Goal: Information Seeking & Learning: Learn about a topic

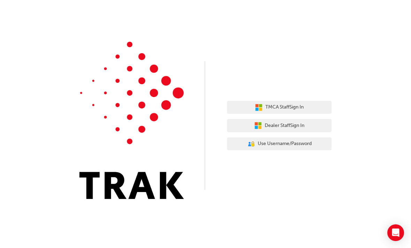
click at [304, 127] on span "Dealer Staff Sign In" at bounding box center [285, 126] width 40 height 8
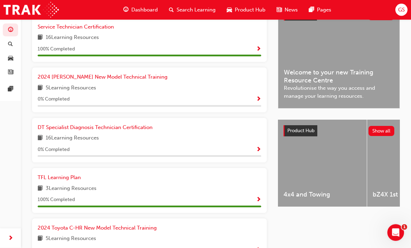
scroll to position [174, 0]
click at [45, 128] on span "DT Specialist Diagnosis Technician Certification" at bounding box center [95, 127] width 115 height 6
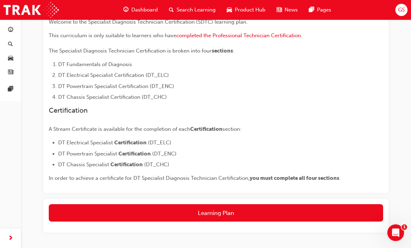
scroll to position [168, 0]
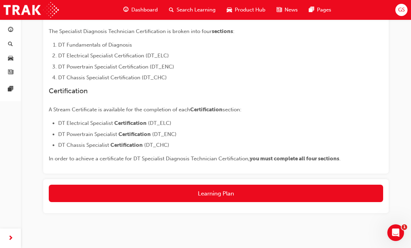
click at [69, 195] on button "Learning Plan" at bounding box center [216, 193] width 334 height 17
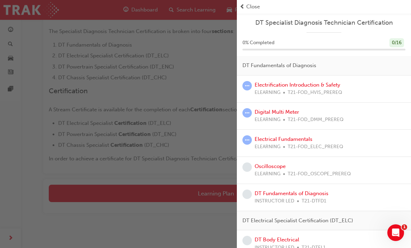
click at [281, 112] on link "Digital Multi Meter" at bounding box center [277, 112] width 45 height 6
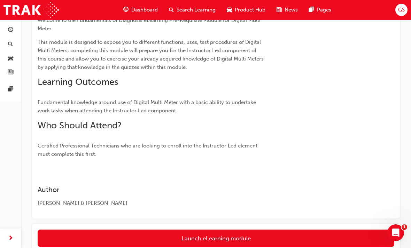
scroll to position [110, 0]
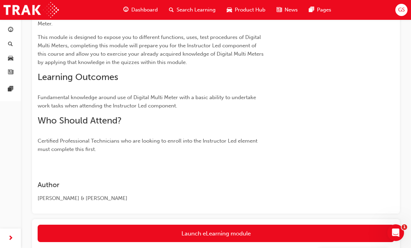
click at [297, 233] on link "Launch eLearning module" at bounding box center [216, 233] width 357 height 17
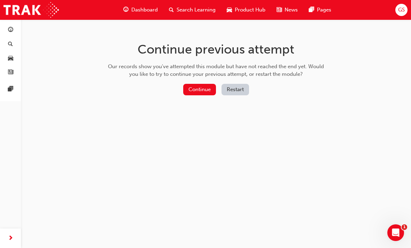
click at [205, 91] on button "Continue" at bounding box center [199, 89] width 33 height 11
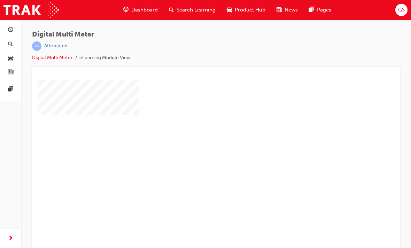
scroll to position [18, 4]
click at [192, 130] on div "play" at bounding box center [192, 130] width 0 height 0
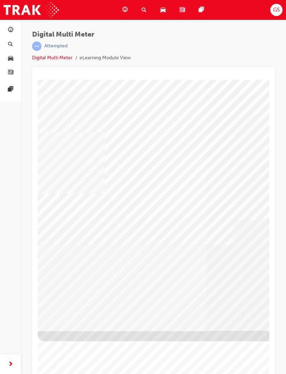
scroll to position [0, 0]
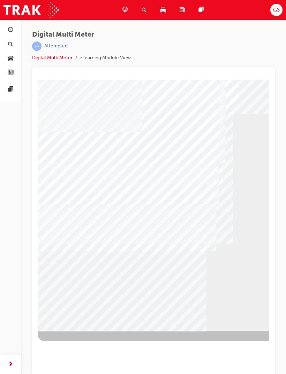
click at [81, 248] on div "BACK Trigger this button to go to the previous slide" at bounding box center [60, 337] width 44 height 13
click at [78, 248] on div "BACK Trigger this button to go to the previous slide" at bounding box center [60, 337] width 44 height 13
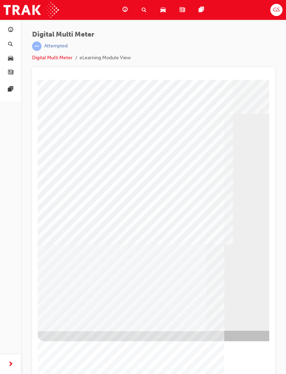
click at [78, 248] on div "BACK Trigger this button to go to the previous slide" at bounding box center [60, 337] width 44 height 13
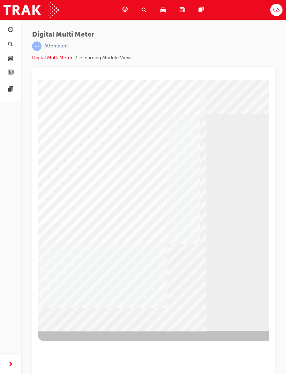
click at [77, 248] on div "BACK Trigger this button to go to the previous slide" at bounding box center [60, 337] width 44 height 13
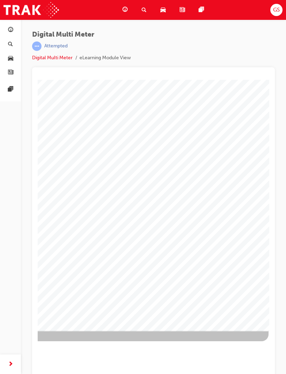
scroll to position [0, 242]
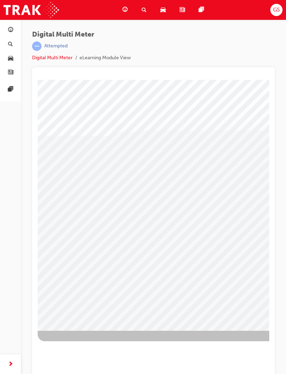
scroll to position [0, 0]
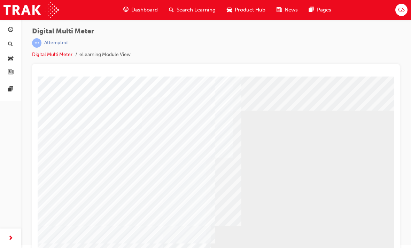
scroll to position [9, 0]
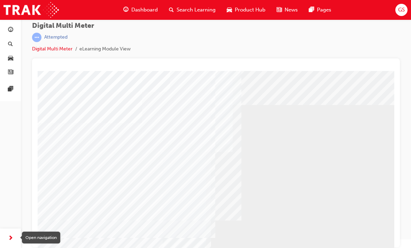
click at [8, 237] on span "next-icon" at bounding box center [10, 238] width 5 height 9
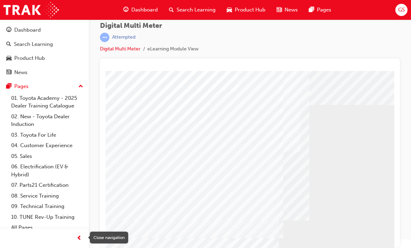
click at [77, 241] on span "prev-icon" at bounding box center [79, 238] width 5 height 9
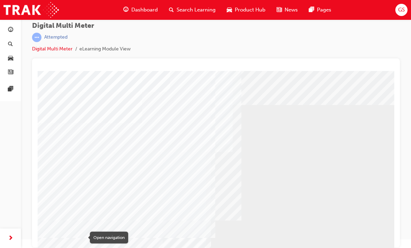
click at [16, 238] on div "button" at bounding box center [10, 239] width 14 height 14
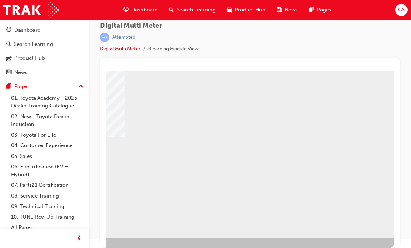
scroll to position [83, 185]
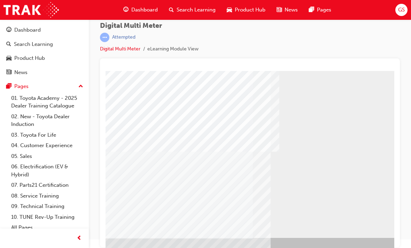
scroll to position [83, 21]
click at [127, 239] on div "BACK Trigger this button to go to the previous slide" at bounding box center [107, 245] width 44 height 13
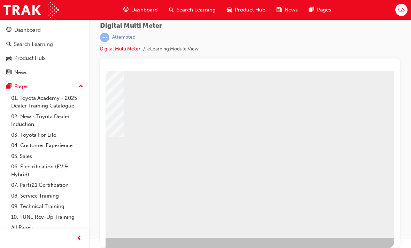
scroll to position [83, 185]
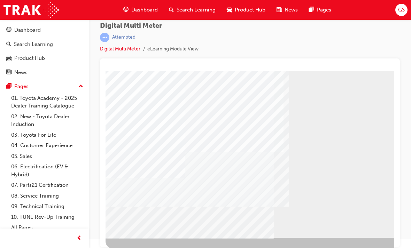
scroll to position [83, 0]
click at [148, 239] on div "BACK Trigger this button to go to the previous slide" at bounding box center [128, 245] width 44 height 13
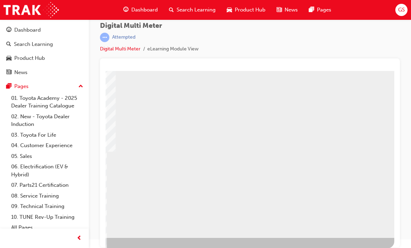
scroll to position [83, 185]
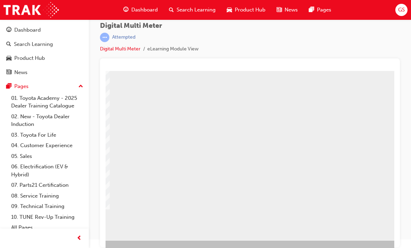
scroll to position [79, 177]
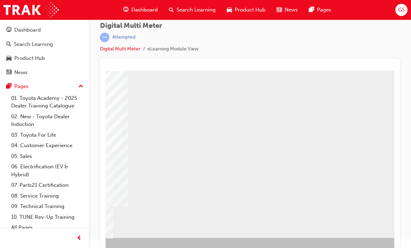
scroll to position [83, 161]
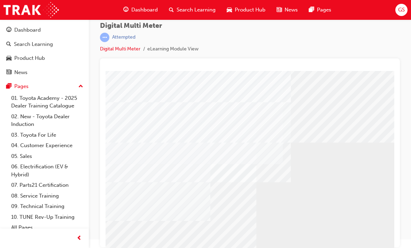
scroll to position [71, 19]
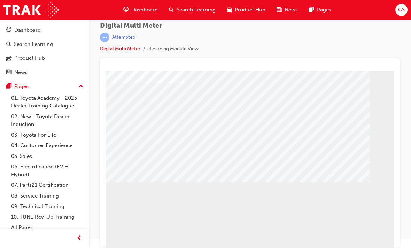
scroll to position [66, 5]
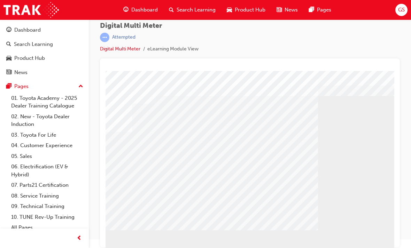
scroll to position [19, 54]
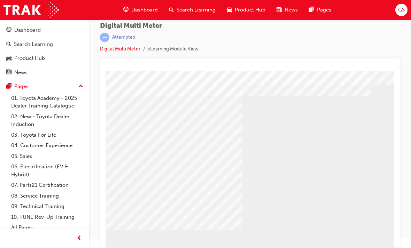
scroll to position [22, 129]
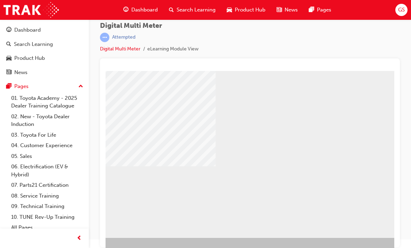
scroll to position [83, 156]
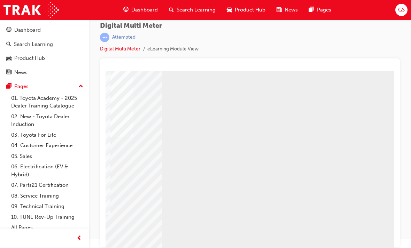
scroll to position [67, 183]
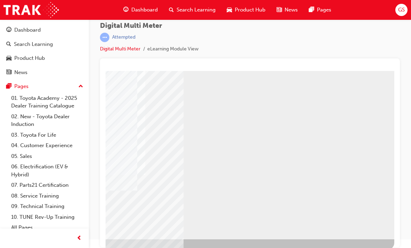
scroll to position [82, 185]
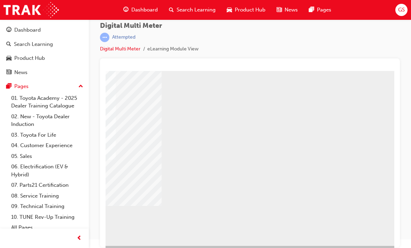
scroll to position [76, 185]
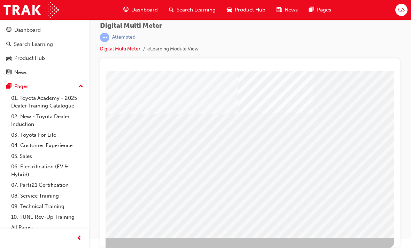
scroll to position [83, 185]
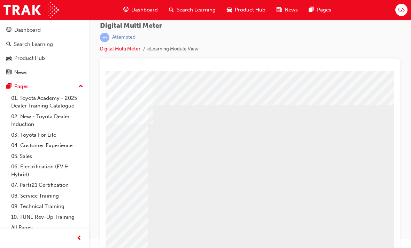
scroll to position [0, 128]
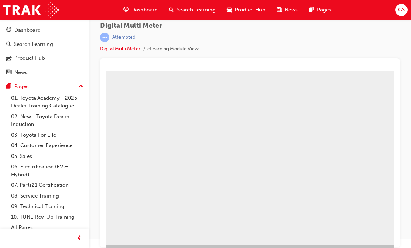
scroll to position [67, 180]
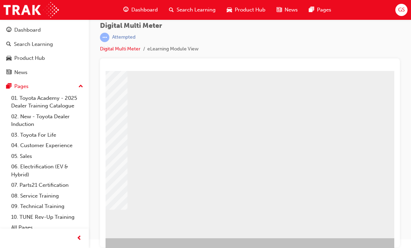
scroll to position [83, 148]
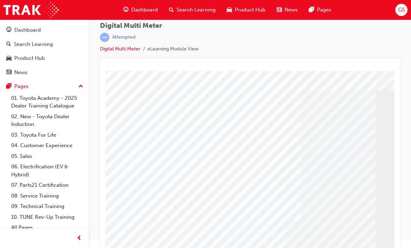
scroll to position [14, 0]
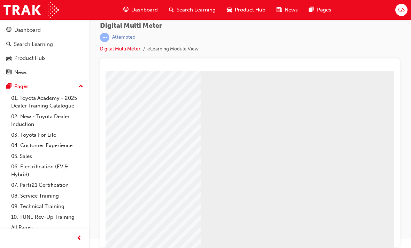
scroll to position [65, 185]
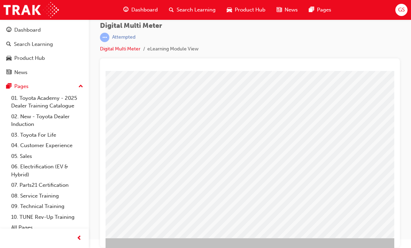
scroll to position [83, 67]
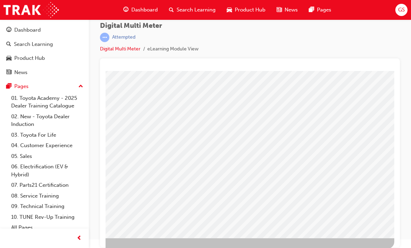
scroll to position [83, 185]
select select
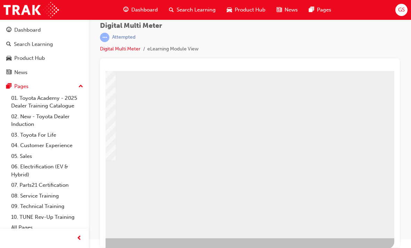
select select
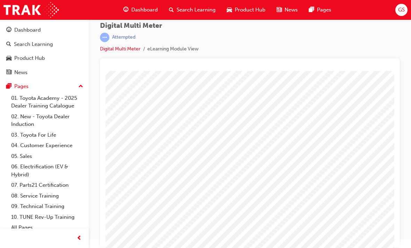
scroll to position [0, 65]
click at [294, 147] on span at bounding box center [292, 149] width 5 height 6
click at [311, 199] on img at bounding box center [318, 193] width 28 height 9
select select "0.3233"
click at [282, 166] on img at bounding box center [279, 163] width 5 height 9
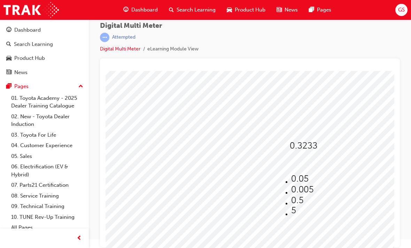
click at [292, 176] on img at bounding box center [299, 178] width 17 height 9
select select "0.05"
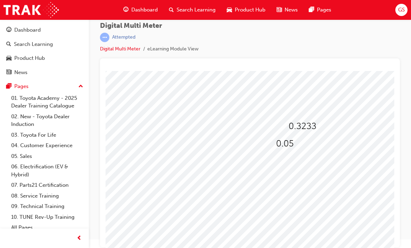
scroll to position [20, 65]
click at [297, 161] on span at bounding box center [295, 164] width 5 height 6
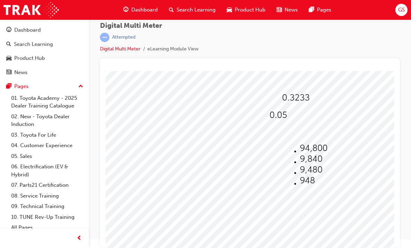
scroll to position [49, 73]
click at [299, 184] on img at bounding box center [306, 180] width 15 height 9
select select "948"
click at [300, 137] on img at bounding box center [292, 131] width 15 height 9
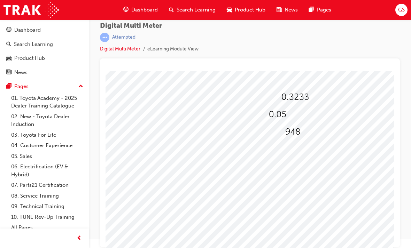
click at [298, 98] on img at bounding box center [295, 97] width 28 height 9
click at [296, 139] on img at bounding box center [306, 134] width 22 height 9
select select "3.233"
click at [297, 152] on div at bounding box center [293, 150] width 17 height 10
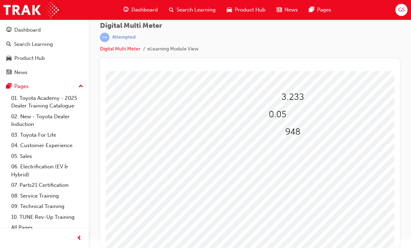
click at [285, 151] on span at bounding box center [285, 152] width 0 height 6
click at [299, 185] on img at bounding box center [306, 186] width 15 height 9
select select "270"
click at [281, 114] on img at bounding box center [277, 114] width 17 height 9
click at [285, 130] on img at bounding box center [291, 130] width 17 height 9
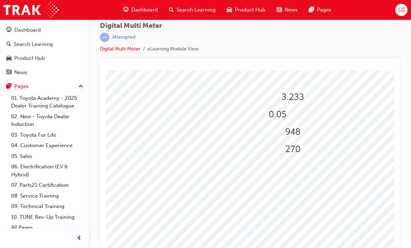
click at [300, 135] on img at bounding box center [292, 131] width 15 height 9
click at [299, 184] on img at bounding box center [306, 180] width 15 height 9
click at [295, 96] on img at bounding box center [292, 97] width 22 height 9
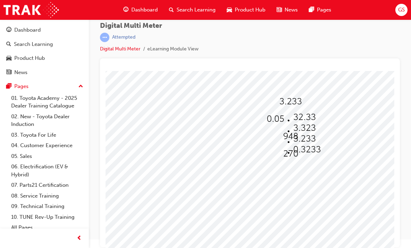
scroll to position [44, 76]
click at [294, 153] on img at bounding box center [307, 150] width 28 height 9
select select "0.3233"
click at [278, 122] on img at bounding box center [274, 119] width 17 height 9
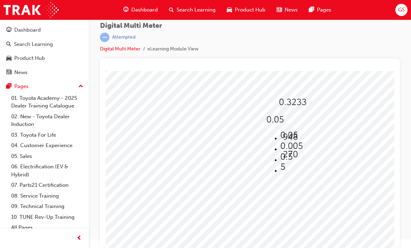
click at [280, 133] on img at bounding box center [288, 135] width 17 height 9
click at [277, 124] on img at bounding box center [274, 119] width 17 height 9
click at [280, 134] on img at bounding box center [288, 135] width 17 height 9
click at [387, 1] on div "Dashboard Search Learning Product Hub News Pages GS" at bounding box center [205, 10] width 411 height 20
click at [277, 118] on img at bounding box center [274, 119] width 17 height 9
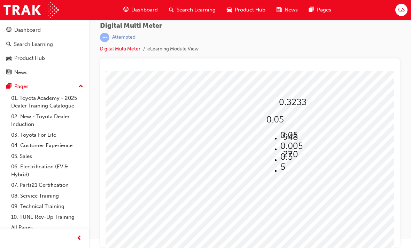
click at [296, 140] on img at bounding box center [290, 137] width 15 height 9
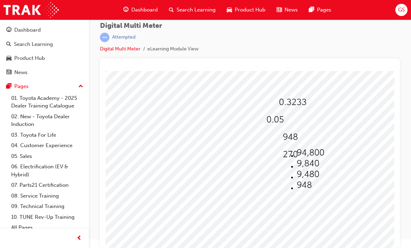
click at [297, 177] on img at bounding box center [308, 174] width 22 height 9
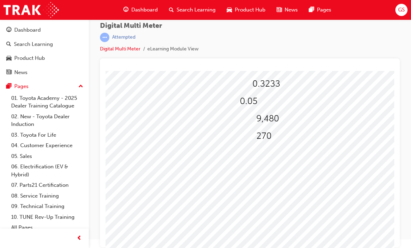
scroll to position [60, 101]
click at [275, 125] on img at bounding box center [268, 120] width 22 height 9
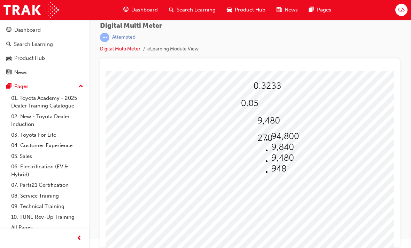
click at [277, 161] on img at bounding box center [282, 158] width 22 height 9
click at [266, 143] on img at bounding box center [264, 138] width 15 height 9
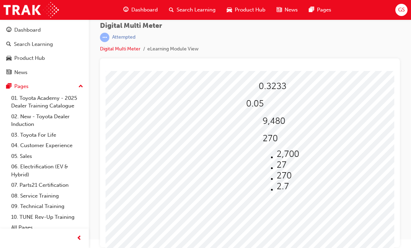
scroll to position [60, 96]
click at [277, 178] on img at bounding box center [284, 175] width 15 height 9
click at [257, 108] on img at bounding box center [254, 103] width 17 height 9
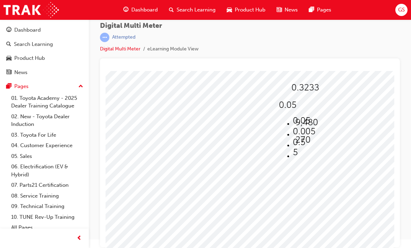
scroll to position [47, 75]
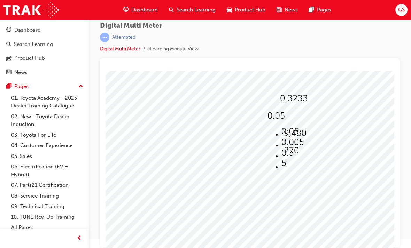
click at [336, 126] on div at bounding box center [268, 149] width 474 height 251
click at [298, 100] on img at bounding box center [294, 98] width 28 height 9
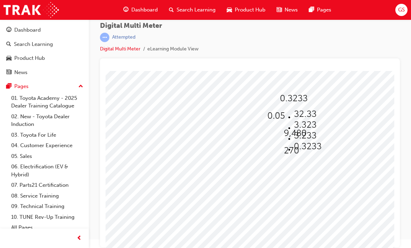
click at [295, 101] on img at bounding box center [294, 98] width 28 height 9
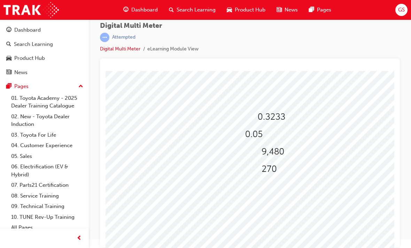
scroll to position [31, 92]
click at [282, 151] on img at bounding box center [277, 149] width 22 height 9
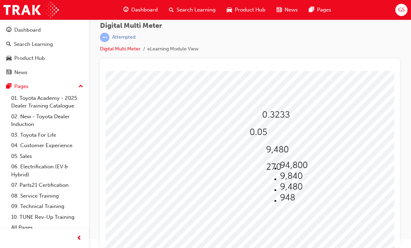
click at [285, 177] on img at bounding box center [291, 176] width 22 height 9
select select "9,840"
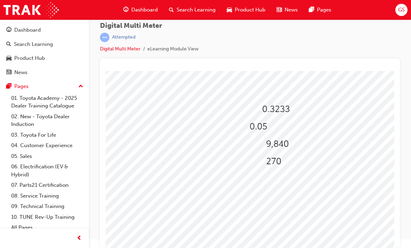
scroll to position [51, 88]
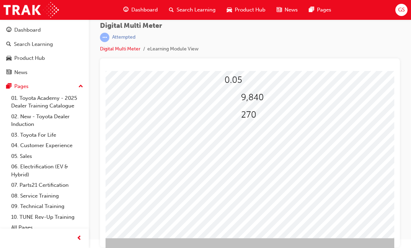
scroll to position [83, 118]
click at [204, 199] on div at bounding box center [225, 113] width 474 height 251
select select
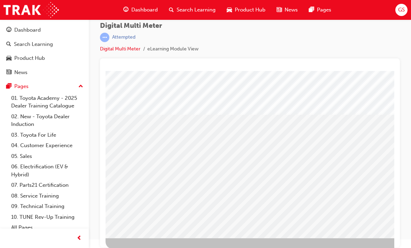
select select
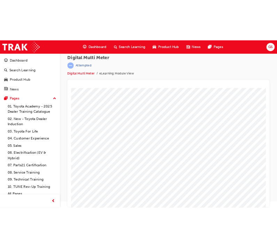
scroll to position [0, 0]
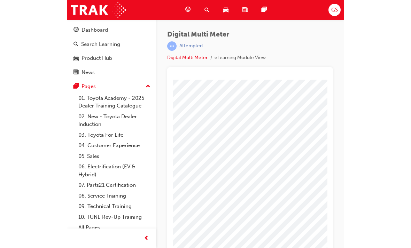
scroll to position [9, 0]
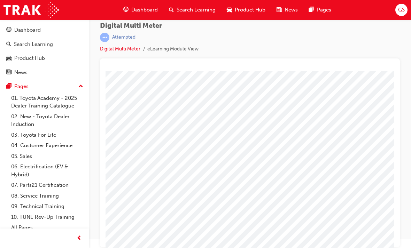
click at [373, 148] on div at bounding box center [367, 146] width 24 height 10
click at [376, 178] on img at bounding box center [382, 174] width 28 height 9
select select "0.3233"
click at [356, 146] on div at bounding box center [351, 144] width 19 height 10
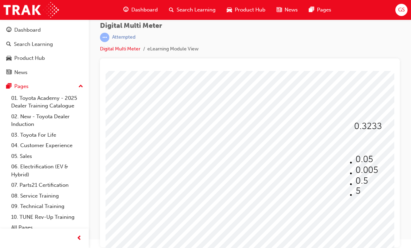
click at [362, 158] on img at bounding box center [364, 159] width 17 height 9
select select "0.05"
click at [363, 163] on span at bounding box center [360, 164] width 5 height 6
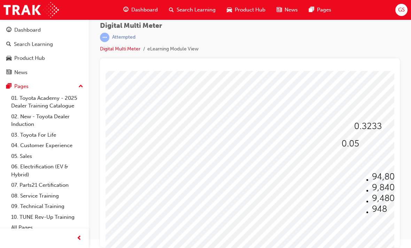
click at [376, 209] on img at bounding box center [379, 209] width 15 height 9
select select "948"
click at [358, 180] on span at bounding box center [358, 182] width 0 height 6
click at [375, 216] on img at bounding box center [379, 215] width 15 height 9
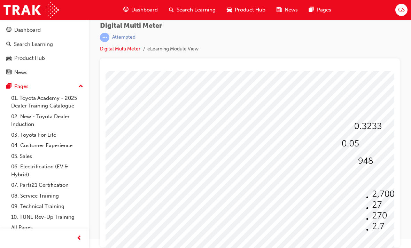
select select "270"
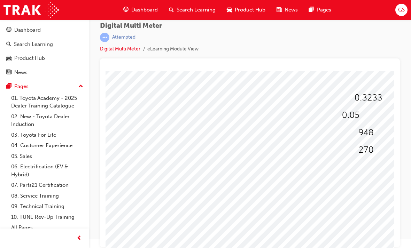
scroll to position [49, 0]
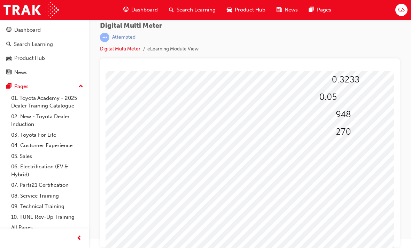
scroll to position [68, 22]
click at [350, 110] on div at bounding box center [321, 128] width 474 height 251
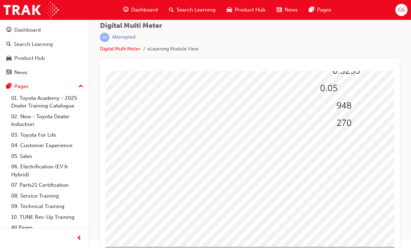
scroll to position [77, 22]
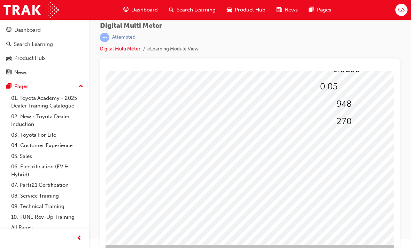
click at [350, 104] on img at bounding box center [343, 104] width 15 height 9
click at [351, 105] on img at bounding box center [343, 104] width 15 height 9
click at [351, 104] on span at bounding box center [343, 107] width 15 height 6
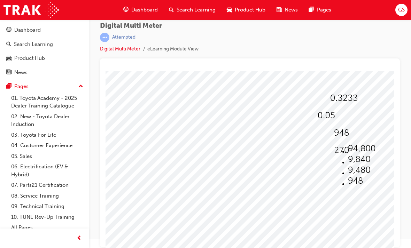
scroll to position [46, 25]
click at [357, 172] on img at bounding box center [358, 171] width 22 height 9
select select "9,480"
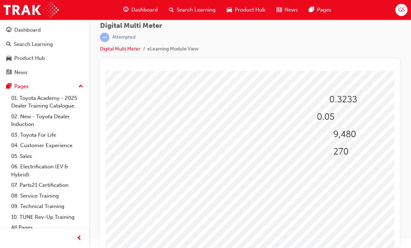
click at [330, 119] on img at bounding box center [325, 116] width 17 height 9
click at [347, 102] on img at bounding box center [343, 99] width 28 height 9
click at [347, 153] on img at bounding box center [357, 147] width 28 height 9
click at [336, 119] on div at bounding box center [326, 117] width 19 height 10
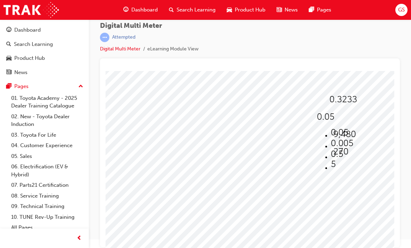
click at [325, 236] on div at bounding box center [317, 150] width 474 height 251
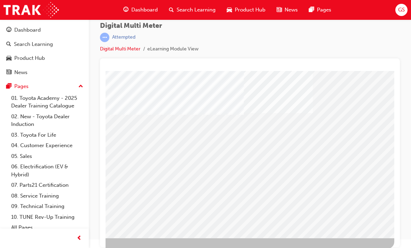
scroll to position [83, 185]
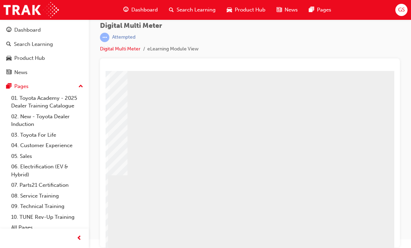
scroll to position [70, 173]
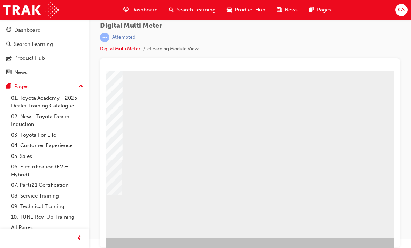
scroll to position [83, 178]
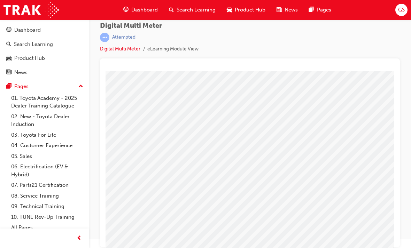
scroll to position [60, 11]
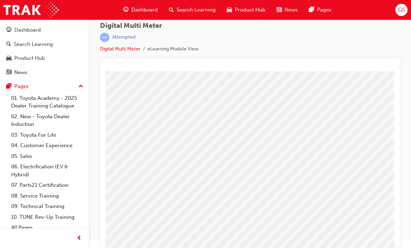
scroll to position [52, 80]
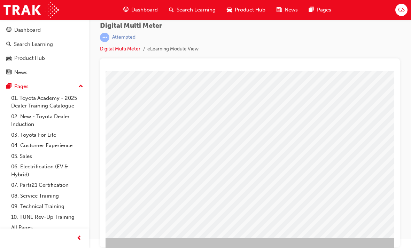
scroll to position [83, 162]
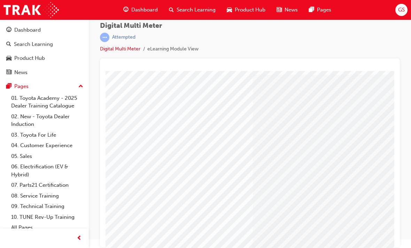
scroll to position [32, 84]
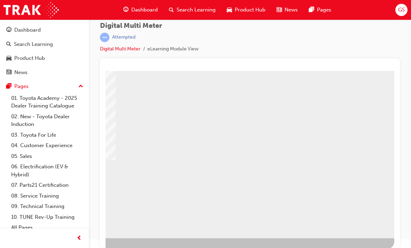
scroll to position [83, 185]
select select
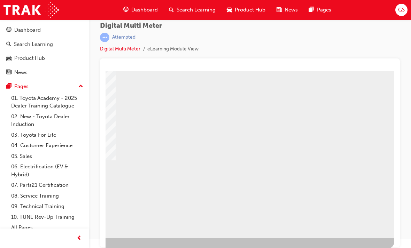
select select
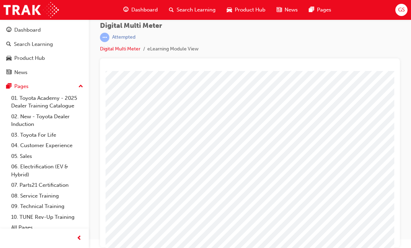
scroll to position [43, 111]
click at [250, 107] on span at bounding box center [248, 106] width 5 height 6
click at [271, 132] on img at bounding box center [277, 133] width 21 height 9
select select "941.6"
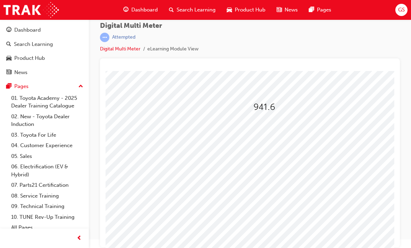
click at [242, 125] on span at bounding box center [242, 128] width 0 height 6
click at [258, 176] on img at bounding box center [264, 172] width 17 height 9
select select "0.09"
click at [263, 144] on span at bounding box center [260, 145] width 5 height 6
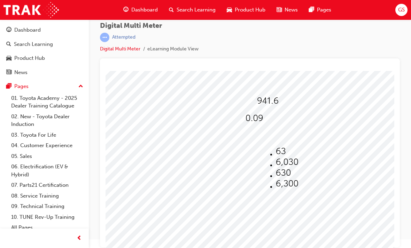
scroll to position [45, 101]
click at [277, 176] on img at bounding box center [282, 173] width 15 height 9
select select "630"
click at [262, 158] on img at bounding box center [260, 153] width 5 height 9
click at [272, 165] on img at bounding box center [279, 169] width 15 height 9
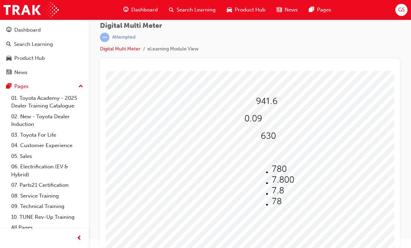
select select "780"
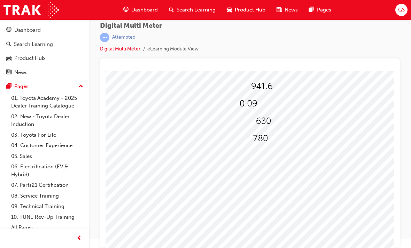
scroll to position [60, 106]
click at [271, 122] on img at bounding box center [263, 121] width 15 height 9
click at [271, 119] on img at bounding box center [263, 121] width 15 height 9
click at [271, 124] on img at bounding box center [263, 121] width 15 height 9
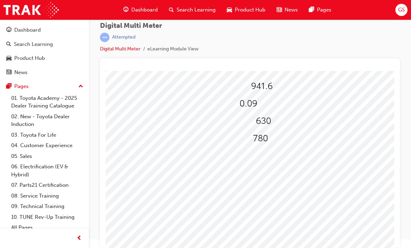
click at [271, 122] on img at bounding box center [263, 121] width 15 height 9
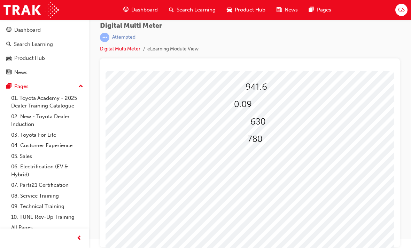
click at [257, 86] on img at bounding box center [256, 87] width 21 height 9
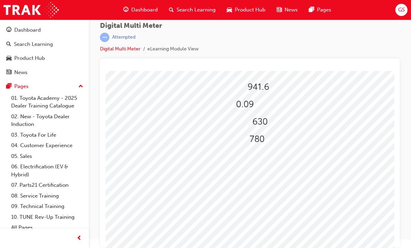
scroll to position [59, 109]
click at [243, 106] on img at bounding box center [244, 104] width 17 height 9
click at [262, 125] on img at bounding box center [260, 121] width 15 height 9
click at [267, 159] on img at bounding box center [274, 159] width 15 height 9
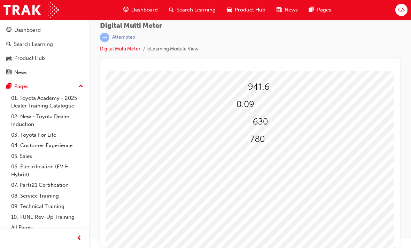
click at [240, 227] on div at bounding box center [234, 137] width 474 height 251
click at [264, 89] on img at bounding box center [258, 87] width 21 height 9
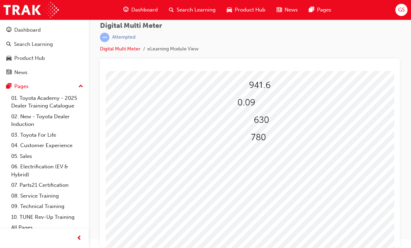
click at [263, 85] on img at bounding box center [259, 85] width 21 height 9
click at [263, 121] on img at bounding box center [273, 122] width 21 height 9
select select "9.416"
click at [248, 104] on img at bounding box center [246, 102] width 17 height 9
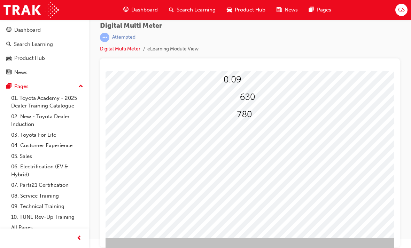
scroll to position [83, 122]
click at [217, 197] on div at bounding box center [221, 113] width 474 height 251
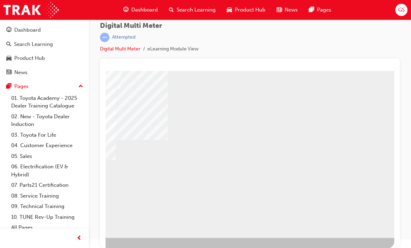
scroll to position [83, 185]
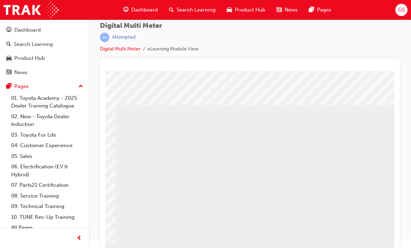
scroll to position [0, 185]
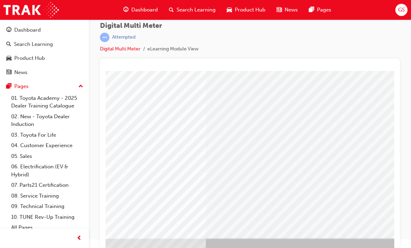
scroll to position [83, 148]
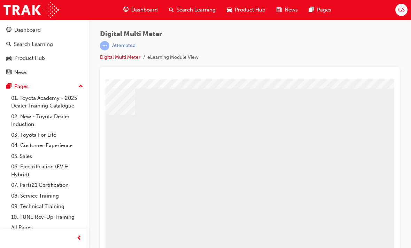
scroll to position [0, 0]
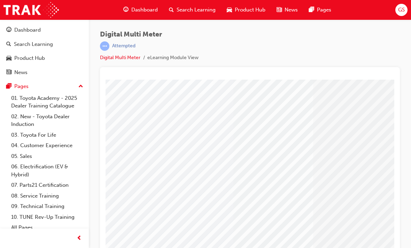
scroll to position [53, 41]
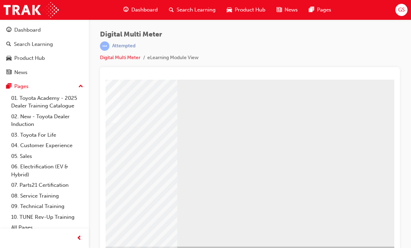
scroll to position [83, 185]
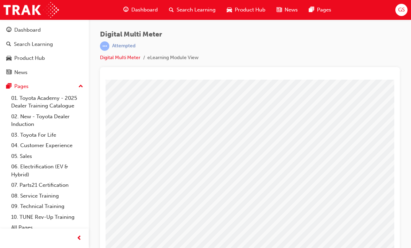
scroll to position [79, 67]
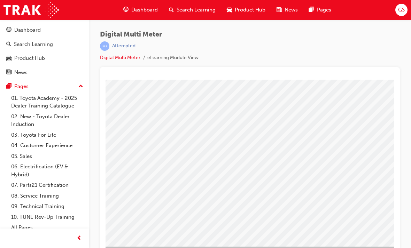
scroll to position [83, 185]
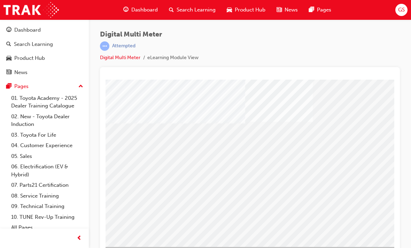
click at [117, 147] on input "Millivolts (DC), Ohms, Diode Check" at bounding box center [115, 149] width 8 height 8
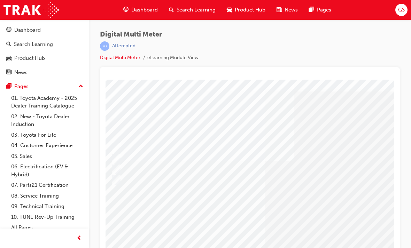
radio input "true"
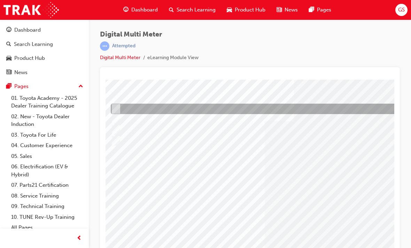
scroll to position [54, 19]
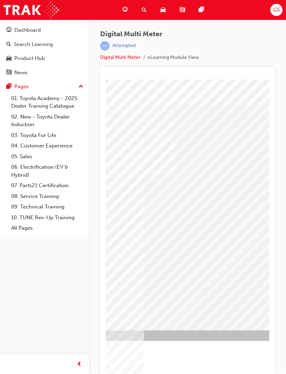
scroll to position [0, 138]
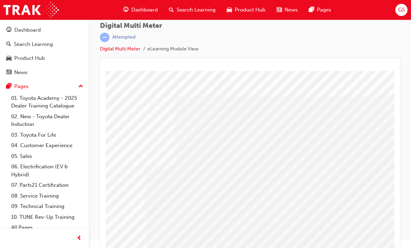
click at [45, 30] on div "Dashboard" at bounding box center [44, 30] width 76 height 9
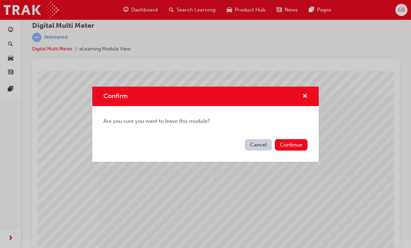
scroll to position [0, 0]
click at [257, 143] on button "Cancel" at bounding box center [258, 144] width 27 height 11
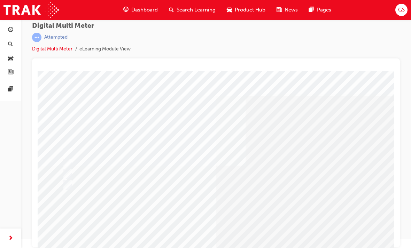
click at [14, 29] on div "button" at bounding box center [10, 30] width 8 height 9
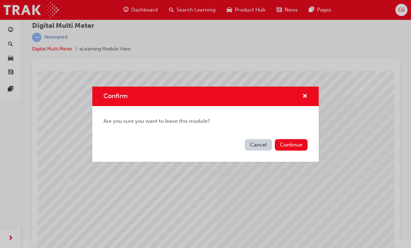
click at [289, 145] on button "Continue" at bounding box center [291, 144] width 33 height 11
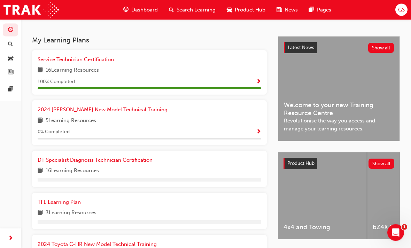
scroll to position [161, 0]
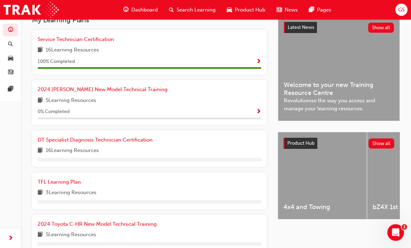
click at [66, 140] on span "DT Specialist Diagnosis Technician Certification" at bounding box center [95, 140] width 115 height 6
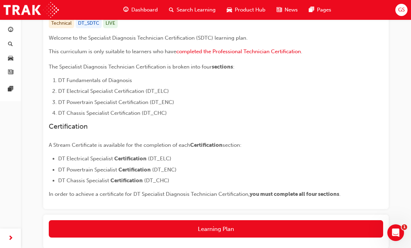
scroll to position [133, 0]
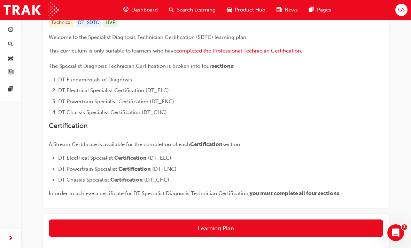
click at [280, 232] on button "Learning Plan" at bounding box center [216, 228] width 334 height 17
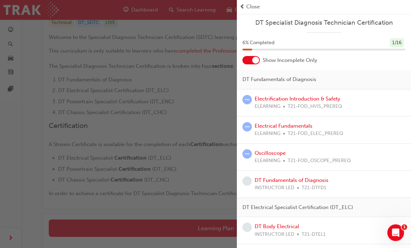
click at [273, 154] on link "Oscilloscope" at bounding box center [270, 153] width 31 height 6
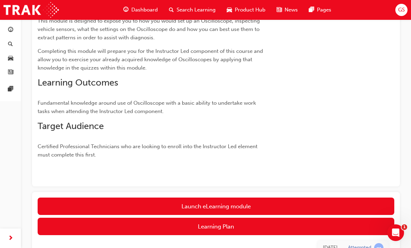
click at [274, 215] on link "Launch eLearning module" at bounding box center [216, 206] width 357 height 17
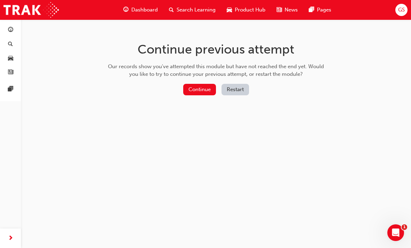
click at [205, 88] on button "Continue" at bounding box center [199, 89] width 33 height 11
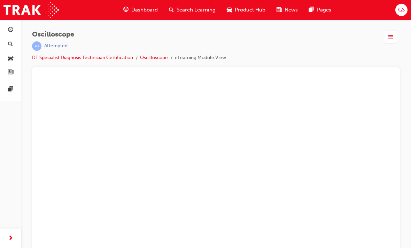
scroll to position [9, 0]
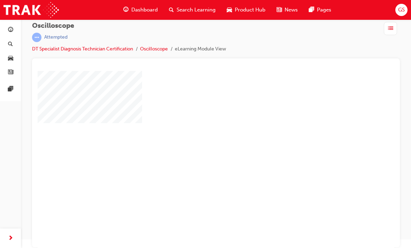
click at [196, 140] on div "play" at bounding box center [196, 140] width 0 height 0
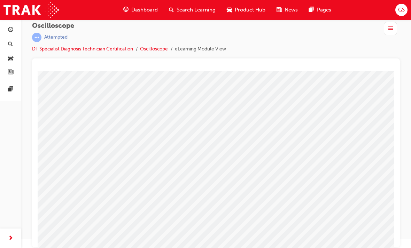
scroll to position [55, 20]
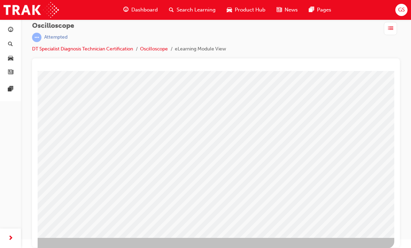
scroll to position [83, 117]
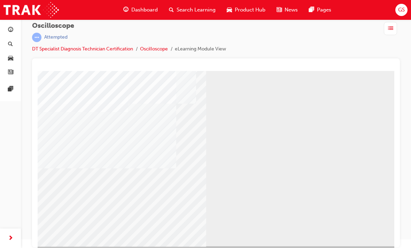
scroll to position [76, 0]
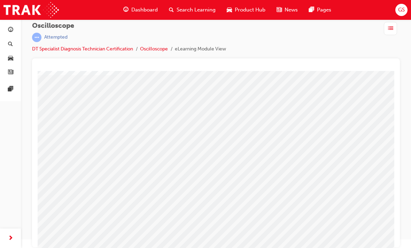
scroll to position [48, 24]
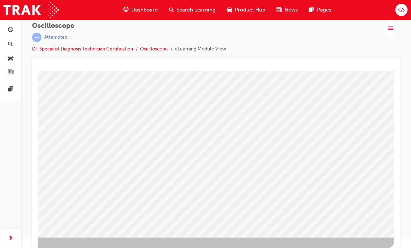
scroll to position [83, 117]
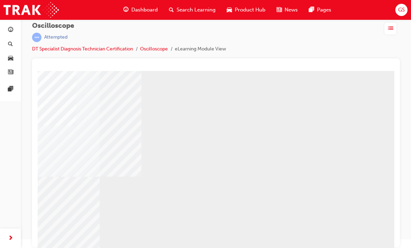
scroll to position [59, 105]
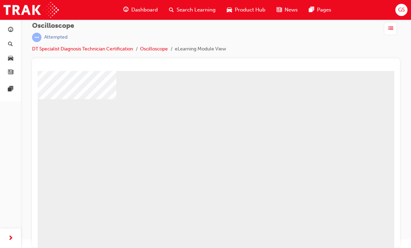
scroll to position [65, 15]
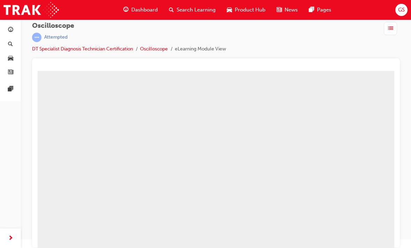
scroll to position [34, 112]
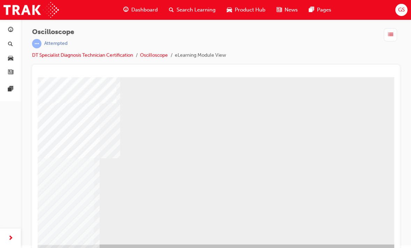
scroll to position [83, 117]
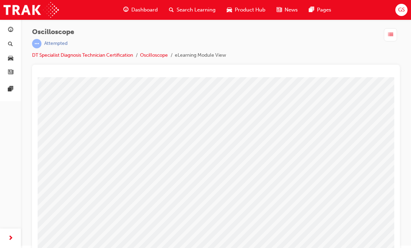
scroll to position [59, 35]
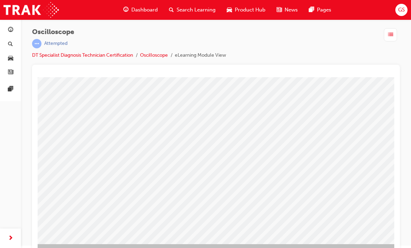
scroll to position [83, 117]
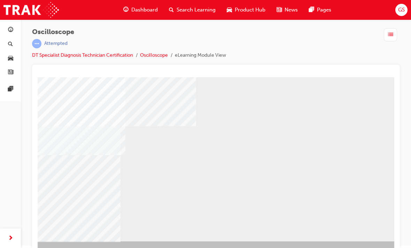
scroll to position [83, 86]
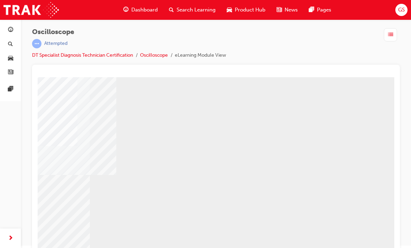
scroll to position [67, 116]
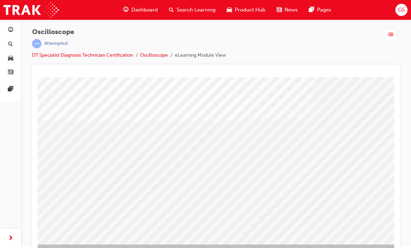
scroll to position [83, 117]
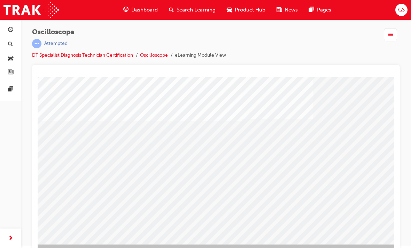
scroll to position [9, 0]
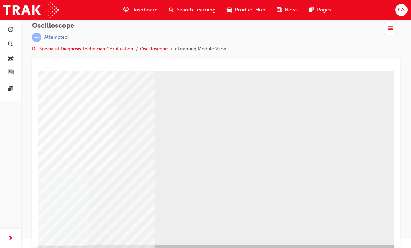
scroll to position [78, 117]
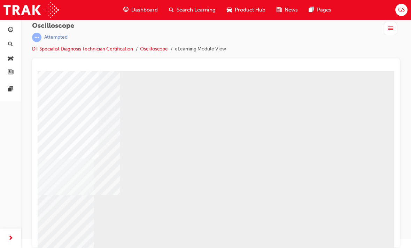
scroll to position [39, 112]
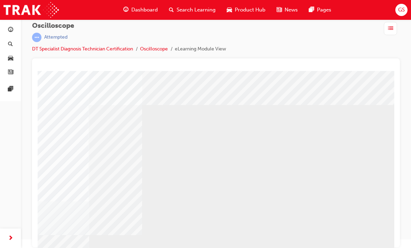
scroll to position [0, 117]
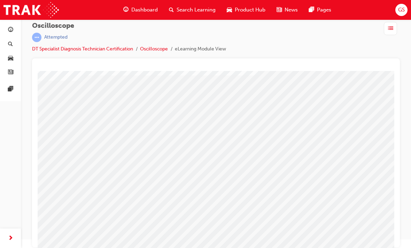
scroll to position [43, 59]
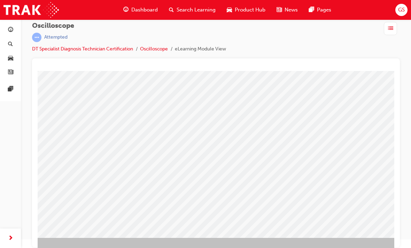
scroll to position [83, 71]
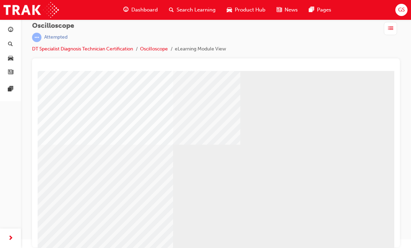
scroll to position [56, 0]
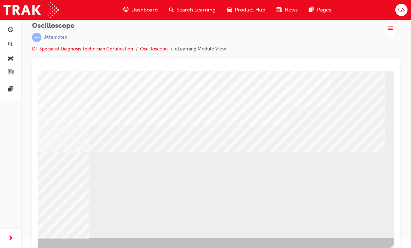
scroll to position [83, 117]
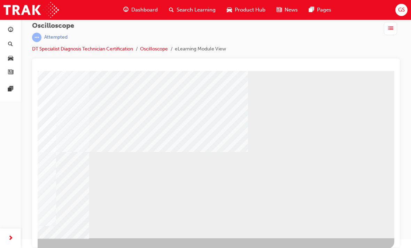
scroll to position [83, 117]
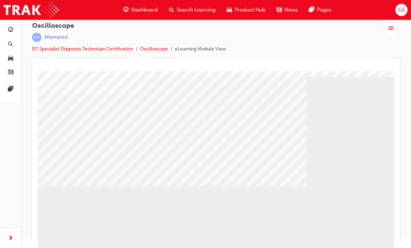
scroll to position [29, 0]
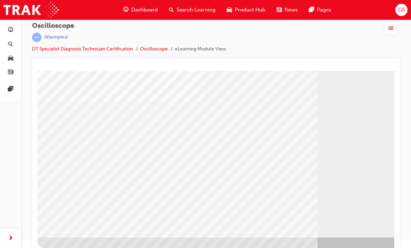
scroll to position [84, 0]
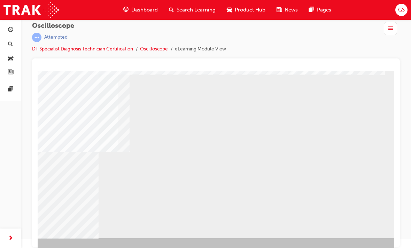
scroll to position [83, 108]
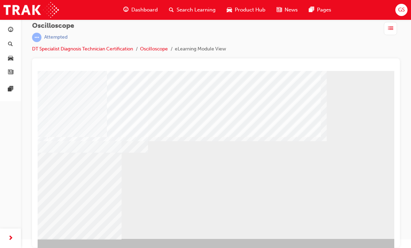
scroll to position [83, 85]
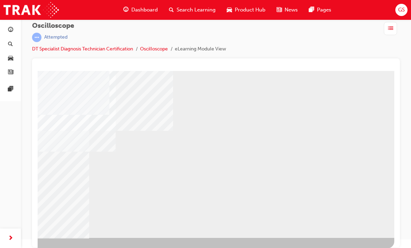
scroll to position [83, 117]
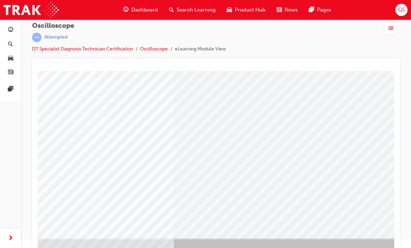
scroll to position [83, 98]
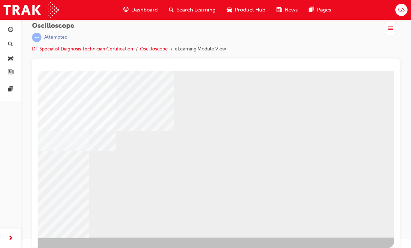
scroll to position [83, 117]
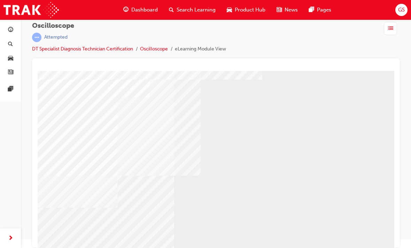
scroll to position [60, 33]
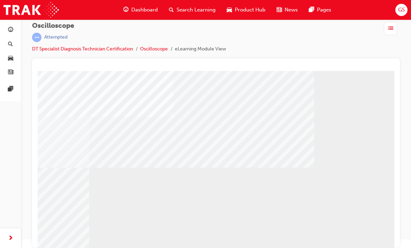
scroll to position [67, 117]
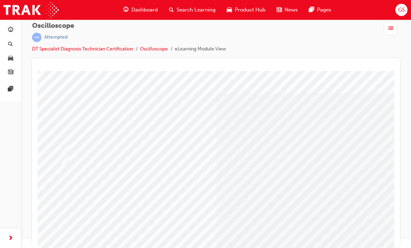
scroll to position [3, 0]
click at [66, 153] on input "True" at bounding box center [65, 150] width 8 height 8
radio input "true"
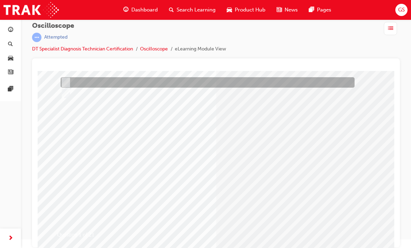
scroll to position [63, 0]
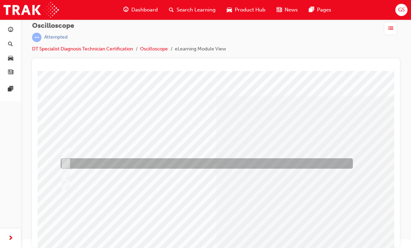
click at [152, 159] on div at bounding box center [205, 164] width 292 height 10
radio input "true"
click at [143, 157] on div at bounding box center [205, 153] width 292 height 10
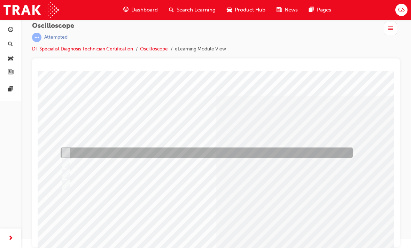
click at [142, 158] on div at bounding box center [205, 153] width 292 height 10
click at [64, 157] on input "Digital multimeter" at bounding box center [65, 153] width 8 height 8
click at [60, 157] on div at bounding box center [205, 153] width 292 height 10
click at [61, 155] on input "Digital multimeter" at bounding box center [65, 153] width 8 height 8
click at [61, 156] on input "Digital multimeter" at bounding box center [65, 153] width 8 height 8
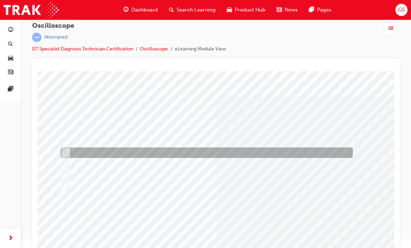
click at [83, 152] on div at bounding box center [205, 153] width 292 height 10
click at [83, 158] on div at bounding box center [205, 153] width 292 height 10
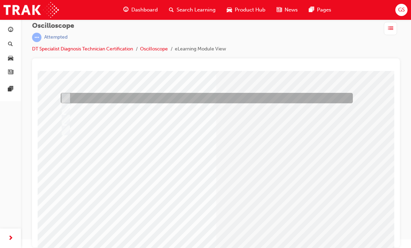
scroll to position [55, 0]
click at [143, 118] on div at bounding box center [205, 120] width 292 height 10
radio input "false"
radio input "true"
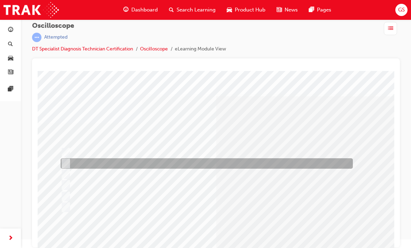
click at [70, 162] on div at bounding box center [205, 164] width 292 height 10
radio input "true"
click at [66, 163] on input "On-Off" at bounding box center [65, 164] width 8 height 8
click at [68, 161] on div at bounding box center [205, 164] width 292 height 10
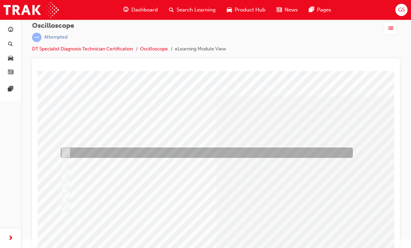
click at [74, 157] on div at bounding box center [205, 153] width 292 height 10
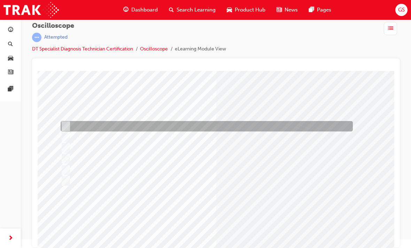
scroll to position [30, 0]
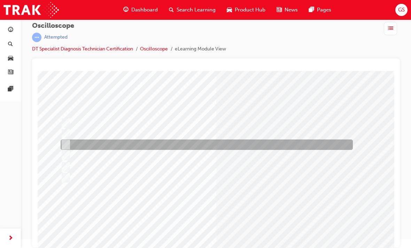
click at [102, 147] on div at bounding box center [205, 145] width 292 height 10
radio input "false"
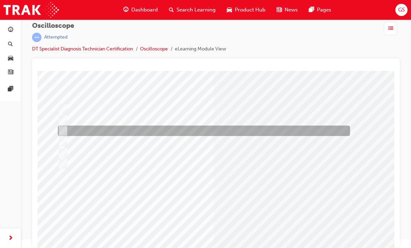
scroll to position [43, 3]
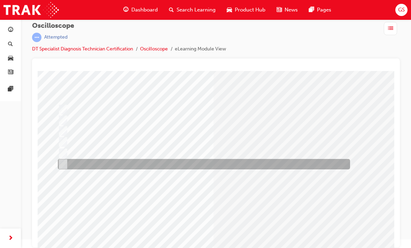
click at [68, 167] on div at bounding box center [202, 165] width 292 height 10
radio input "false"
radio input "true"
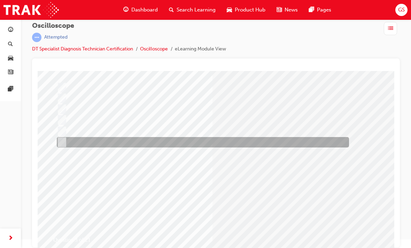
scroll to position [65, 3]
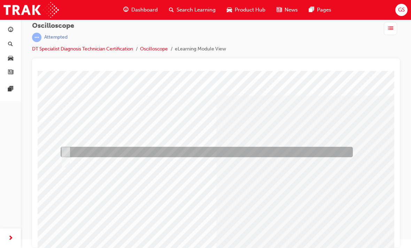
click at [72, 150] on div at bounding box center [205, 152] width 292 height 10
radio input "true"
click at [66, 152] on input "True" at bounding box center [65, 153] width 8 height 8
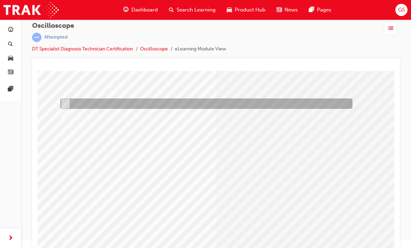
scroll to position [49, 0]
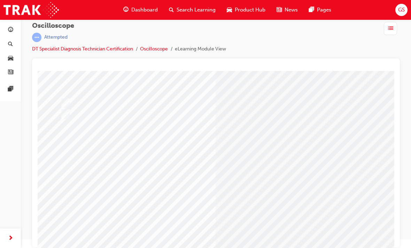
click at [64, 174] on input "The percentage of time ON versus time OFF." at bounding box center [64, 175] width 8 height 8
radio input "true"
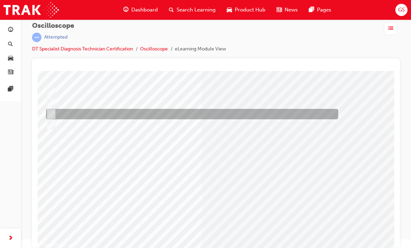
scroll to position [59, 16]
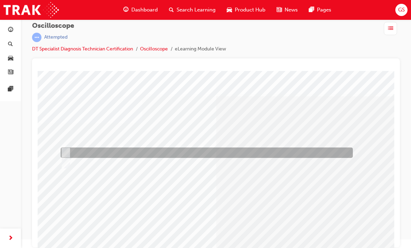
click at [66, 148] on div at bounding box center [205, 153] width 292 height 10
radio input "true"
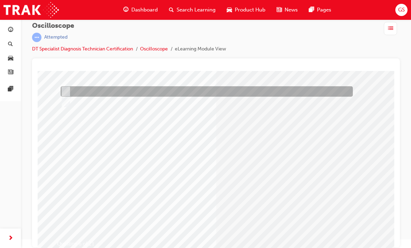
scroll to position [62, 0]
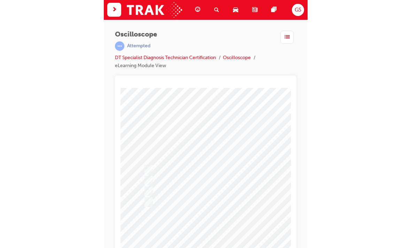
scroll to position [9, 0]
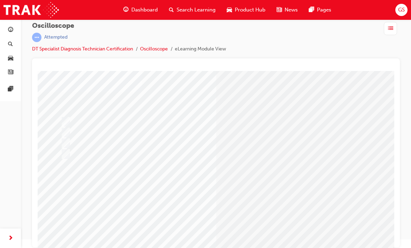
scroll to position [31, 0]
click at [67, 131] on input "How many times per second the signal state changes from high to low." at bounding box center [65, 133] width 8 height 8
radio input "true"
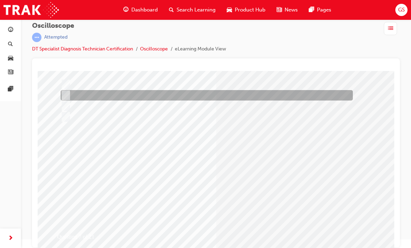
scroll to position [64, 0]
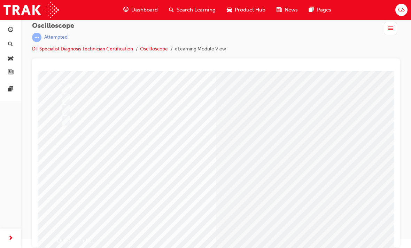
click at [63, 164] on input "How many times per second the signal state changes from high to low." at bounding box center [65, 164] width 8 height 8
radio input "true"
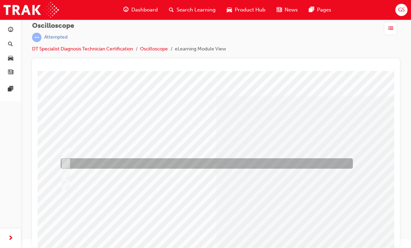
click at [62, 160] on input "How many times per second the signal state changes from high to low." at bounding box center [65, 164] width 8 height 8
click at [63, 161] on input "How many times per second the signal state changes from high to low." at bounding box center [65, 164] width 8 height 8
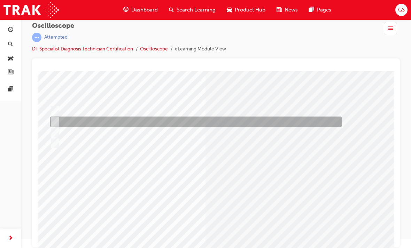
scroll to position [42, 11]
click at [55, 143] on input "How long a signal stays ON or OFF." at bounding box center [53, 144] width 8 height 8
radio input "true"
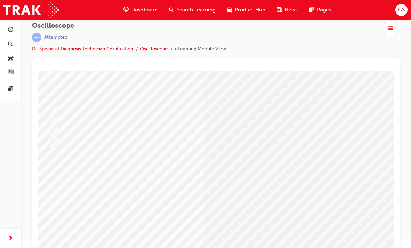
click at [65, 126] on div at bounding box center [218, 130] width 352 height 10
radio input "true"
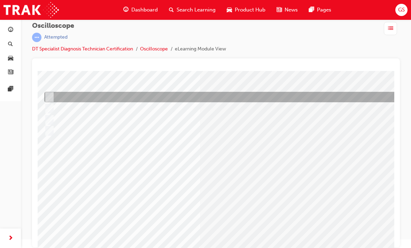
scroll to position [56, 17]
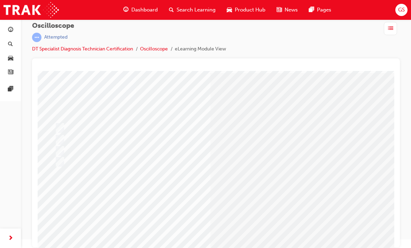
click at [58, 128] on input "Information in the repair manual." at bounding box center [59, 129] width 8 height 8
radio input "true"
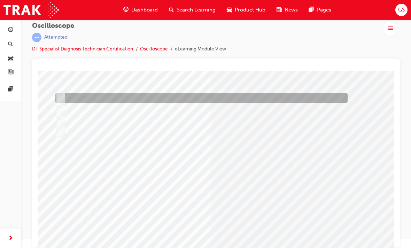
scroll to position [54, 5]
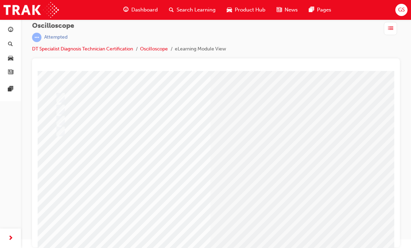
click at [59, 141] on input "Horizontal – Time & Vertical – Voltage" at bounding box center [60, 140] width 8 height 8
radio input "true"
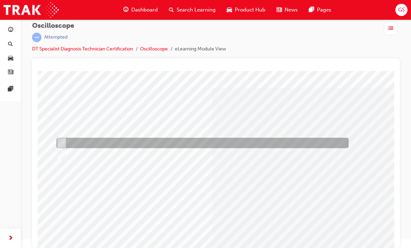
scroll to position [8, 4]
click at [62, 156] on input "Horizontal – Voltage & Vertical - Time" at bounding box center [61, 156] width 8 height 8
radio input "true"
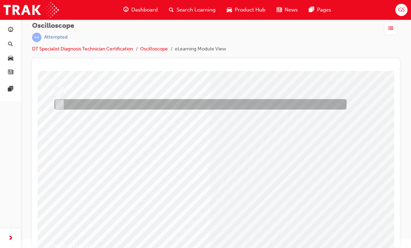
scroll to position [59, 6]
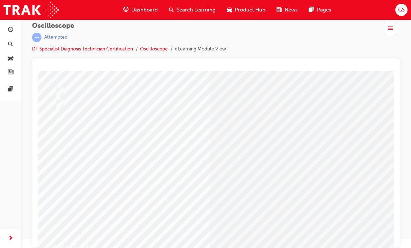
click at [66, 153] on div at bounding box center [199, 157] width 292 height 10
radio input "true"
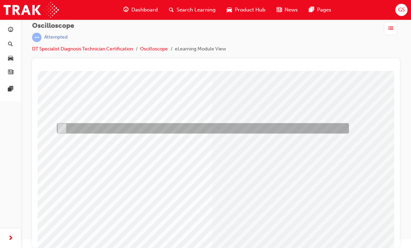
scroll to position [38, 4]
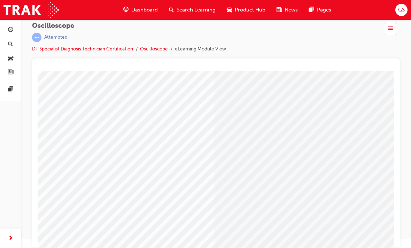
scroll to position [54, 0]
click at [60, 149] on input "Each channel can be set independently." at bounding box center [58, 151] width 8 height 8
radio input "true"
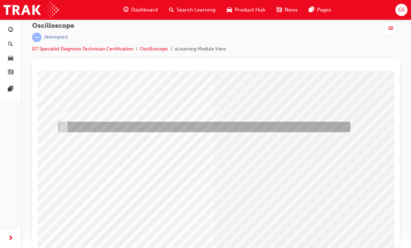
scroll to position [56, 3]
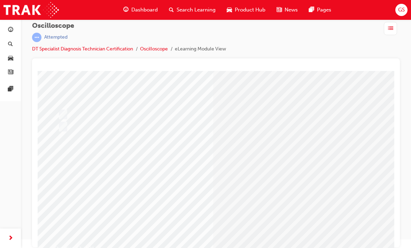
click at [63, 122] on input "They must be all the same." at bounding box center [65, 126] width 8 height 8
radio input "true"
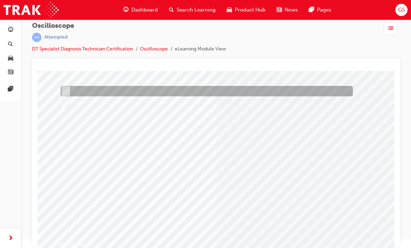
scroll to position [60, 0]
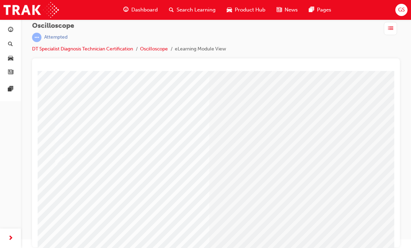
scroll to position [41, 7]
click at [58, 122] on input "Set multiple trigger conditions allowing a readable waveform" at bounding box center [58, 126] width 8 height 8
radio input "true"
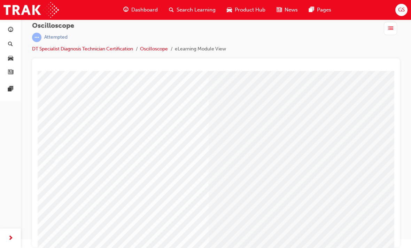
click at [63, 124] on input "True" at bounding box center [62, 123] width 8 height 8
radio input "true"
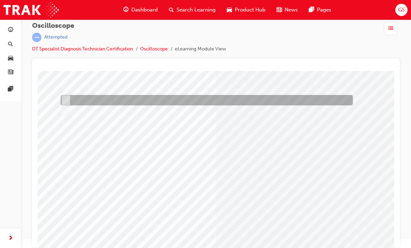
scroll to position [53, 0]
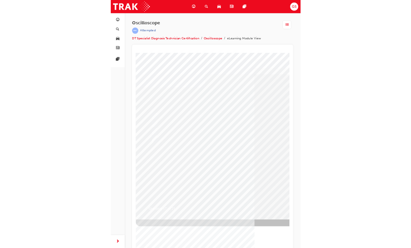
scroll to position [9, 0]
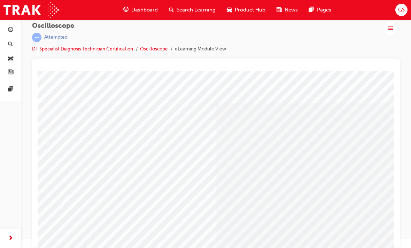
click at [65, 127] on input "Trigger position marker" at bounding box center [63, 129] width 8 height 8
radio input "true"
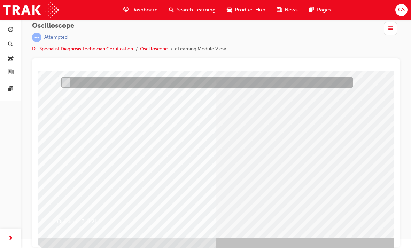
scroll to position [83, 0]
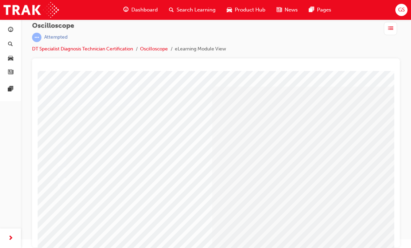
scroll to position [16, 4]
click at [123, 153] on div at bounding box center [201, 150] width 292 height 10
radio input "true"
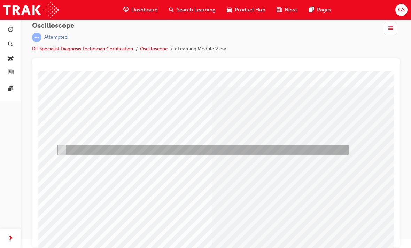
scroll to position [0, 0]
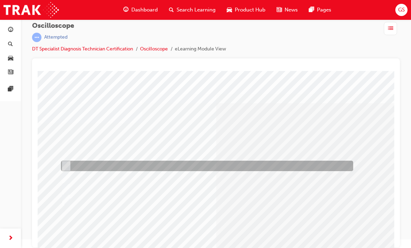
click at [61, 163] on input "Trigger level marker" at bounding box center [65, 167] width 8 height 8
click at [62, 165] on input "Trigger level marker" at bounding box center [65, 167] width 8 height 8
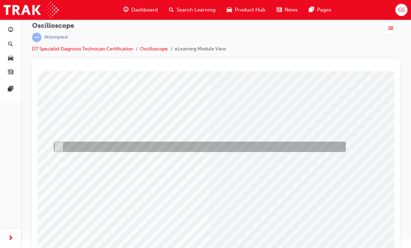
click at [60, 144] on input "Trigger mode display area" at bounding box center [58, 147] width 8 height 8
radio input "true"
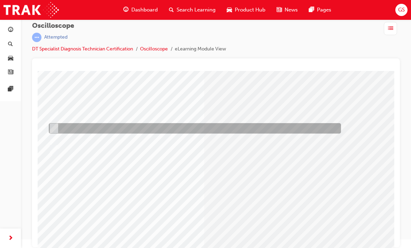
scroll to position [51, 12]
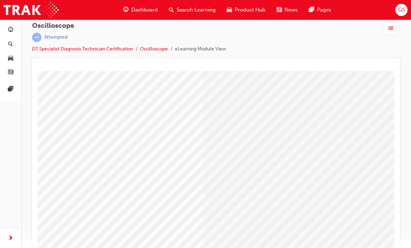
click at [233, 151] on div at bounding box center [205, 151] width 292 height 10
radio input "true"
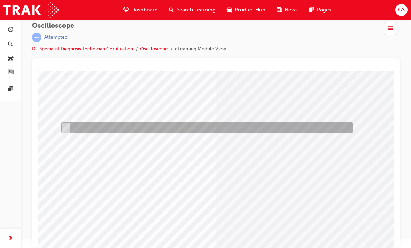
click at [269, 128] on div at bounding box center [205, 128] width 292 height 10
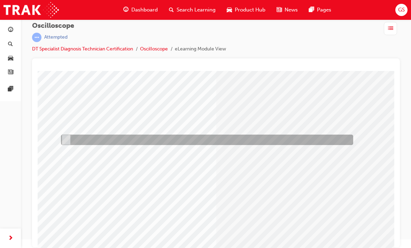
click at [238, 143] on div at bounding box center [205, 140] width 292 height 10
radio input "false"
radio input "true"
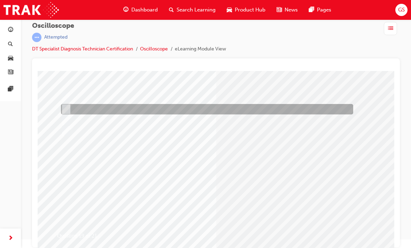
scroll to position [70, 0]
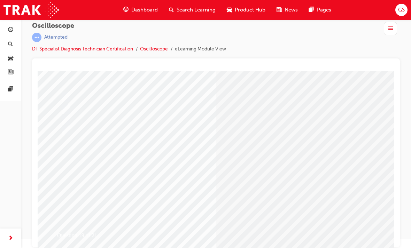
click at [66, 139] on input "Extend the display to a larger screen" at bounding box center [65, 143] width 8 height 8
radio input "true"
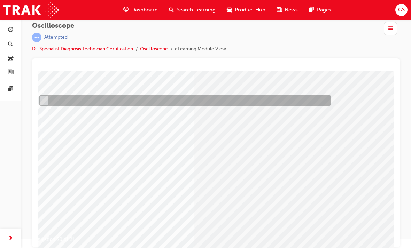
scroll to position [66, 23]
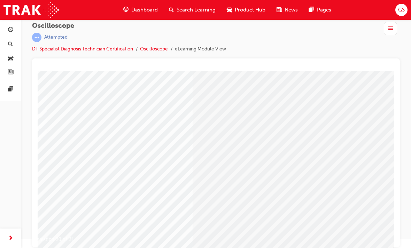
click at [67, 152] on input "True" at bounding box center [65, 153] width 8 height 8
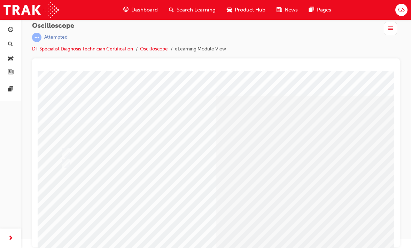
radio input "true"
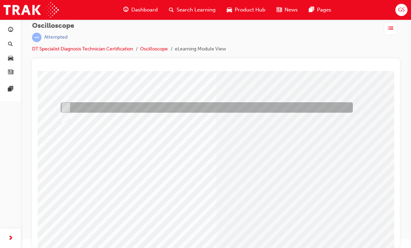
scroll to position [46, 0]
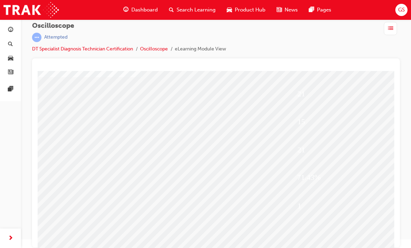
click at [63, 134] on input "True" at bounding box center [61, 134] width 8 height 8
radio input "true"
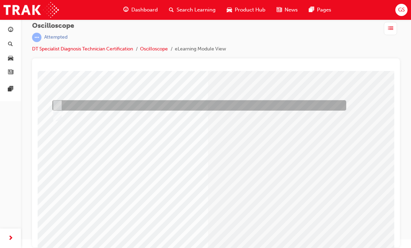
scroll to position [48, 9]
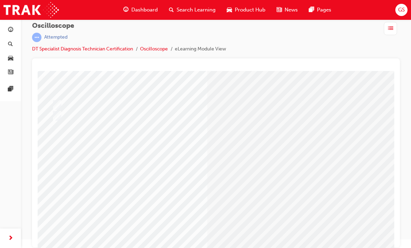
click at [62, 153] on input "Continuously variable resistor" at bounding box center [60, 156] width 8 height 8
radio input "true"
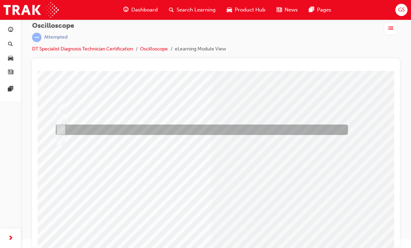
scroll to position [46, 5]
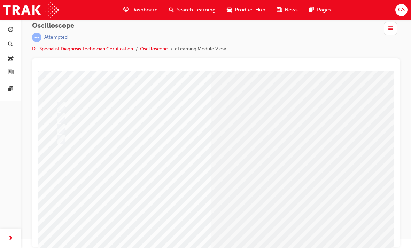
click at [61, 171] on input "b,c,d" at bounding box center [59, 174] width 8 height 8
radio input "true"
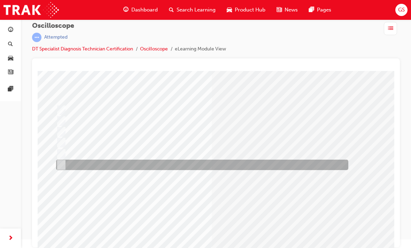
scroll to position [43, 4]
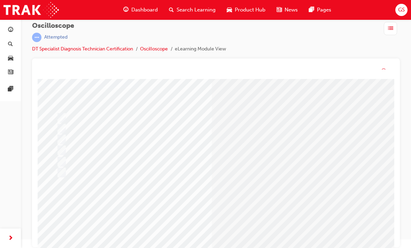
click at [59, 126] on input "True" at bounding box center [63, 130] width 8 height 8
radio input "true"
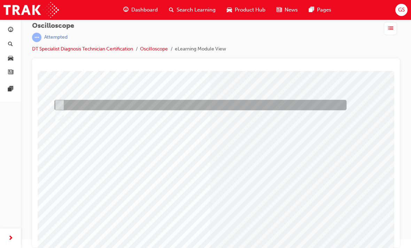
scroll to position [48, 6]
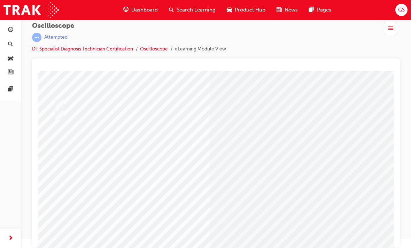
click at [65, 149] on input "The percentage of time ON versus time OFF." at bounding box center [63, 152] width 8 height 8
radio input "true"
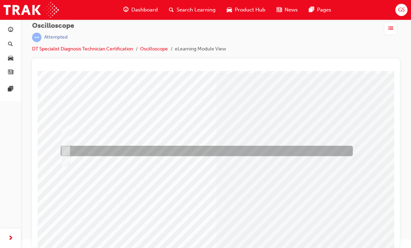
scroll to position [23, 0]
click at [394, 98] on div at bounding box center [216, 153] width 368 height 189
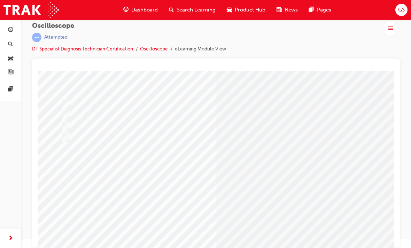
scroll to position [48, 0]
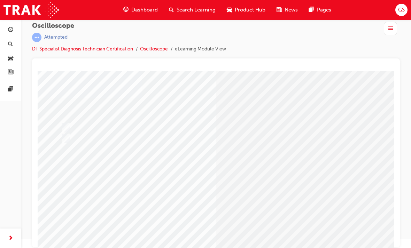
click at [64, 128] on input "True" at bounding box center [65, 128] width 8 height 8
radio input "true"
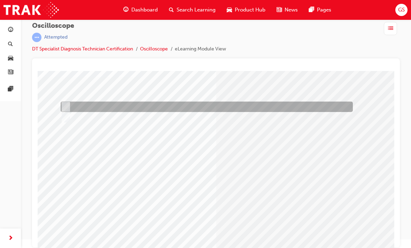
scroll to position [46, 0]
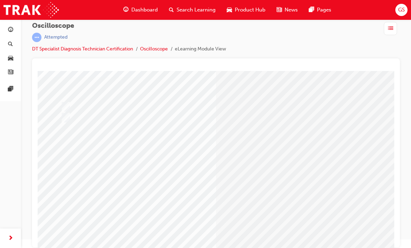
click at [66, 143] on input "How many times per second the signal state changes from high to low." at bounding box center [65, 144] width 8 height 8
radio input "true"
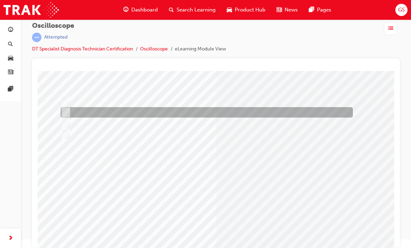
scroll to position [52, 0]
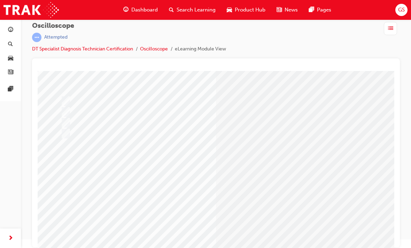
click at [67, 151] on input "ON or OFF signal from a sensor." at bounding box center [65, 153] width 8 height 8
radio input "true"
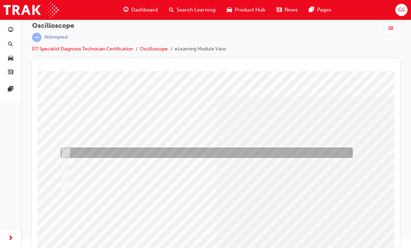
click at [67, 182] on input "How long a signal stays ON or OFF." at bounding box center [65, 186] width 8 height 8
radio input "true"
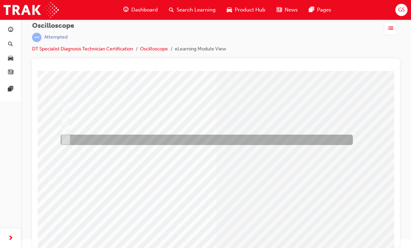
scroll to position [46, 0]
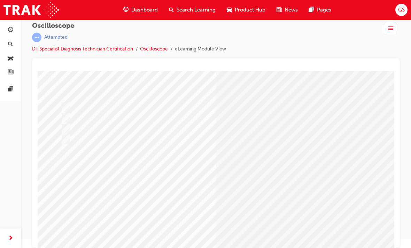
click at [52, 135] on input "A module within the controlled system will process from analog to digital befor…" at bounding box center [49, 137] width 8 height 8
radio input "true"
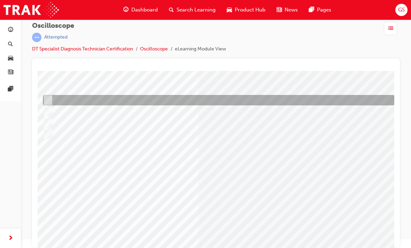
scroll to position [51, 18]
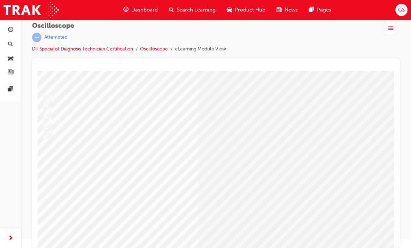
click at [54, 153] on input "A set of instructions for each possible condition an ECU may see." at bounding box center [51, 154] width 8 height 8
radio input "true"
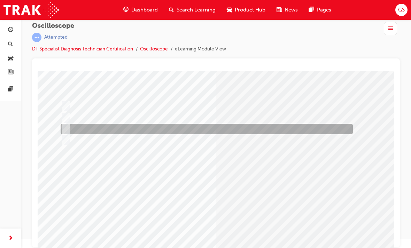
scroll to position [45, 0]
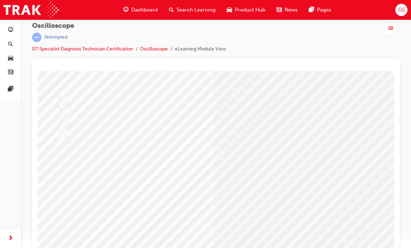
scroll to position [57, 2]
click at [62, 121] on input "Horizontal – Time & Vertical – Voltage" at bounding box center [63, 121] width 8 height 8
radio input "true"
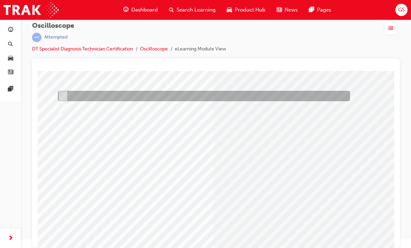
scroll to position [56, 3]
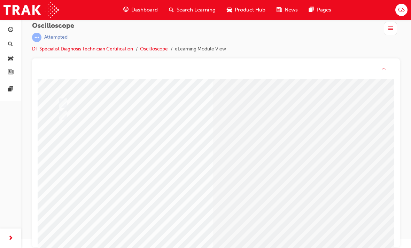
click at [67, 148] on input "The oscilloscope has failed." at bounding box center [65, 147] width 8 height 8
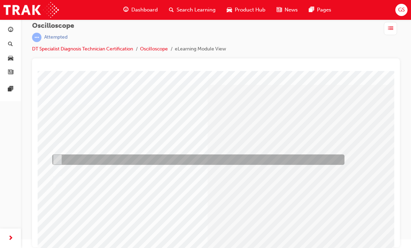
scroll to position [18, 8]
click at [64, 172] on div at bounding box center [197, 171] width 292 height 10
radio input "false"
radio input "true"
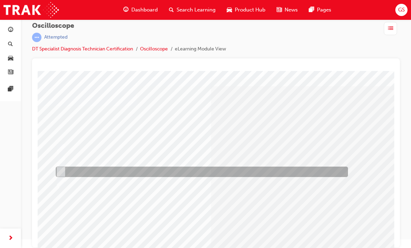
scroll to position [16, 4]
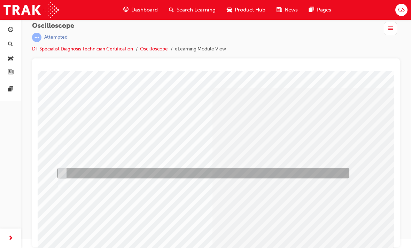
click at [63, 149] on input "The sensor has failed." at bounding box center [61, 151] width 8 height 8
radio input "true"
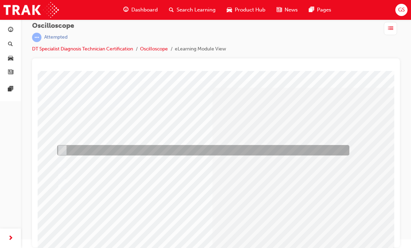
click at [63, 163] on input "The oscilloscope has failed." at bounding box center [61, 163] width 8 height 8
radio input "true"
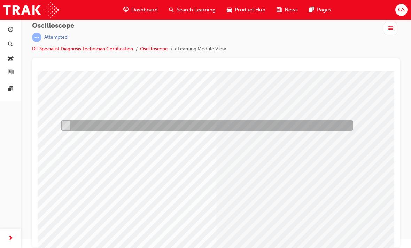
scroll to position [53, 0]
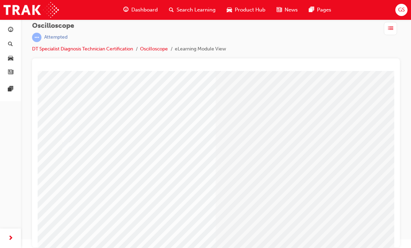
click at [64, 157] on input "Each channel can be set independently." at bounding box center [62, 158] width 8 height 8
radio input "true"
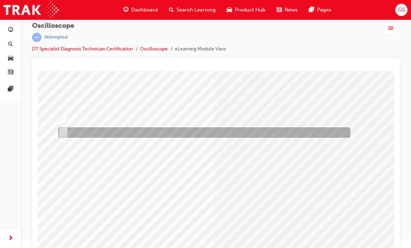
scroll to position [51, 2]
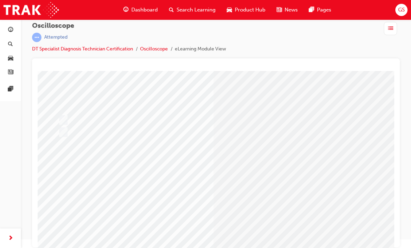
click at [66, 135] on input "They must be all the same." at bounding box center [65, 139] width 8 height 8
radio input "true"
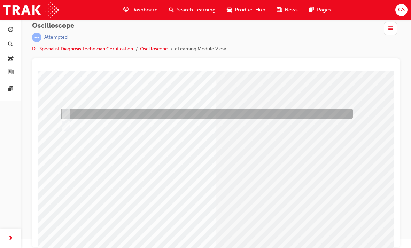
scroll to position [38, 0]
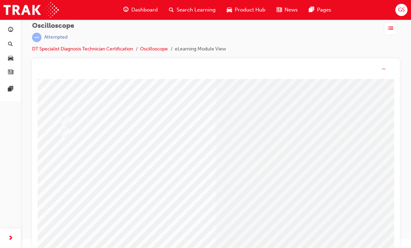
click at [66, 161] on input "Allow any sensor to display a waveform" at bounding box center [65, 162] width 8 height 8
radio input "true"
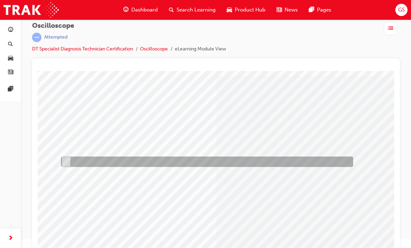
scroll to position [0, 0]
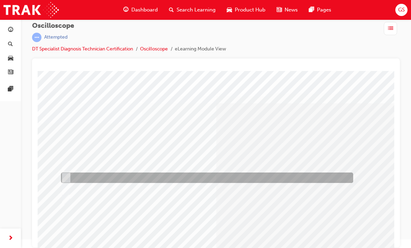
click at [66, 173] on div at bounding box center [205, 178] width 292 height 10
radio input "true"
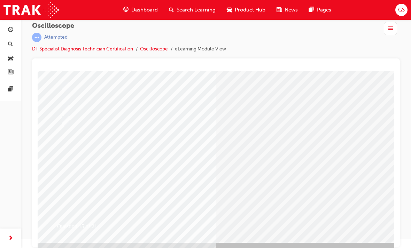
scroll to position [79, 0]
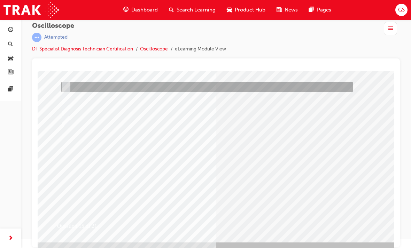
click at [72, 85] on div at bounding box center [205, 87] width 292 height 10
radio input "true"
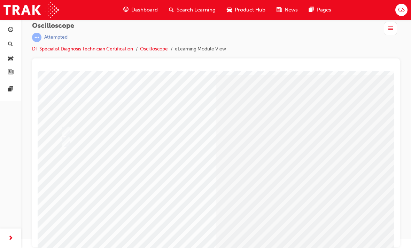
scroll to position [21, 0]
click at [65, 134] on input "True" at bounding box center [65, 133] width 8 height 8
radio input "true"
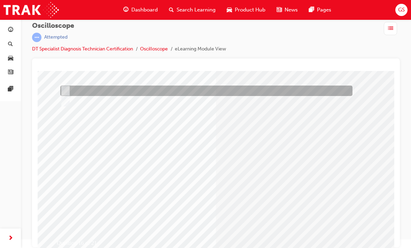
scroll to position [62, 1]
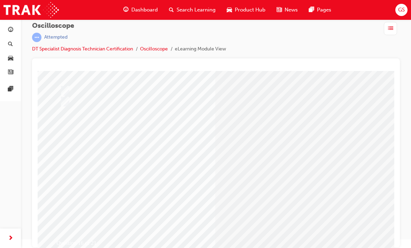
click at [67, 157] on input "Display area" at bounding box center [65, 160] width 8 height 8
radio input "true"
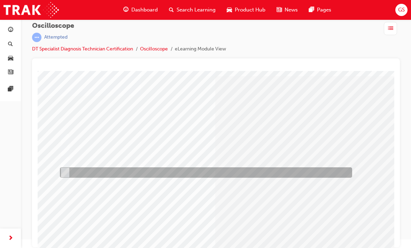
scroll to position [27, 2]
click at [65, 137] on input "Trigger position marker" at bounding box center [63, 140] width 8 height 8
radio input "true"
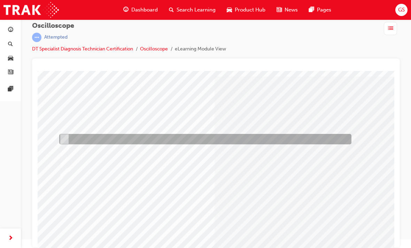
scroll to position [0, 0]
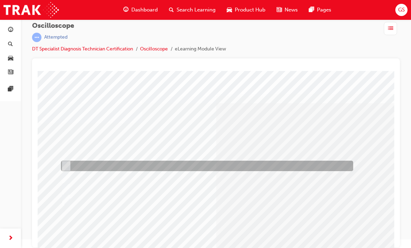
click at [67, 175] on input "Trigger level marker" at bounding box center [65, 179] width 8 height 8
radio input "true"
click at [64, 167] on input "Trigger position marker" at bounding box center [65, 167] width 8 height 8
radio input "true"
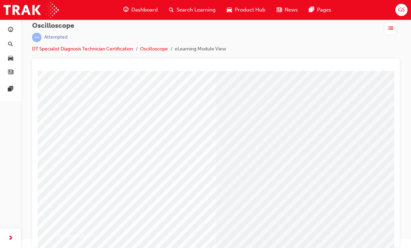
click at [65, 151] on input "Upwards = voltage same or higher and downwards = voltage same or lower" at bounding box center [65, 150] width 8 height 8
radio input "true"
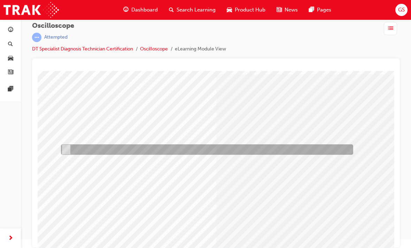
click at [67, 171] on input "Diode present in system being inspected" at bounding box center [65, 172] width 8 height 8
radio input "true"
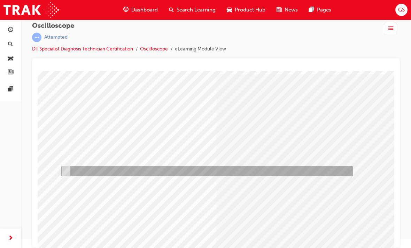
click at [70, 173] on div at bounding box center [205, 171] width 292 height 10
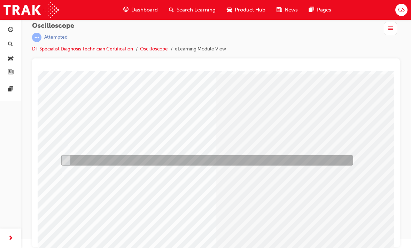
click at [68, 156] on div at bounding box center [205, 161] width 292 height 10
radio input "true"
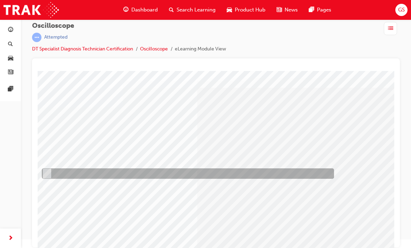
scroll to position [15, 16]
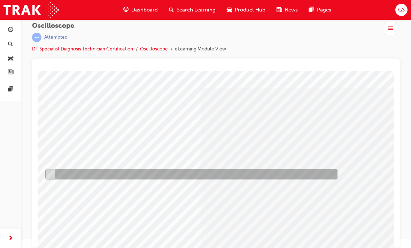
click at [57, 151] on div at bounding box center [190, 152] width 292 height 10
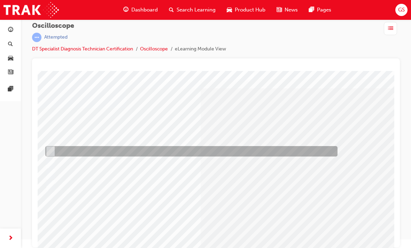
click at [59, 174] on div at bounding box center [190, 175] width 292 height 10
radio input "false"
radio input "true"
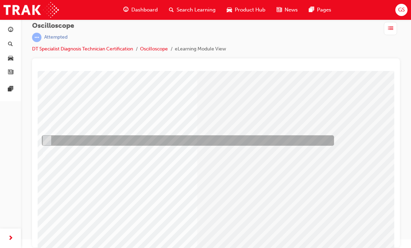
scroll to position [49, 20]
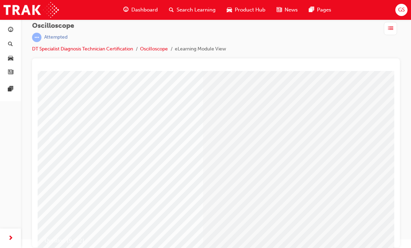
scroll to position [65, 13]
click at [67, 133] on input "Extend the display to a larger screen" at bounding box center [65, 133] width 8 height 8
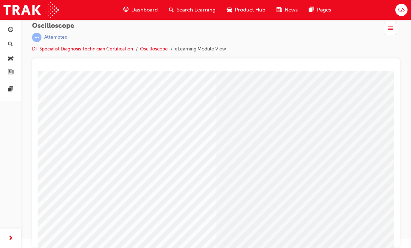
radio input "true"
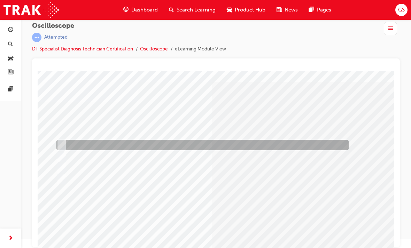
scroll to position [21, 4]
click at [63, 155] on input "Adjust the voltage division" at bounding box center [61, 158] width 8 height 8
radio input "true"
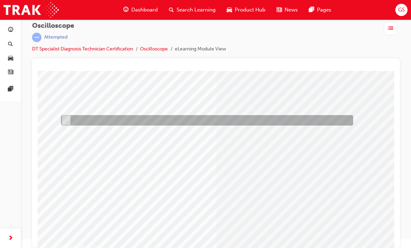
scroll to position [59, 0]
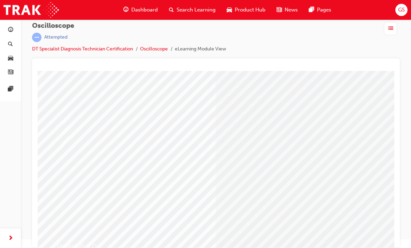
click at [65, 146] on input "False" at bounding box center [65, 146] width 8 height 8
radio input "true"
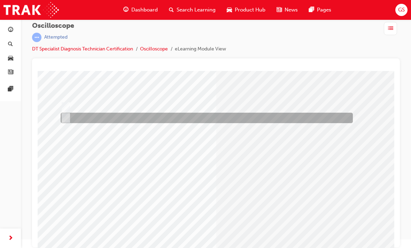
scroll to position [46, 0]
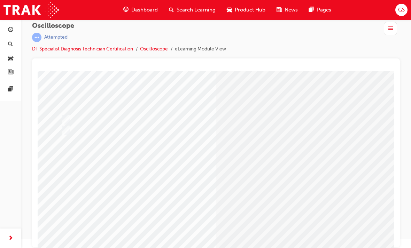
scroll to position [32, 0]
click at [65, 118] on input "True" at bounding box center [65, 121] width 8 height 8
radio input "true"
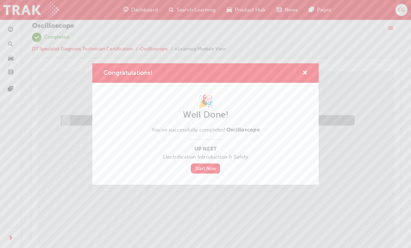
click at [198, 167] on link "Start Now" at bounding box center [205, 169] width 29 height 10
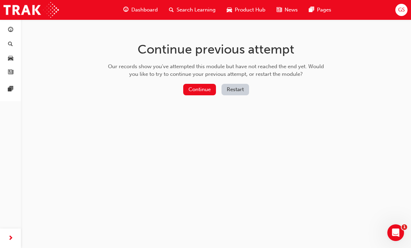
click at [204, 89] on button "Continue" at bounding box center [199, 89] width 33 height 11
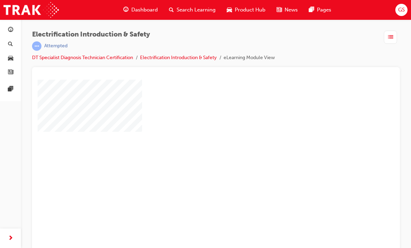
click at [196, 149] on div "play" at bounding box center [196, 149] width 0 height 0
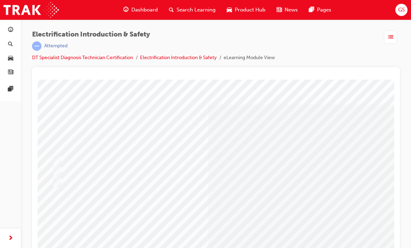
scroll to position [1, 8]
click at [58, 195] on input "Alkaline Resistant Goggles & Gloves, Non-Ground Boots, 5000 volt insulated Rubb…" at bounding box center [57, 197] width 8 height 8
radio input "true"
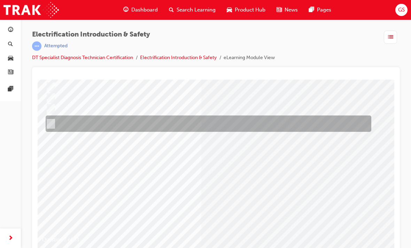
scroll to position [74, 15]
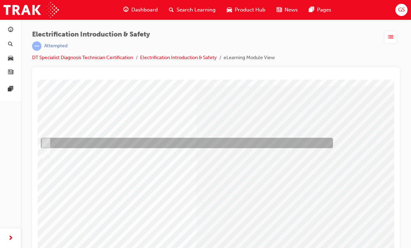
click at [52, 142] on div at bounding box center [185, 143] width 292 height 10
radio input "true"
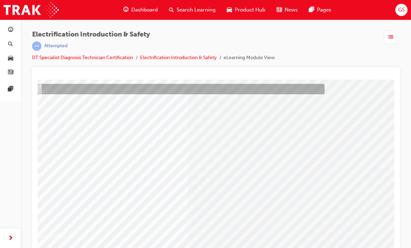
scroll to position [78, 29]
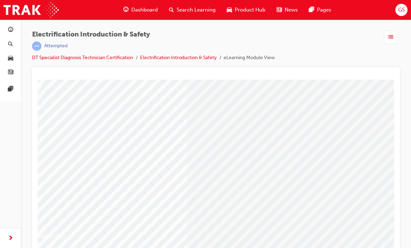
click at [67, 150] on input "Dissolve 800 grams of powdered boric acid into a clean vessel containing 20 lit…" at bounding box center [65, 152] width 8 height 8
radio input "true"
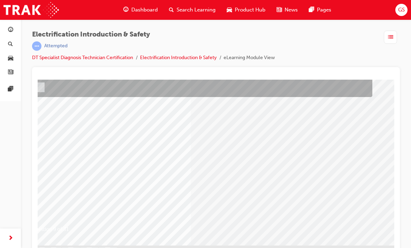
scroll to position [85, 26]
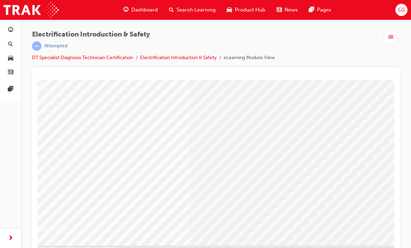
click at [66, 158] on input "False" at bounding box center [65, 160] width 8 height 8
radio input "true"
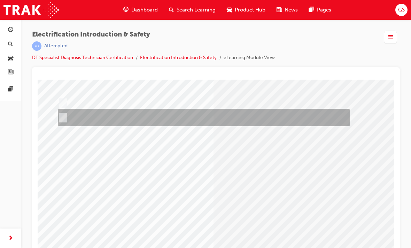
scroll to position [59, 3]
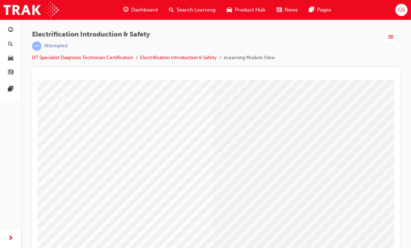
click at [57, 146] on input "Toyota Headquarters" at bounding box center [56, 148] width 8 height 8
radio input "true"
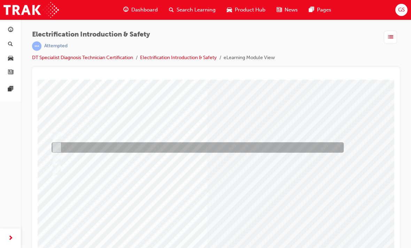
click at [57, 159] on input "Parts Department" at bounding box center [56, 159] width 8 height 8
radio input "true"
click at [58, 138] on input "Toyota Headquarters" at bounding box center [57, 137] width 8 height 8
radio input "true"
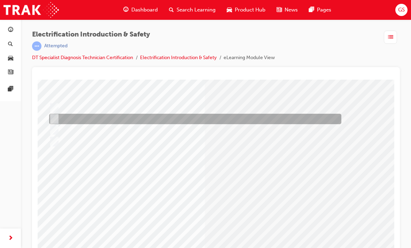
scroll to position [54, 11]
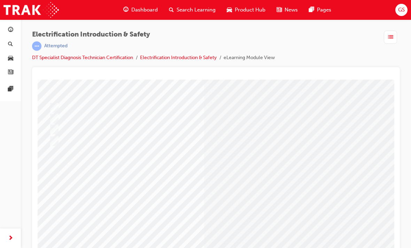
click at [56, 130] on div at bounding box center [193, 130] width 292 height 10
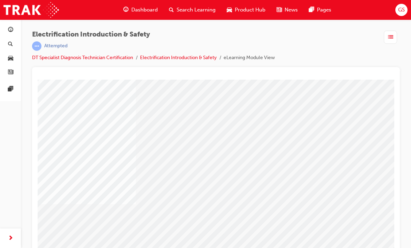
scroll to position [74, 0]
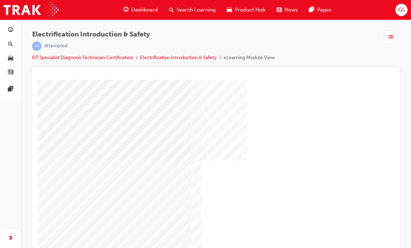
scroll to position [65, 5]
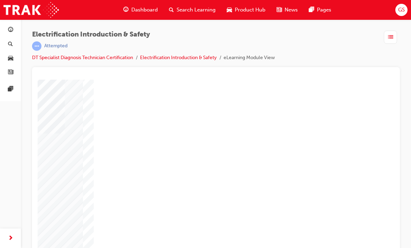
scroll to position [49, 112]
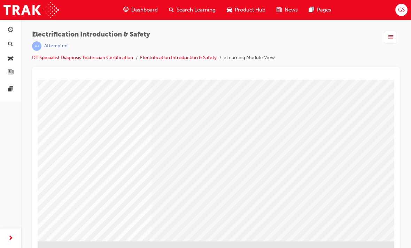
scroll to position [88, 117]
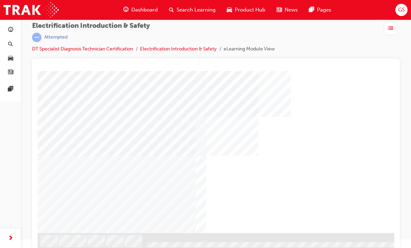
scroll to position [88, 0]
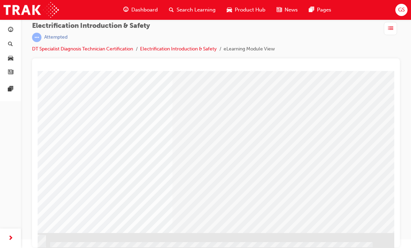
scroll to position [88, 96]
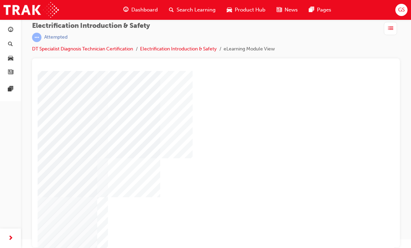
scroll to position [47, 99]
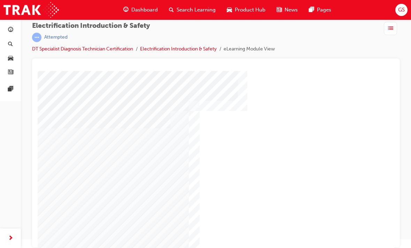
scroll to position [51, 7]
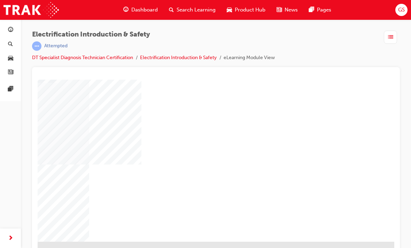
scroll to position [88, 117]
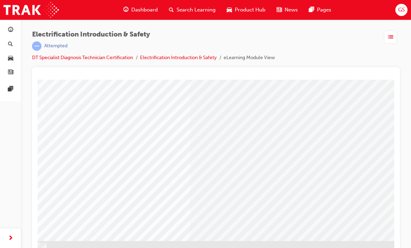
scroll to position [88, 97]
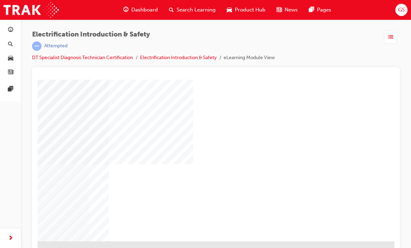
scroll to position [88, 117]
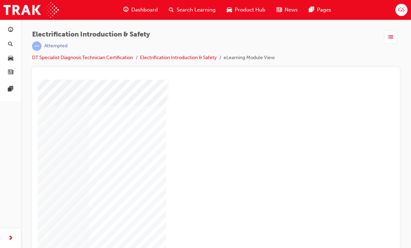
scroll to position [72, 117]
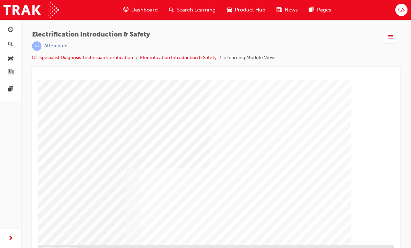
scroll to position [85, 63]
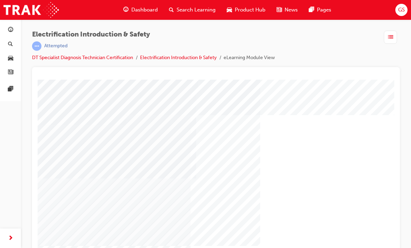
scroll to position [7, 16]
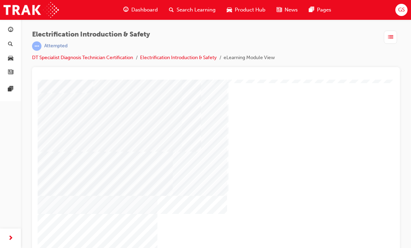
scroll to position [39, 49]
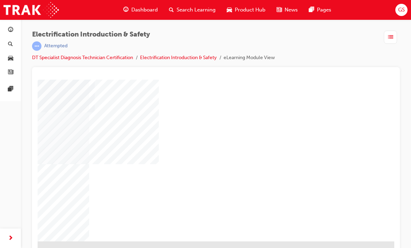
scroll to position [88, 117]
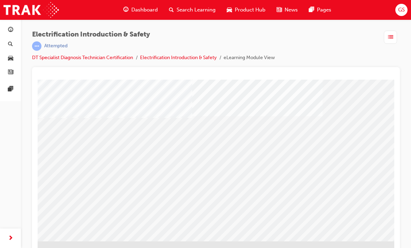
scroll to position [88, 108]
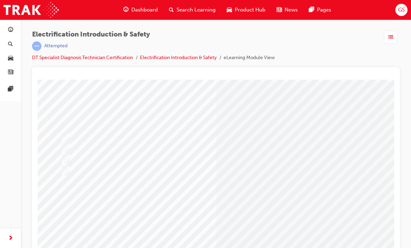
scroll to position [24, 0]
click at [63, 158] on input "Insulated tools to prevent arcing" at bounding box center [65, 160] width 8 height 8
radio input "true"
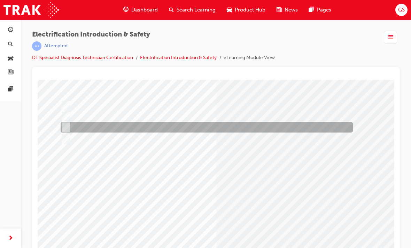
scroll to position [57, 0]
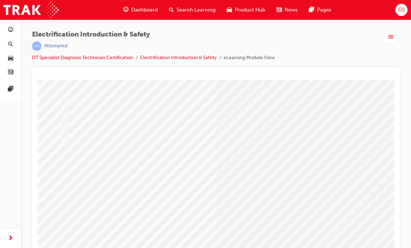
click at [62, 140] on input "True" at bounding box center [61, 141] width 8 height 8
radio input "true"
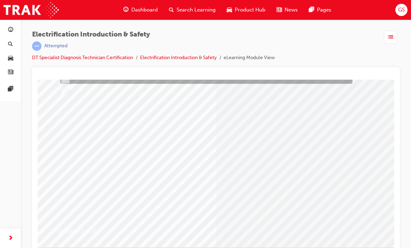
scroll to position [81, 1]
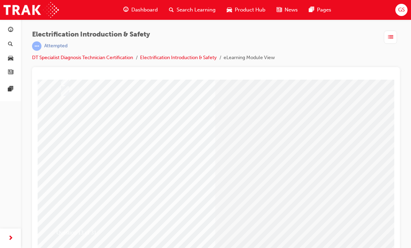
click at [62, 181] on input "8yrs/160,000km" at bounding box center [65, 184] width 8 height 8
radio input "true"
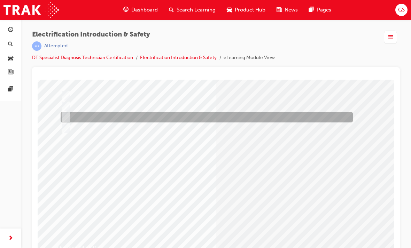
scroll to position [67, 0]
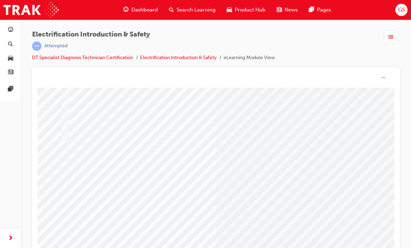
click at [62, 172] on input "SL 01/15 Toyota & LSL 01/015 Lexus" at bounding box center [64, 169] width 8 height 8
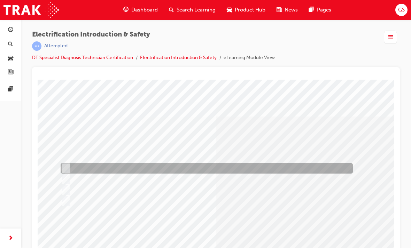
click at [63, 172] on input "SL 01/15 Toyota & LSL 01/015 Lexus" at bounding box center [64, 169] width 8 height 8
checkbox input "false"
click at [63, 176] on input "See my service manager" at bounding box center [64, 180] width 8 height 8
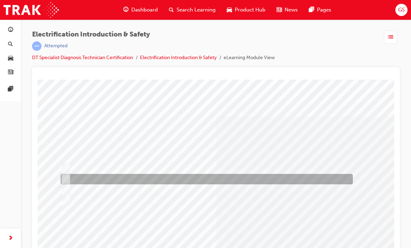
click at [61, 176] on input "See my service manager" at bounding box center [64, 180] width 8 height 8
checkbox input "false"
click at [60, 172] on input "SL 01/15 Toyota & LSL 01/015 Lexus" at bounding box center [64, 169] width 8 height 8
checkbox input "true"
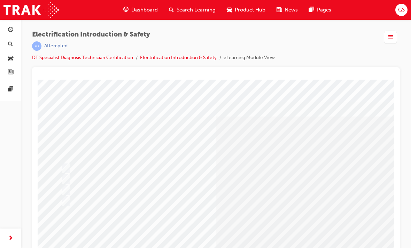
click at [66, 176] on input "See my service manager" at bounding box center [64, 180] width 8 height 8
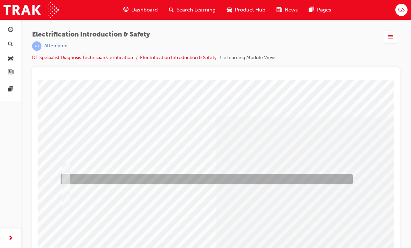
click at [64, 176] on input "See my service manager" at bounding box center [64, 180] width 8 height 8
click at [62, 177] on input "See my service manager" at bounding box center [64, 180] width 8 height 8
click at [63, 176] on input "See my service manager" at bounding box center [64, 180] width 8 height 8
checkbox input "false"
click at [64, 170] on input "SL 01/15 Toyota & LSL 01/015 Lexus" at bounding box center [64, 169] width 8 height 8
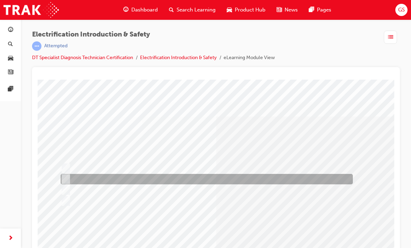
checkbox input "false"
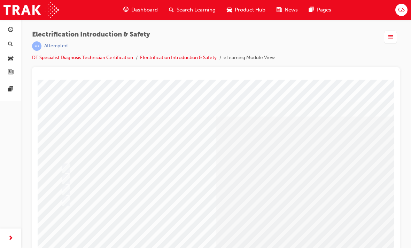
click at [66, 178] on input "See my service manager" at bounding box center [64, 180] width 8 height 8
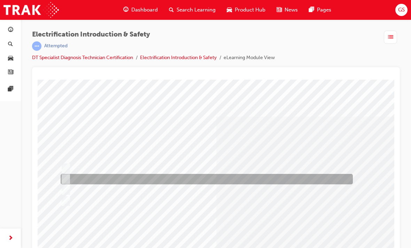
click at [66, 176] on input "See my service manager" at bounding box center [64, 180] width 8 height 8
checkbox input "false"
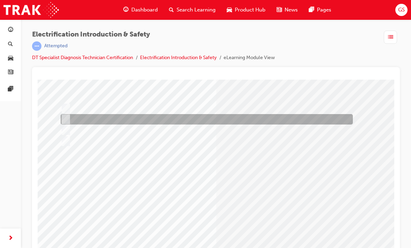
scroll to position [60, 0]
click at [64, 140] on input "Bulletins or Toyota website" at bounding box center [64, 142] width 8 height 8
checkbox input "true"
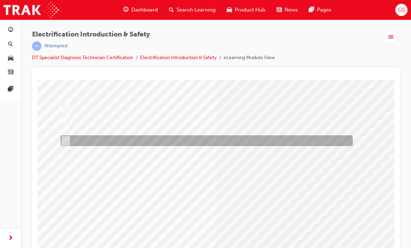
click at [65, 108] on input "SL 01/15 Toyota & LSL 01/015 Lexus" at bounding box center [64, 109] width 8 height 8
checkbox input "true"
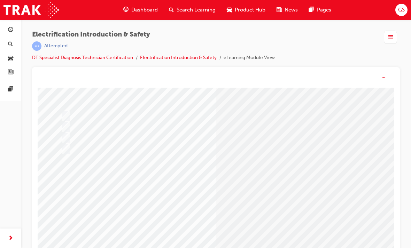
click at [61, 137] on input "Lock the Service Plug in and tape it down with non-conductive tape." at bounding box center [59, 138] width 8 height 8
radio input "true"
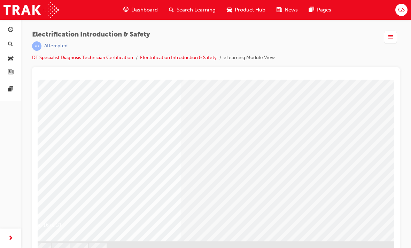
scroll to position [88, 36]
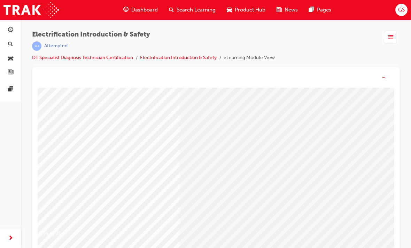
click at [57, 142] on input "True" at bounding box center [58, 145] width 8 height 8
radio input "true"
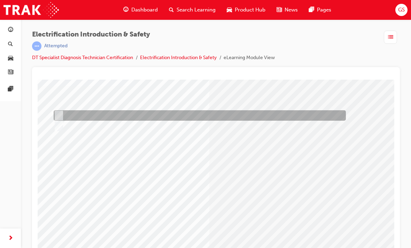
scroll to position [47, 7]
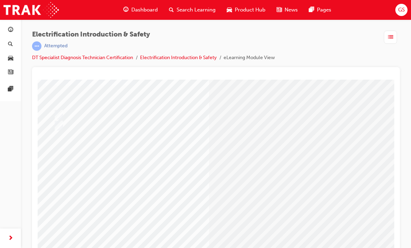
click at [55, 161] on input "Damage to the DC/DC converter or Vehicle may arise and gasses may become trappe…" at bounding box center [53, 162] width 8 height 8
radio input "true"
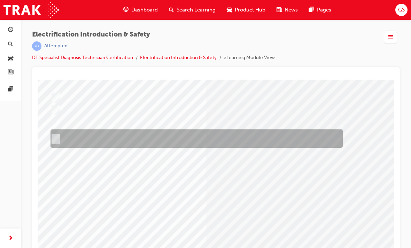
scroll to position [61, 10]
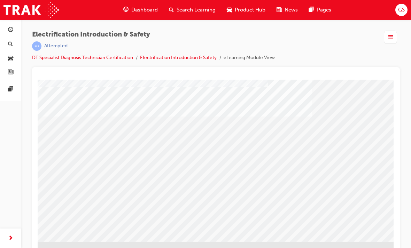
scroll to position [88, 117]
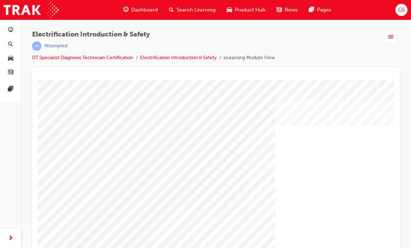
scroll to position [22, 14]
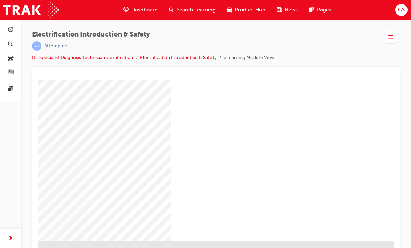
scroll to position [88, 117]
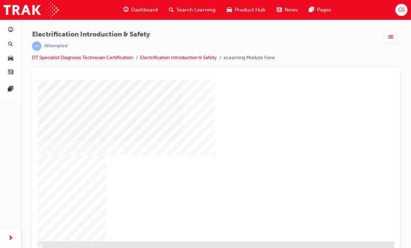
scroll to position [88, 100]
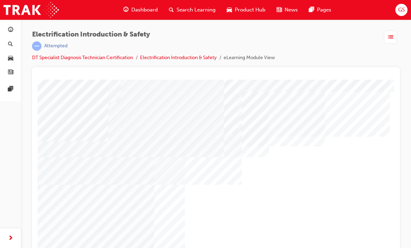
scroll to position [30, 24]
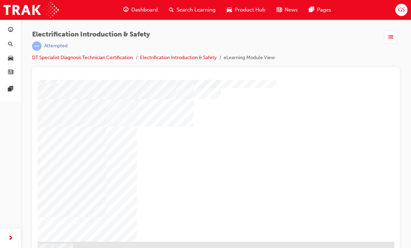
scroll to position [88, 68]
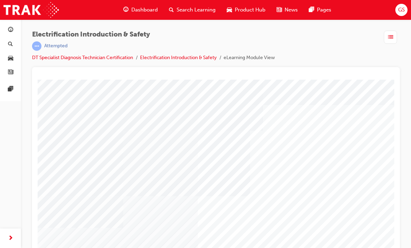
scroll to position [17, 10]
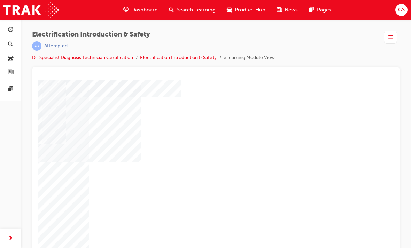
scroll to position [52, 117]
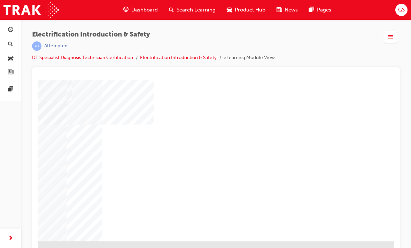
scroll to position [88, 104]
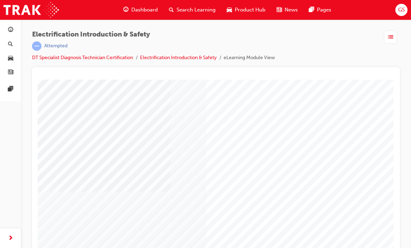
scroll to position [52, 0]
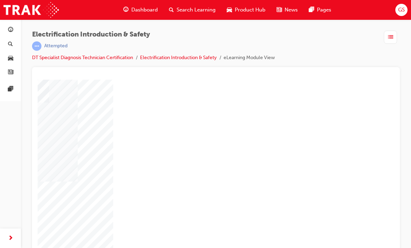
scroll to position [61, 94]
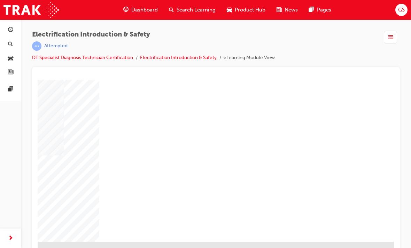
scroll to position [88, 107]
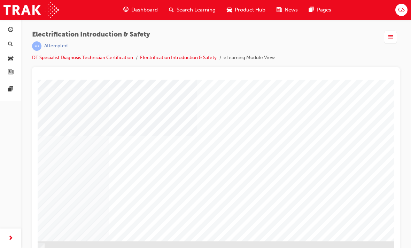
scroll to position [88, 98]
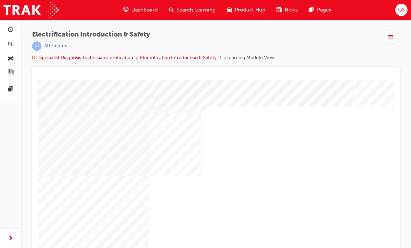
scroll to position [68, 68]
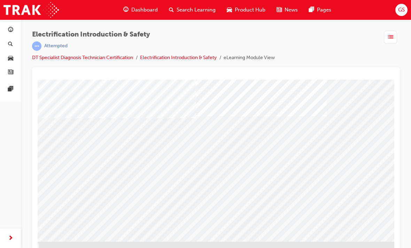
scroll to position [88, 104]
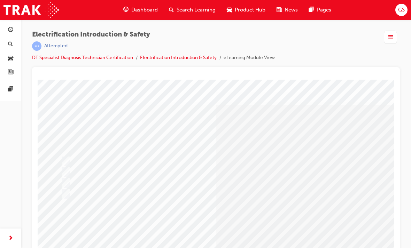
scroll to position [0, 0]
click at [67, 173] on input "Warn the driver to take the vehicle to the nearest dealer." at bounding box center [65, 173] width 8 height 8
radio input "true"
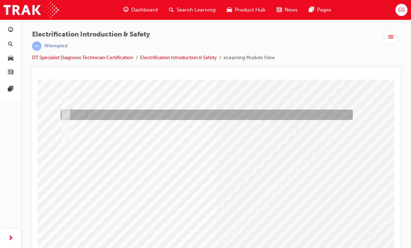
scroll to position [57, 0]
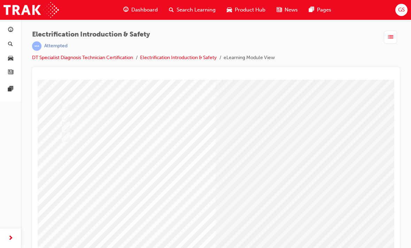
click at [52, 150] on input "True" at bounding box center [53, 152] width 8 height 8
radio input "true"
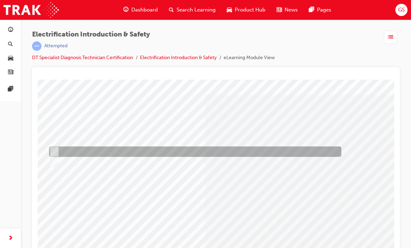
click at [55, 160] on input "False" at bounding box center [53, 163] width 8 height 8
radio input "true"
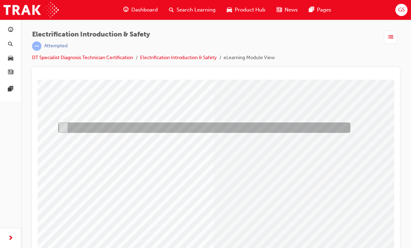
scroll to position [47, 1]
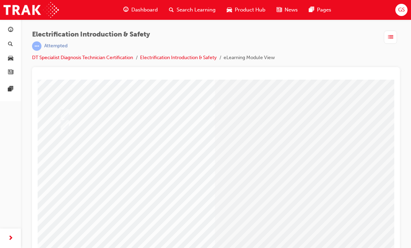
click at [48, 131] on input "MG1 is considered a Generator to provide power to MG2 and also start the Petrol…" at bounding box center [46, 134] width 8 height 8
radio input "true"
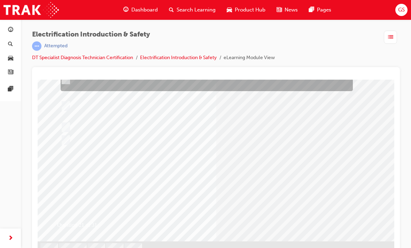
scroll to position [88, 0]
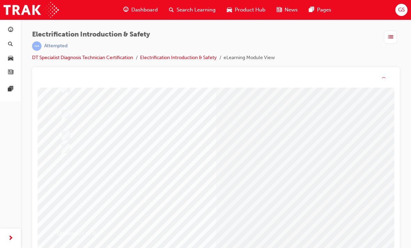
click at [62, 161] on input "It is the MG which allows the car to drive in reverse" at bounding box center [65, 162] width 8 height 8
radio input "true"
click at [61, 163] on input "It is the MG which allows the car to drive in reverse" at bounding box center [65, 162] width 8 height 8
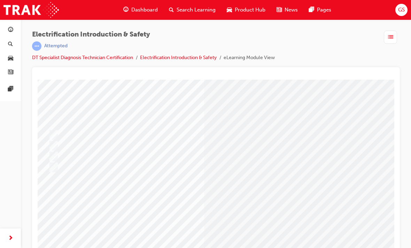
scroll to position [27, 13]
click at [53, 145] on input "It is the MG which drives the rear wheels in an AWD" at bounding box center [52, 146] width 8 height 8
radio input "true"
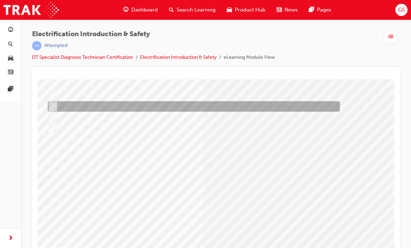
scroll to position [66, 13]
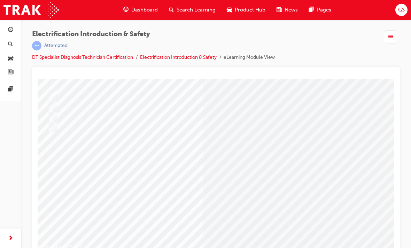
click at [59, 156] on input "True" at bounding box center [58, 158] width 8 height 8
radio input "true"
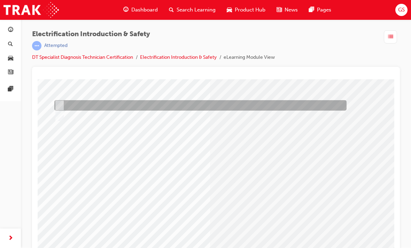
scroll to position [56, 6]
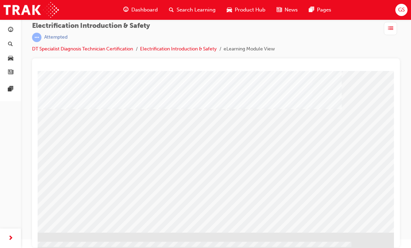
scroll to position [88, 117]
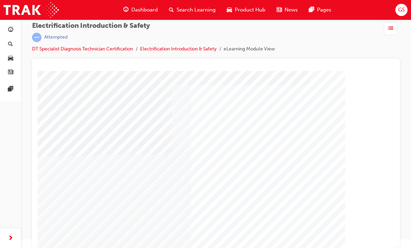
scroll to position [61, 13]
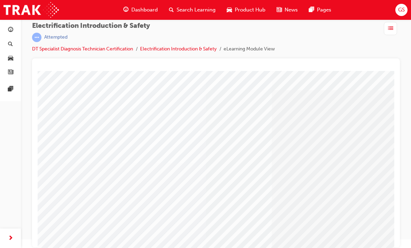
scroll to position [15, 0]
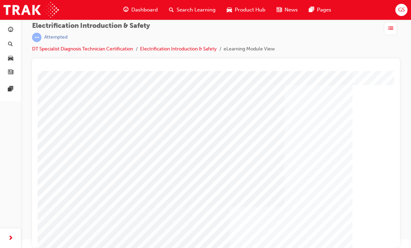
scroll to position [27, 13]
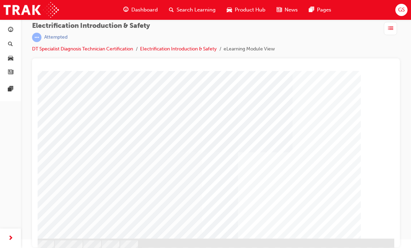
scroll to position [81, 4]
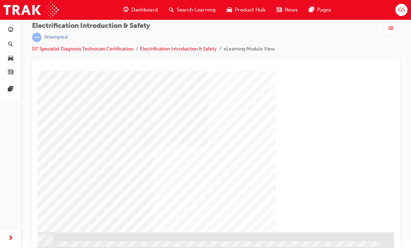
scroll to position [88, 89]
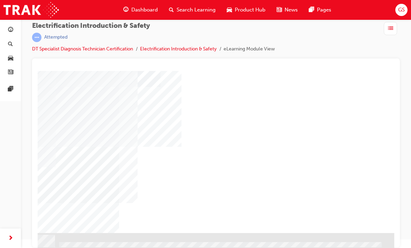
scroll to position [88, 88]
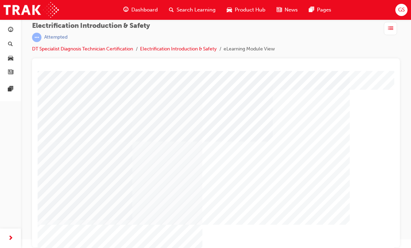
scroll to position [24, 5]
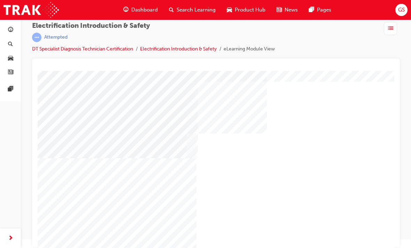
scroll to position [32, 12]
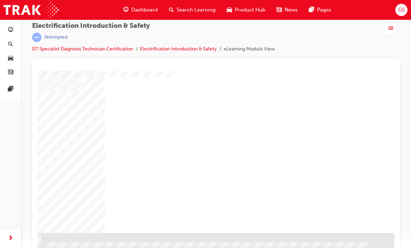
scroll to position [88, 101]
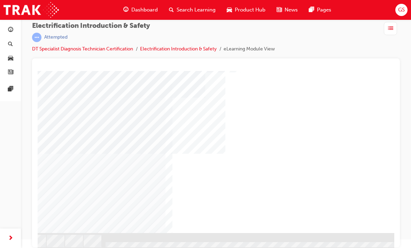
scroll to position [88, 40]
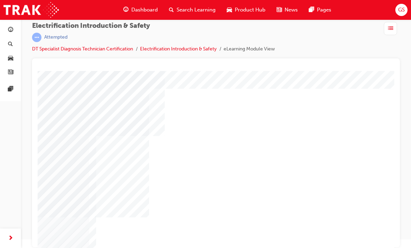
scroll to position [25, 117]
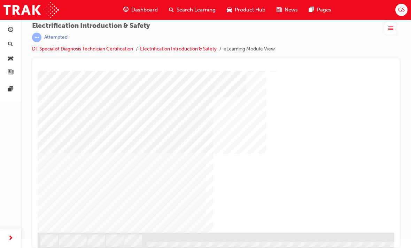
scroll to position [88, 0]
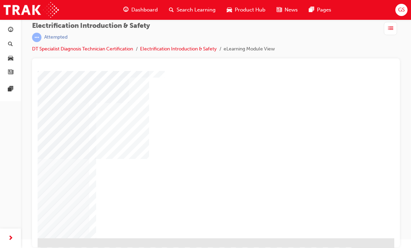
scroll to position [84, 117]
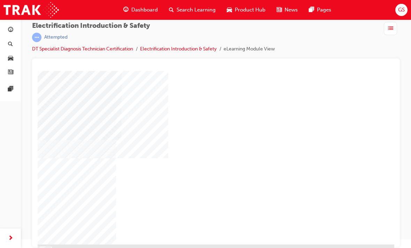
scroll to position [83, 95]
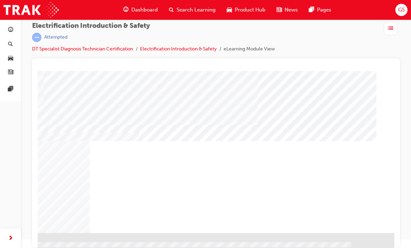
scroll to position [88, 117]
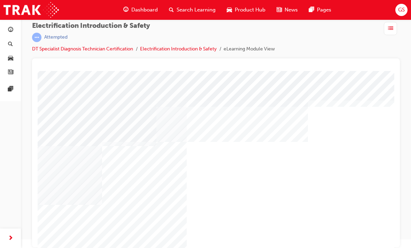
scroll to position [13, 18]
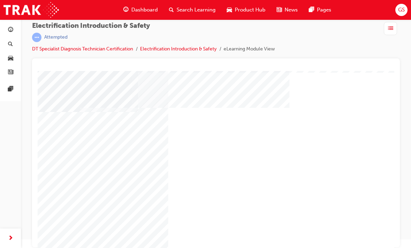
scroll to position [47, 38]
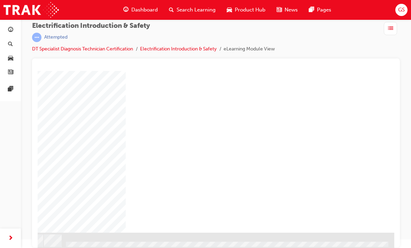
scroll to position [88, 80]
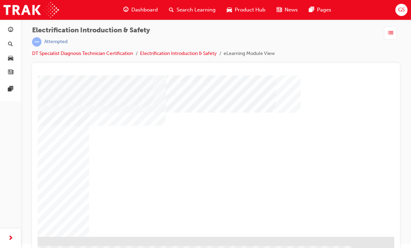
scroll to position [88, 117]
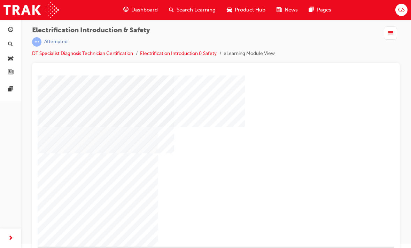
scroll to position [80, 49]
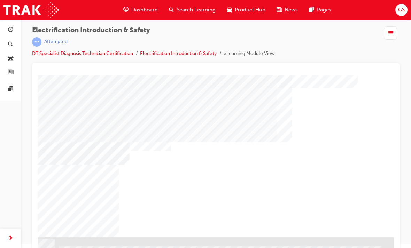
scroll to position [88, 87]
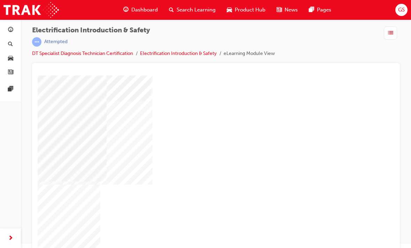
scroll to position [53, 100]
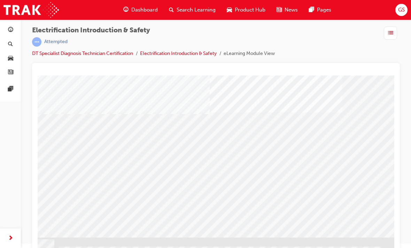
scroll to position [88, 89]
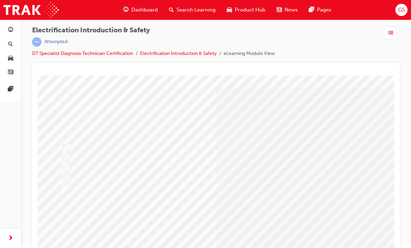
scroll to position [17, 0]
click at [64, 171] on input "10 minutes" at bounding box center [65, 171] width 8 height 8
radio input "true"
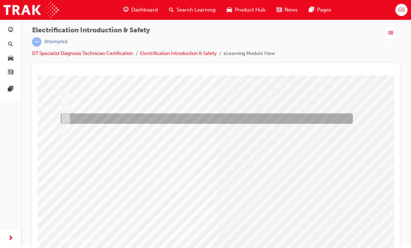
scroll to position [70, 0]
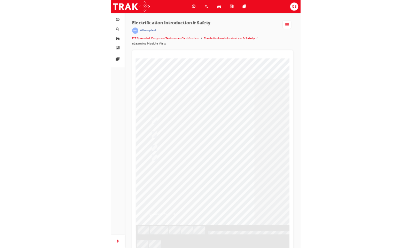
scroll to position [4, 0]
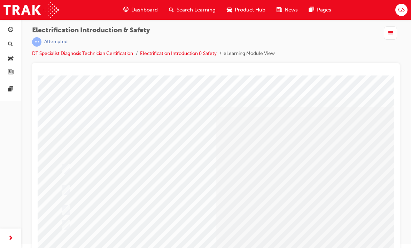
click at [54, 127] on input "Place a HV caution sign on the roof and disconnect the Auxiliary battery -ve, r…" at bounding box center [52, 130] width 8 height 8
radio input "true"
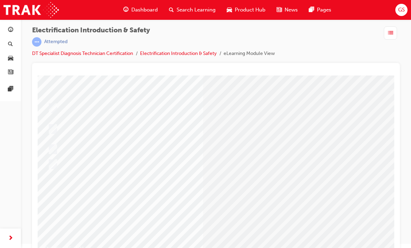
click at [60, 150] on input "HV Battery for Zero Volts" at bounding box center [58, 151] width 8 height 8
radio input "true"
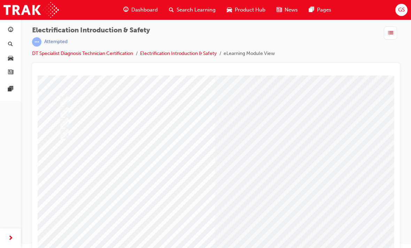
click at [57, 155] on input "Insulate them separately" at bounding box center [57, 155] width 8 height 8
radio input "true"
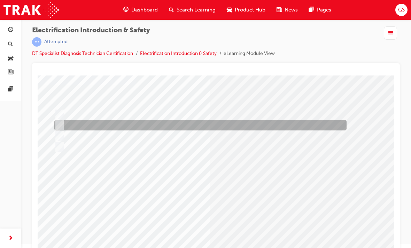
scroll to position [45, 6]
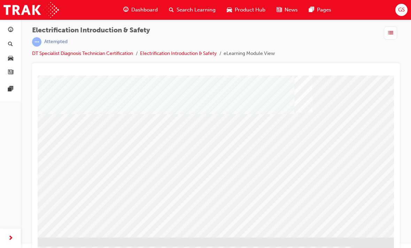
scroll to position [88, 117]
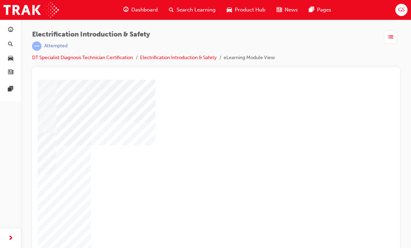
scroll to position [75, 116]
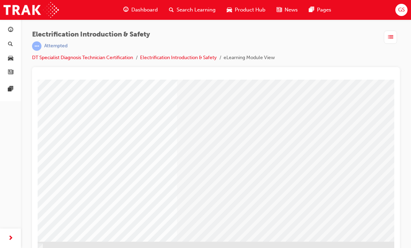
scroll to position [88, 100]
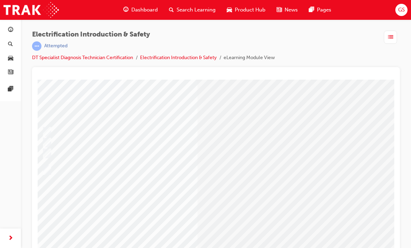
scroll to position [23, 14]
click at [52, 173] on div at bounding box center [191, 177] width 292 height 26
radio input "true"
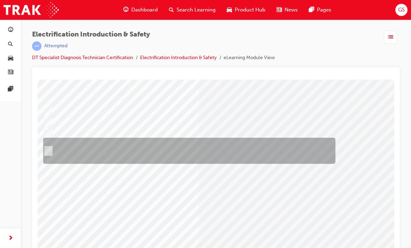
scroll to position [49, 17]
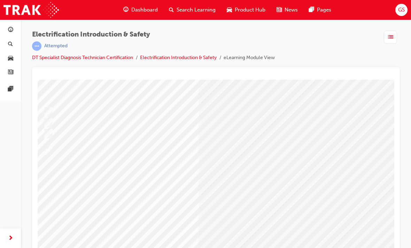
click at [65, 133] on input "True" at bounding box center [65, 133] width 8 height 8
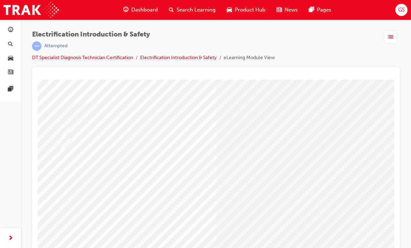
radio input "true"
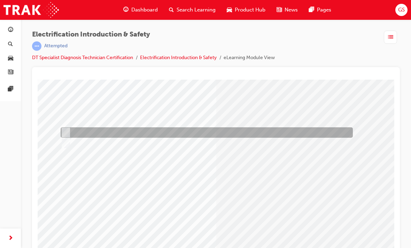
click at [65, 142] on input "False" at bounding box center [65, 144] width 8 height 8
radio input "true"
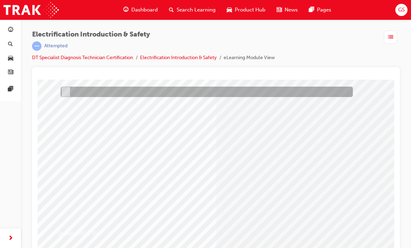
scroll to position [83, 0]
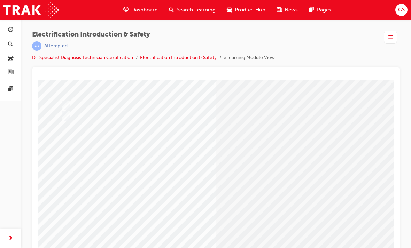
scroll to position [57, 0]
click at [65, 162] on input "Scrub the tyres due to the rigors of towing." at bounding box center [65, 162] width 8 height 8
radio input "true"
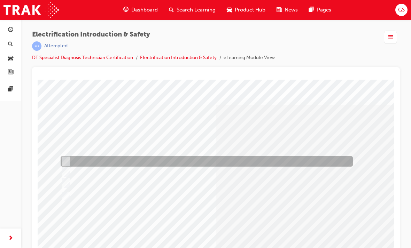
click at [64, 169] on input "Cease the petrol engine." at bounding box center [65, 173] width 8 height 8
radio input "true"
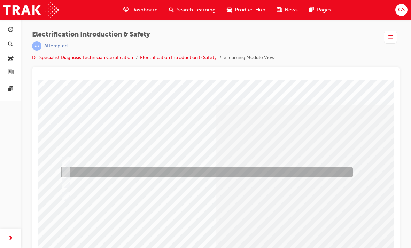
click at [64, 170] on input "Cease the petrol engine." at bounding box center [65, 173] width 8 height 8
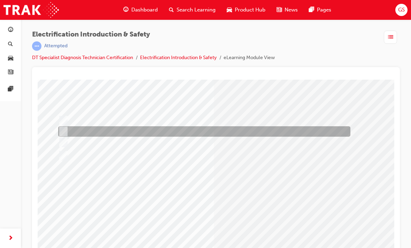
scroll to position [41, 3]
click at [63, 158] on input "Cause the MGs to operate, generating voltage. If the vehicle is damaged/malfunc…" at bounding box center [62, 156] width 8 height 8
radio input "true"
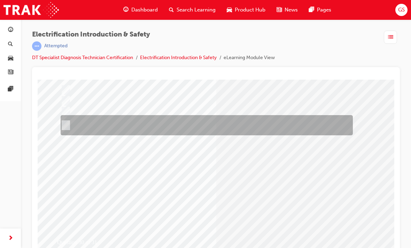
scroll to position [72, 0]
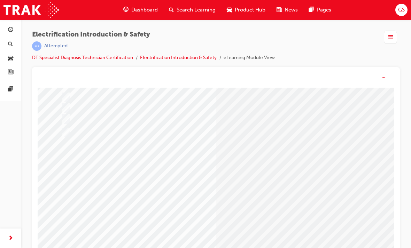
click at [63, 144] on input "True" at bounding box center [65, 145] width 8 height 8
radio input "true"
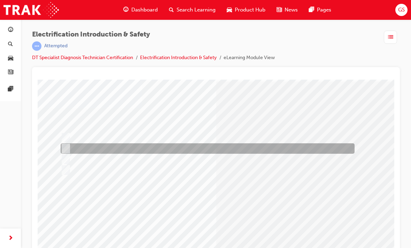
click at [67, 146] on div at bounding box center [206, 149] width 294 height 10
radio input "true"
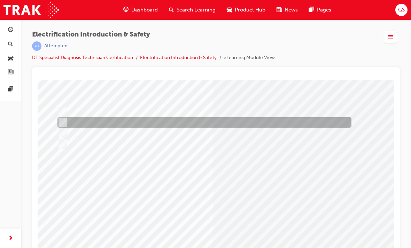
scroll to position [51, 3]
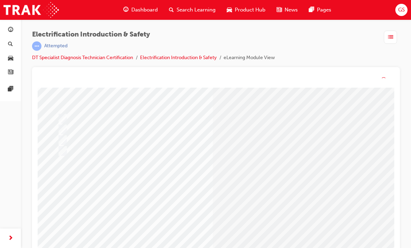
click at [59, 169] on input "Orange" at bounding box center [58, 170] width 8 height 8
radio input "true"
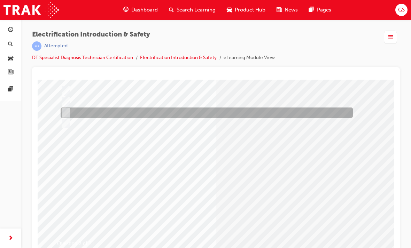
scroll to position [71, 0]
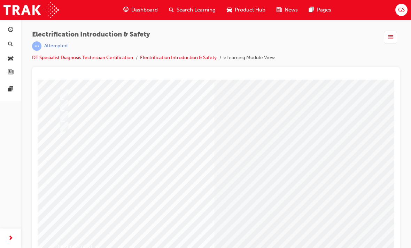
scroll to position [69, 2]
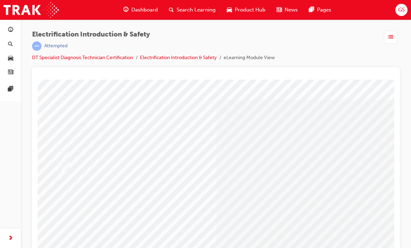
click at [66, 155] on input "True" at bounding box center [65, 157] width 8 height 8
radio input "true"
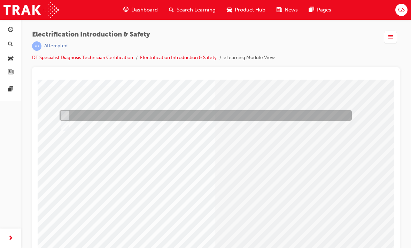
scroll to position [46, 1]
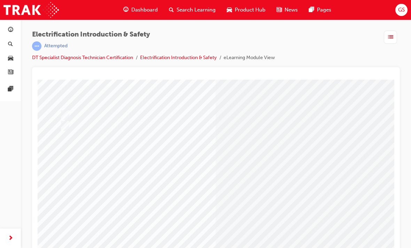
click at [57, 142] on input "True" at bounding box center [61, 141] width 8 height 8
radio input "true"
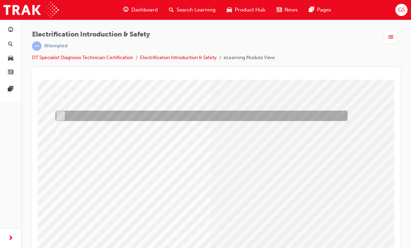
scroll to position [56, 5]
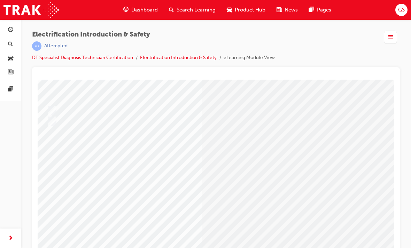
scroll to position [52, 14]
click at [54, 164] on input "Orange cables under bonnet, No initial engine start, HV Battery in vehicle." at bounding box center [51, 166] width 8 height 8
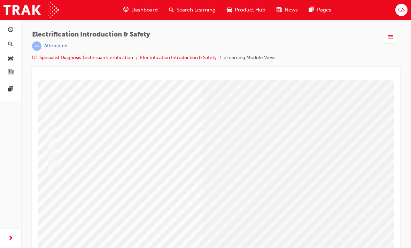
checkbox input "true"
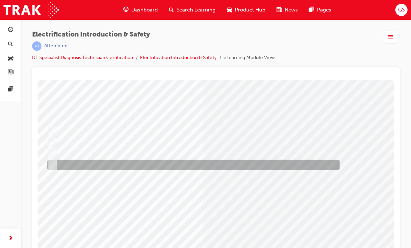
click at [52, 153] on input "HV Inverter present under bonnet, READY light on Dash & Hybrid Battery monitor …" at bounding box center [51, 154] width 8 height 8
checkbox input "true"
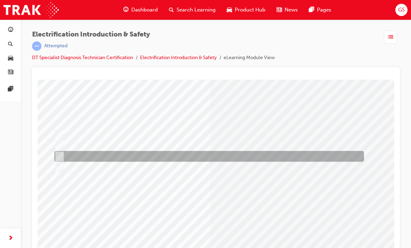
scroll to position [28, 9]
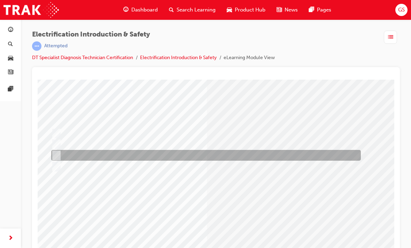
click at [61, 132] on div at bounding box center [196, 134] width 294 height 10
checkbox input "true"
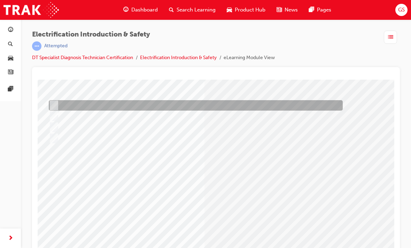
scroll to position [56, 12]
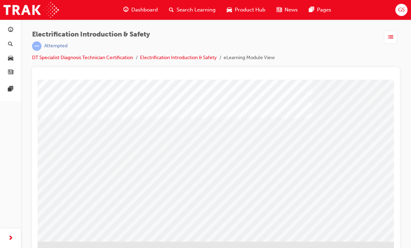
scroll to position [88, 117]
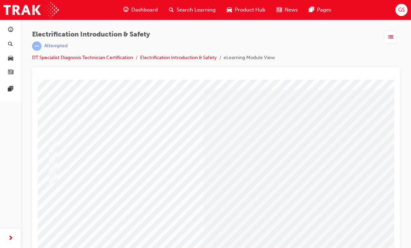
scroll to position [16, 11]
click at [55, 153] on input "CO2 type extinguisher" at bounding box center [53, 157] width 8 height 8
radio input "true"
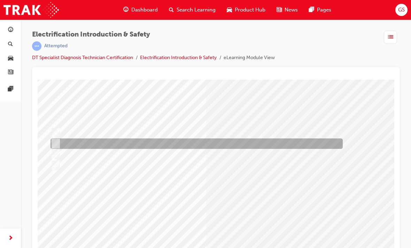
click at [55, 156] on input "ABC type extinguisher" at bounding box center [55, 155] width 8 height 8
radio input "true"
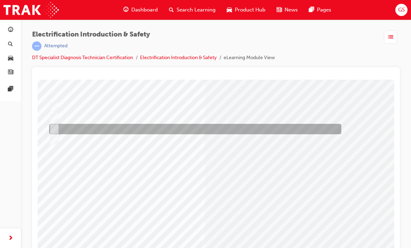
scroll to position [55, 10]
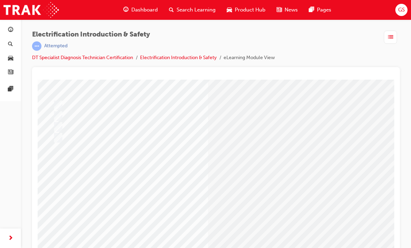
scroll to position [56, 7]
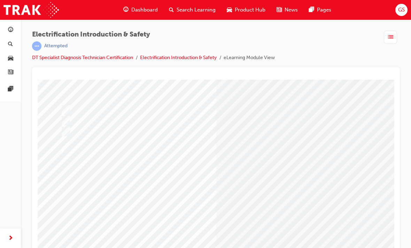
click at [66, 135] on input "Litmus paper, Boric Acid, Gloves, Goggles" at bounding box center [65, 132] width 8 height 8
radio input "true"
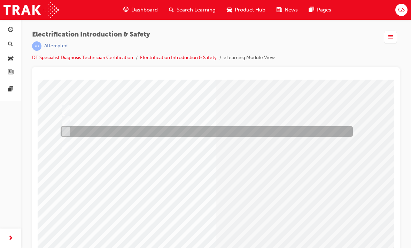
click at [64, 121] on input "Overalls, Helmet, rubber gloves, Boric Acid" at bounding box center [65, 121] width 8 height 8
radio input "true"
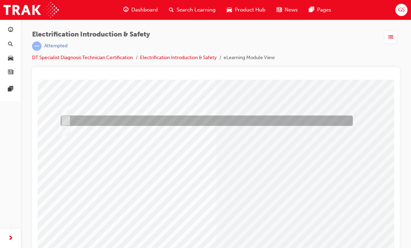
click at [65, 132] on input "Litmus paper, Boric Acid, Gloves, Goggles" at bounding box center [65, 132] width 8 height 8
radio input "true"
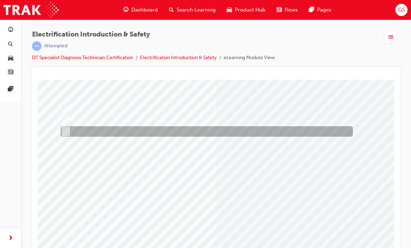
click at [66, 147] on input "Alkaline Resistant Goggles & Gloves, Non-Ground Boots, 5000 volt insulated Rubb…" at bounding box center [65, 147] width 8 height 8
radio input "true"
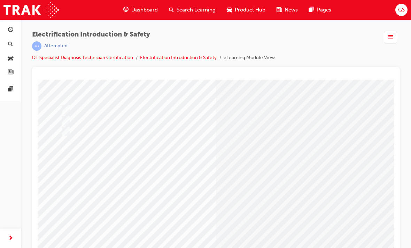
click at [64, 132] on input "True" at bounding box center [64, 133] width 8 height 8
radio input "true"
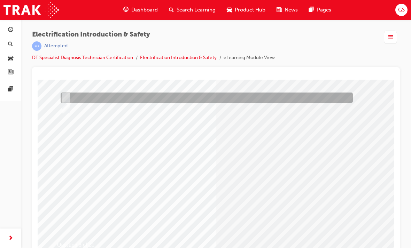
scroll to position [70, 0]
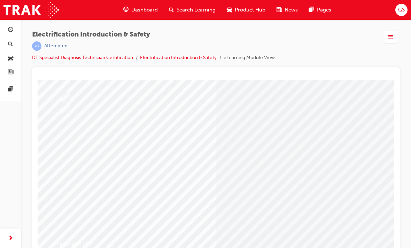
click at [64, 118] on input "Dissolve 800 grams of powdered boric acid into a clean vessel containing 20 lit…" at bounding box center [63, 120] width 8 height 8
radio input "true"
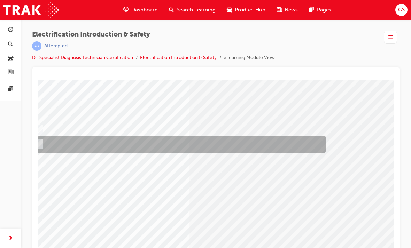
click at [51, 147] on div at bounding box center [178, 144] width 292 height 17
radio input "true"
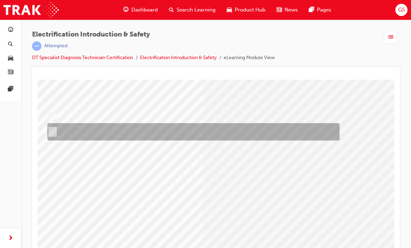
scroll to position [52, 6]
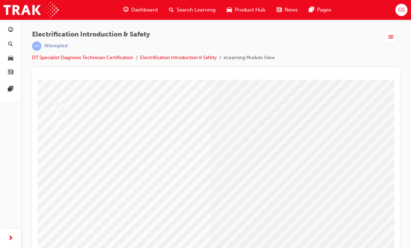
click at [59, 144] on input "Parts Department" at bounding box center [58, 147] width 8 height 8
radio input "true"
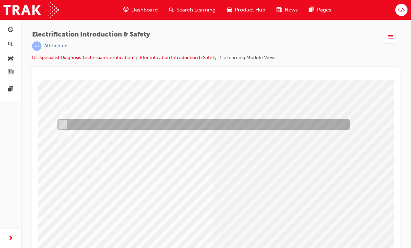
scroll to position [61, 2]
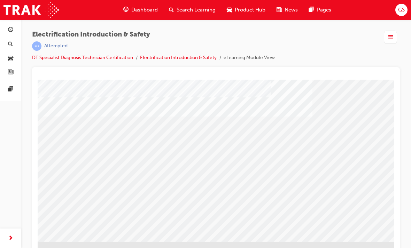
scroll to position [88, 117]
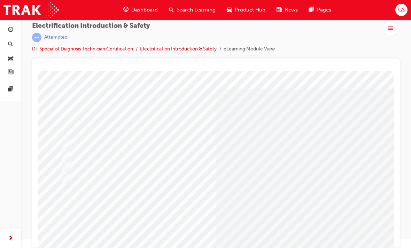
scroll to position [7, 0]
click at [66, 164] on input "Insulated tools to prevent arcing" at bounding box center [65, 168] width 8 height 8
radio input "true"
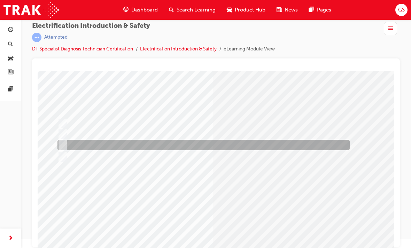
scroll to position [42, 1]
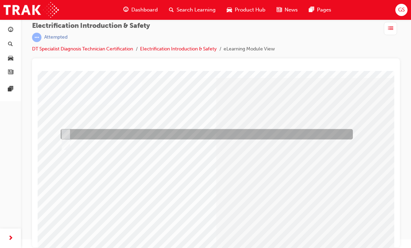
click at [69, 133] on div at bounding box center [205, 135] width 292 height 10
radio input "true"
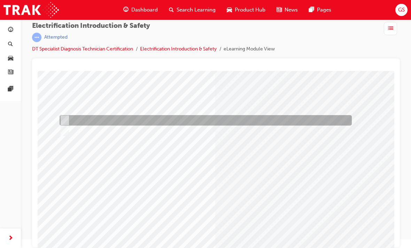
scroll to position [43, 0]
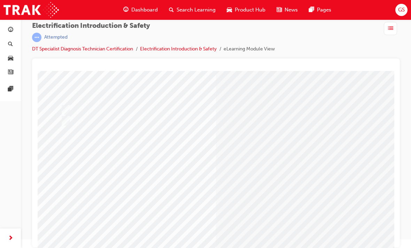
click at [67, 132] on input "8yrs/160,000km" at bounding box center [65, 132] width 8 height 8
radio input "true"
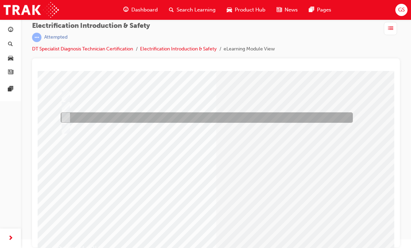
scroll to position [57, 0]
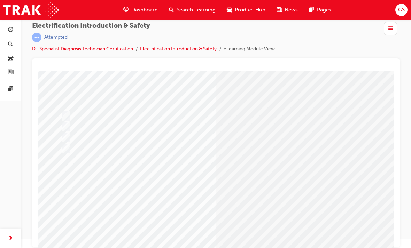
click at [64, 115] on input "SL 01/15 Toyota & LSL 01/015 Lexus" at bounding box center [64, 116] width 8 height 8
checkbox input "true"
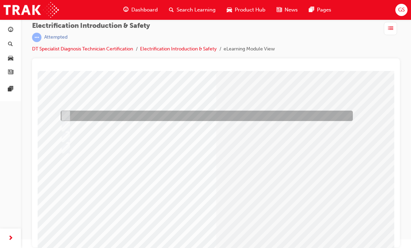
click at [67, 134] on div at bounding box center [205, 138] width 292 height 10
checkbox input "true"
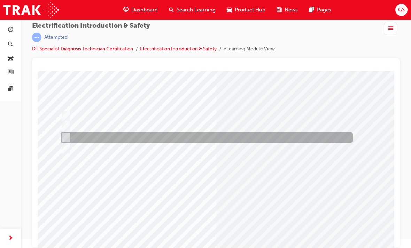
click at [70, 148] on div at bounding box center [205, 148] width 292 height 11
checkbox input "true"
click at [67, 137] on input "Warranty controls those things" at bounding box center [64, 138] width 8 height 8
checkbox input "false"
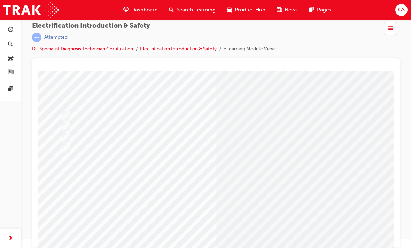
click at [66, 116] on input "Remove the Service Plug and tape the plug hole with non-conductive tape." at bounding box center [65, 120] width 8 height 8
radio input "true"
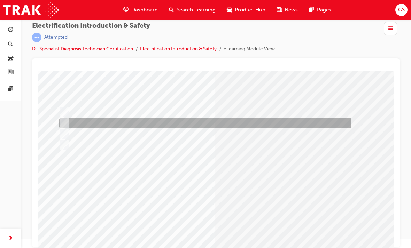
scroll to position [41, 1]
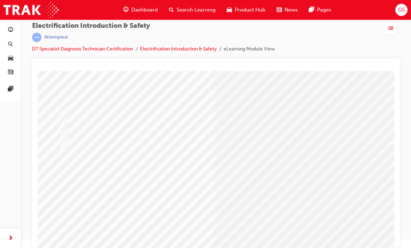
click at [66, 128] on input "True" at bounding box center [65, 132] width 8 height 8
radio input "true"
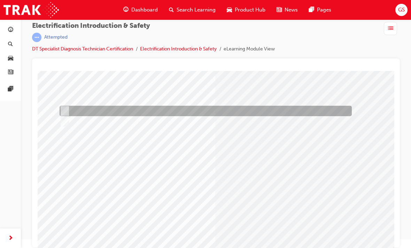
scroll to position [51, 0]
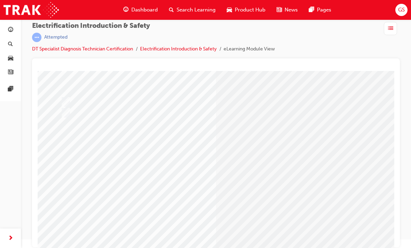
click at [62, 143] on input "Damage to the DC/DC converter or Vehicle may arise and gasses may become trappe…" at bounding box center [65, 142] width 8 height 8
radio input "true"
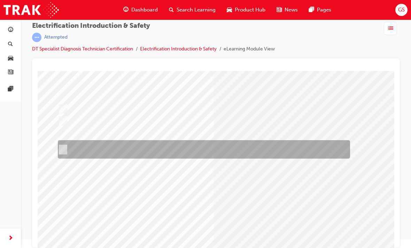
scroll to position [50, 3]
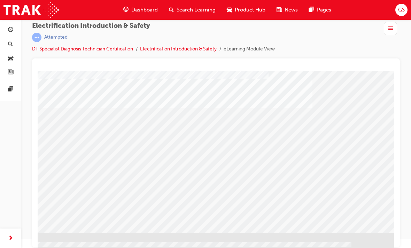
scroll to position [88, 117]
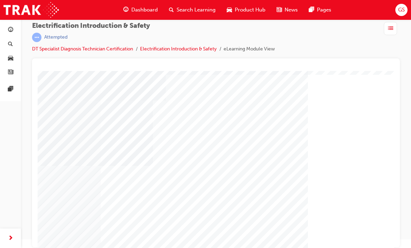
scroll to position [20, 110]
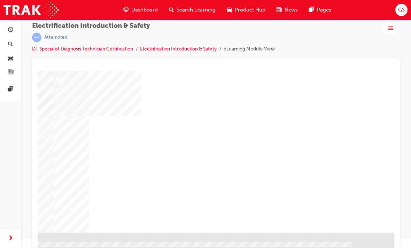
scroll to position [88, 117]
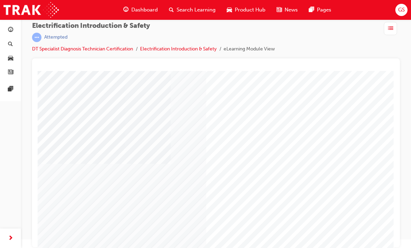
scroll to position [71, 0]
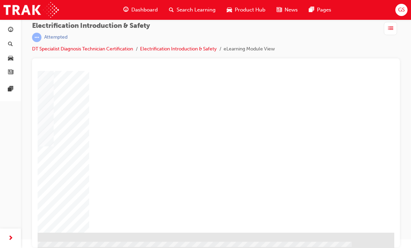
scroll to position [88, 117]
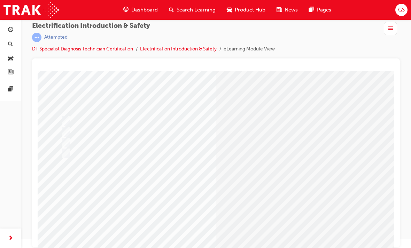
scroll to position [32, 0]
click at [66, 130] on input "Warn the driver to take the vehicle to the nearest dealer." at bounding box center [65, 133] width 8 height 8
radio input "true"
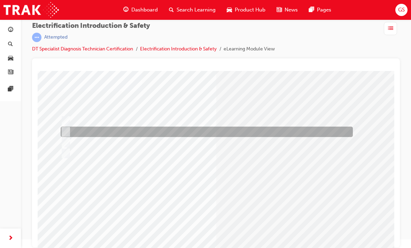
click at [66, 143] on input "Only allow the petrol engine to run." at bounding box center [65, 143] width 8 height 8
radio input "true"
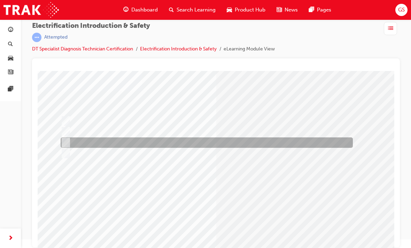
click at [66, 129] on input "Warn the driver to take the vehicle to the nearest dealer." at bounding box center [65, 133] width 8 height 8
radio input "true"
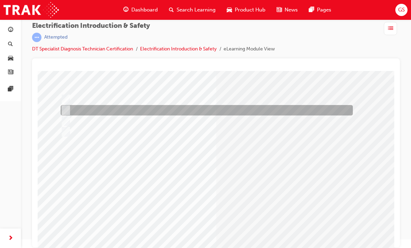
scroll to position [54, 0]
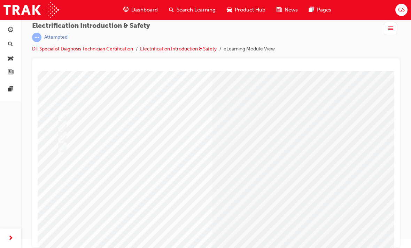
scroll to position [40, 2]
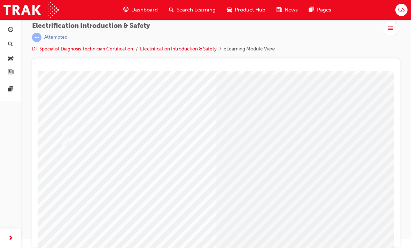
scroll to position [22, 0]
click at [61, 130] on input "True" at bounding box center [65, 131] width 8 height 8
radio input "true"
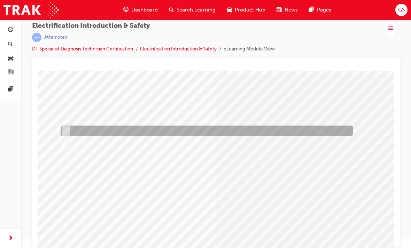
click at [64, 139] on input "False" at bounding box center [65, 142] width 8 height 8
radio input "true"
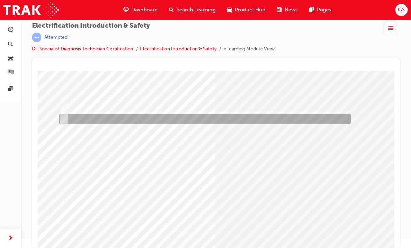
scroll to position [45, 2]
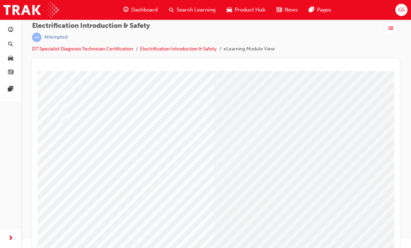
click at [64, 140] on input "MG2 is considered a Generator to provide power to MG2 and also start the Petrol…" at bounding box center [62, 142] width 8 height 8
radio input "true"
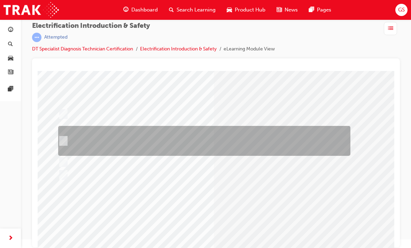
click at [64, 113] on input "MG1 is considered a Generator to provide power to MG2 and also start the Petrol…" at bounding box center [62, 115] width 8 height 8
radio input "true"
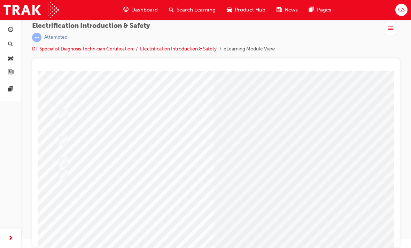
click at [62, 119] on input "It is the MG which drives the rear wheels in an AWD" at bounding box center [62, 119] width 8 height 8
radio input "true"
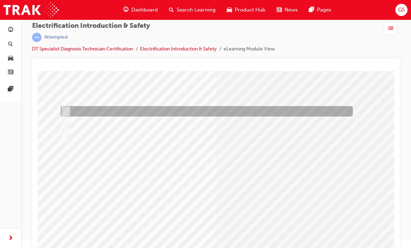
scroll to position [53, 0]
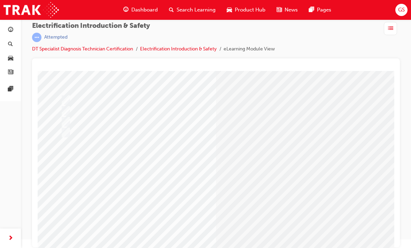
click at [62, 134] on input "True" at bounding box center [65, 135] width 8 height 8
radio input "true"
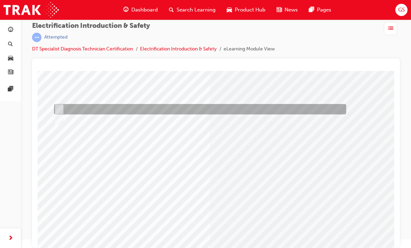
scroll to position [45, 7]
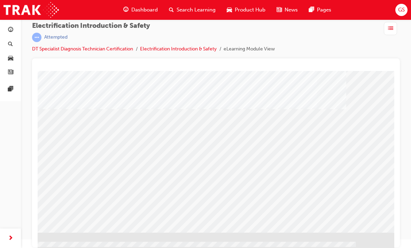
scroll to position [88, 113]
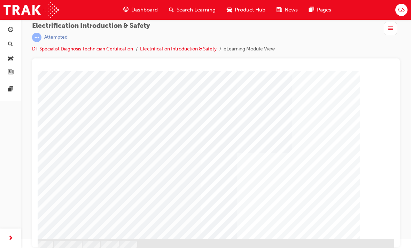
scroll to position [83, 5]
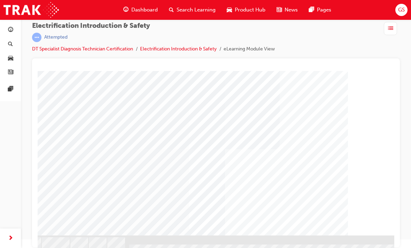
scroll to position [85, 18]
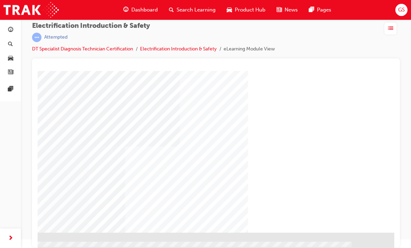
scroll to position [88, 117]
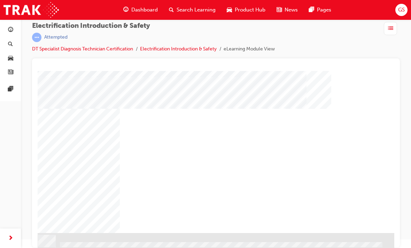
scroll to position [88, 86]
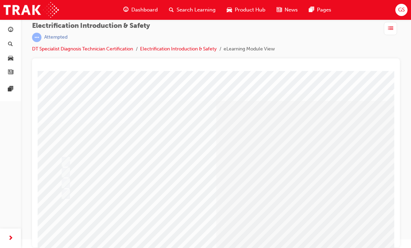
scroll to position [0, 0]
click at [67, 182] on input "10 minutes" at bounding box center [65, 184] width 8 height 8
radio input "true"
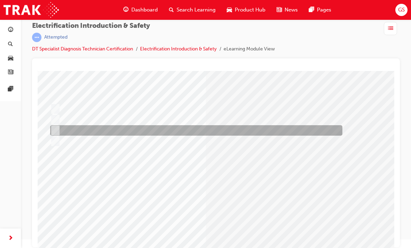
scroll to position [53, 10]
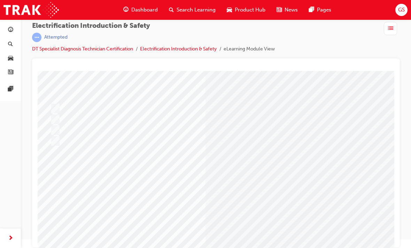
click at [63, 144] on input "Place a HV caution sign on the roof and disconnect the Auxiliary battery -ve, r…" at bounding box center [61, 147] width 8 height 8
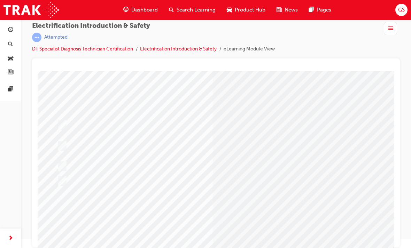
radio input "true"
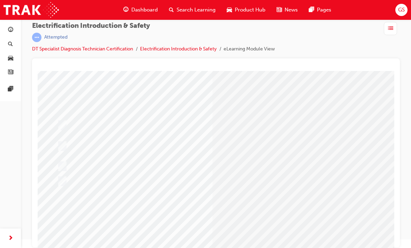
click at [61, 124] on input "High – Voltage Capacitor Terminal" at bounding box center [61, 125] width 8 height 8
radio input "true"
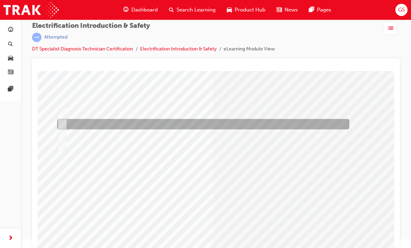
click at [63, 132] on input "Current Sensor voltage" at bounding box center [61, 136] width 8 height 8
radio input "true"
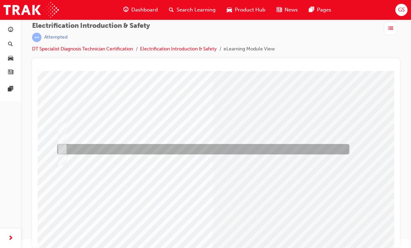
scroll to position [24, 3]
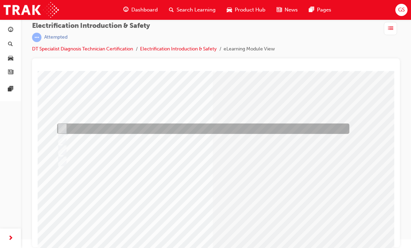
click at [61, 129] on input "HV Battery for Zero Volts" at bounding box center [61, 129] width 8 height 8
radio input "true"
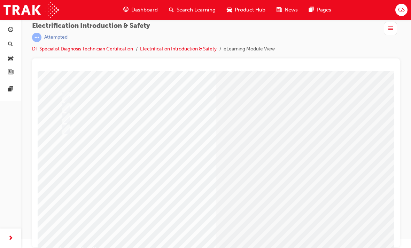
scroll to position [56, 0]
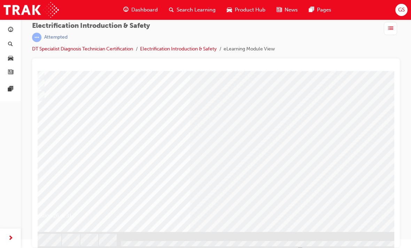
scroll to position [88, 28]
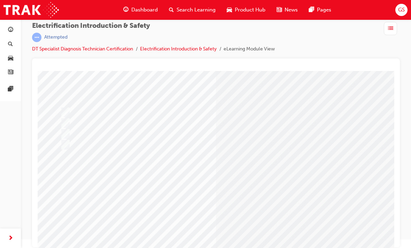
scroll to position [40, 1]
click at [66, 115] on input "Tape them together" at bounding box center [64, 113] width 8 height 8
radio input "true"
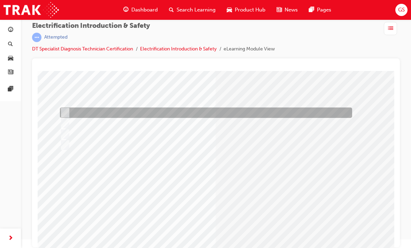
click at [66, 124] on input "Insulate them separately" at bounding box center [64, 124] width 8 height 8
radio input "true"
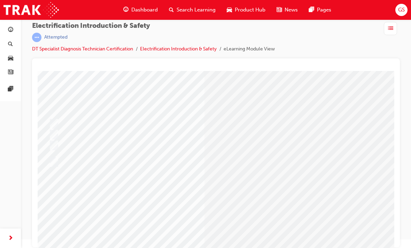
scroll to position [29, 11]
click at [55, 157] on div at bounding box center [194, 162] width 292 height 26
radio input "true"
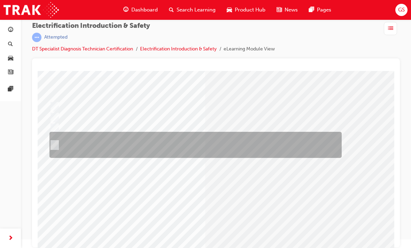
scroll to position [49, 10]
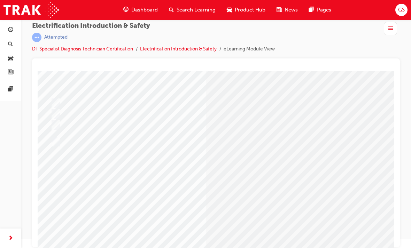
click at [56, 133] on input "False" at bounding box center [57, 133] width 8 height 8
radio input "true"
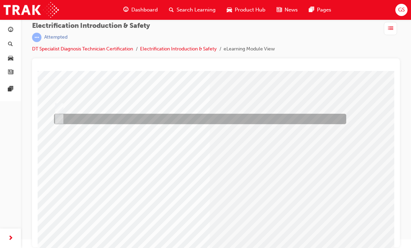
scroll to position [51, 5]
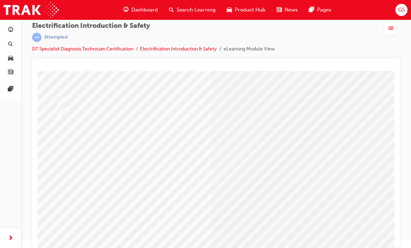
click at [57, 133] on input "Cause the MGs to operate, generating voltage. If the vehicle is damaged/malfunc…" at bounding box center [60, 137] width 8 height 8
radio input "true"
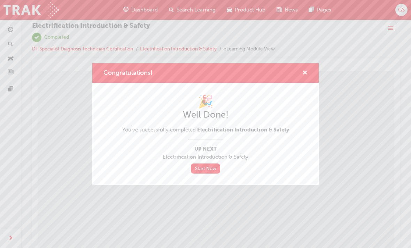
click at [211, 168] on link "Start Now" at bounding box center [205, 169] width 29 height 10
click at [213, 169] on link "Start Now" at bounding box center [205, 169] width 29 height 10
click at [208, 169] on link "Start Now" at bounding box center [205, 169] width 29 height 10
click at [245, 145] on div "🎉 Well Done! You've successfully completed Electrification Introduction & Safet…" at bounding box center [205, 134] width 167 height 80
click at [290, 137] on div "🎉 Well Done! You've successfully completed Electrification Introduction & Safet…" at bounding box center [205, 134] width 204 height 80
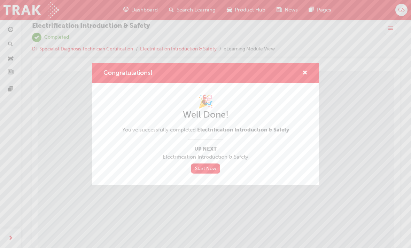
click at [210, 169] on link "Start Now" at bounding box center [205, 169] width 29 height 10
click at [210, 168] on link "Start Now" at bounding box center [205, 169] width 29 height 10
click at [212, 166] on link "Start Now" at bounding box center [205, 169] width 29 height 10
click at [303, 76] on span "cross-icon" at bounding box center [304, 73] width 5 height 6
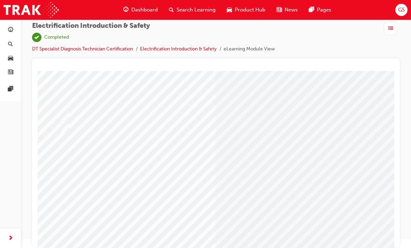
scroll to position [33, 1]
click at [66, 128] on input "False" at bounding box center [65, 131] width 8 height 8
radio input "true"
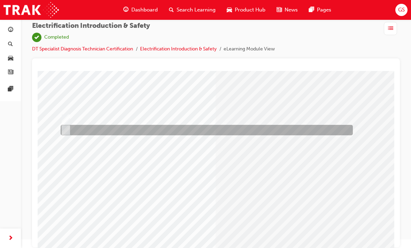
click at [65, 118] on input "True" at bounding box center [65, 120] width 8 height 8
radio input "true"
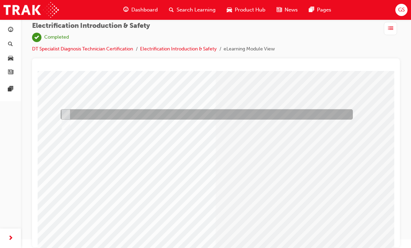
scroll to position [53, 1]
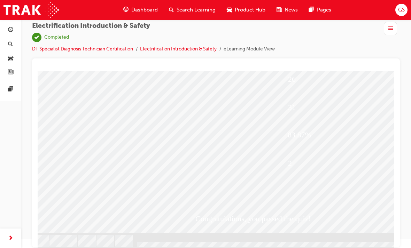
scroll to position [88, 9]
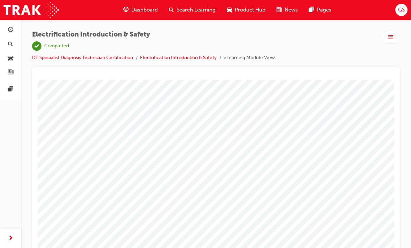
scroll to position [-6, 24]
click at [129, 7] on div "Dashboard" at bounding box center [141, 10] width 46 height 14
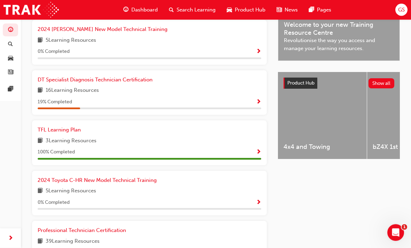
scroll to position [219, 0]
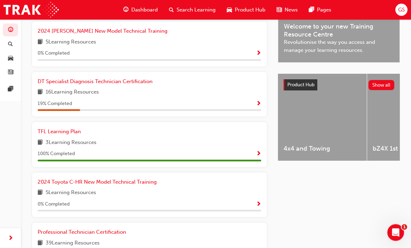
click at [44, 84] on span "DT Specialist Diagnosis Technician Certification" at bounding box center [95, 82] width 115 height 6
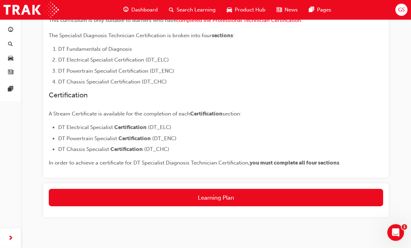
scroll to position [168, 0]
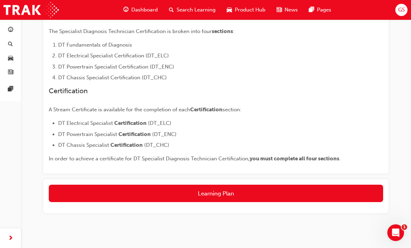
click at [316, 195] on button "Learning Plan" at bounding box center [216, 193] width 334 height 17
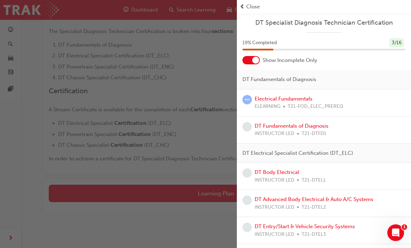
click at [298, 100] on link "Electrical Fundamentals" at bounding box center [284, 99] width 58 height 6
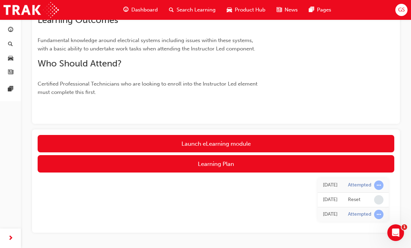
scroll to position [188, 0]
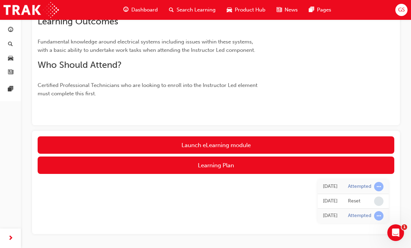
click at [337, 146] on link "Launch eLearning module" at bounding box center [216, 145] width 357 height 17
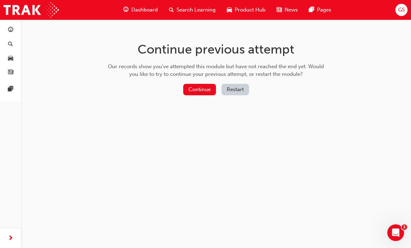
click at [235, 90] on button "Restart" at bounding box center [236, 89] width 28 height 11
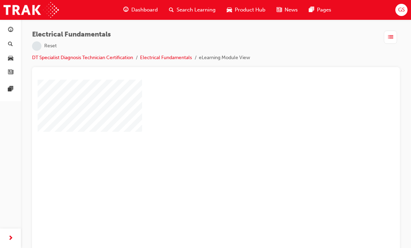
click at [196, 149] on div "play" at bounding box center [196, 149] width 0 height 0
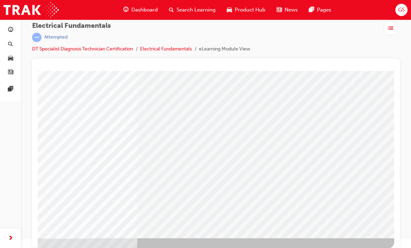
scroll to position [83, 117]
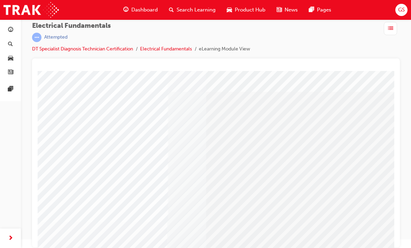
scroll to position [14, 0]
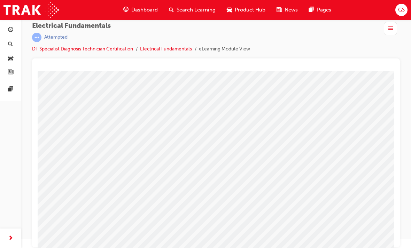
scroll to position [65, 55]
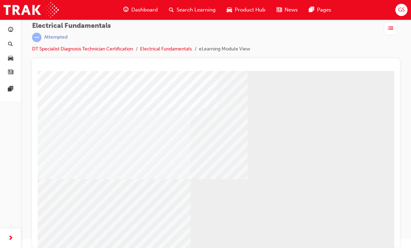
scroll to position [41, 16]
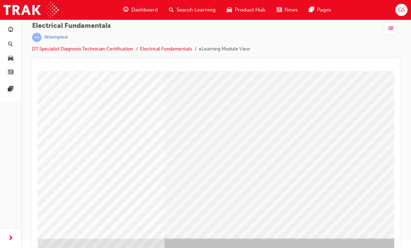
scroll to position [83, 107]
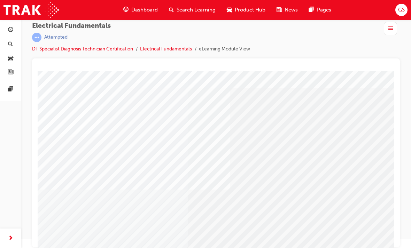
scroll to position [18, 18]
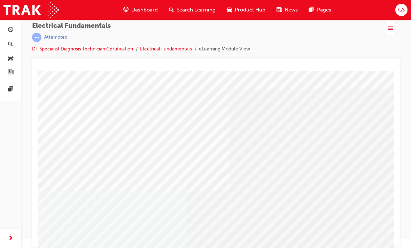
scroll to position [16, 19]
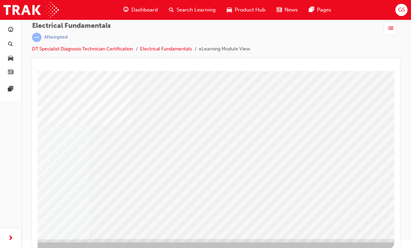
scroll to position [83, 117]
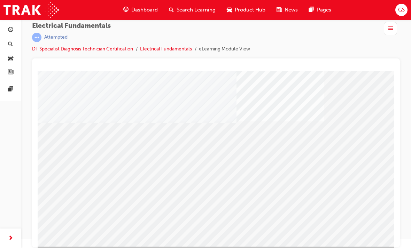
scroll to position [73, 99]
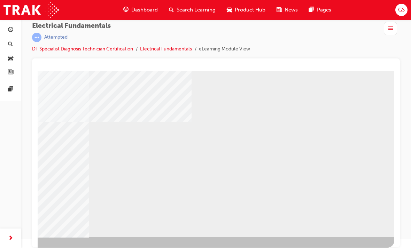
scroll to position [83, 117]
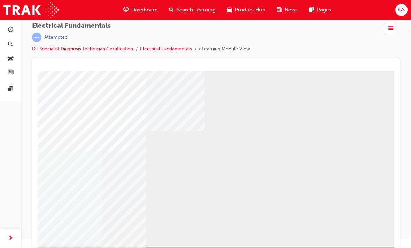
scroll to position [79, 109]
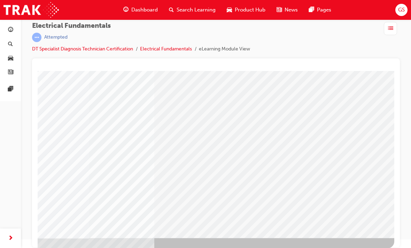
scroll to position [83, 117]
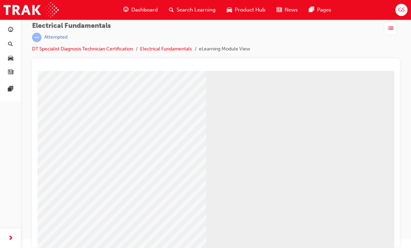
scroll to position [56, 0]
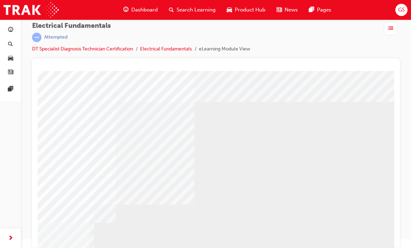
scroll to position [3, 117]
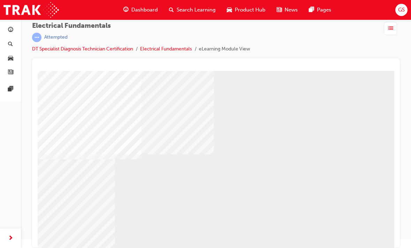
scroll to position [67, 91]
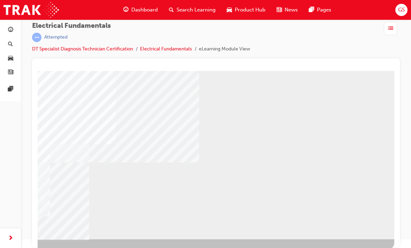
scroll to position [82, 117]
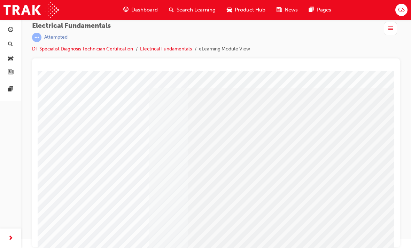
scroll to position [15, 19]
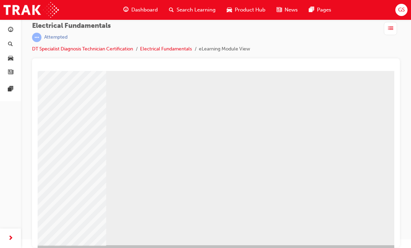
scroll to position [78, 100]
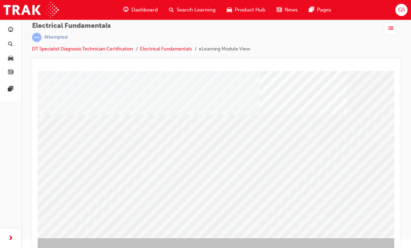
scroll to position [83, 82]
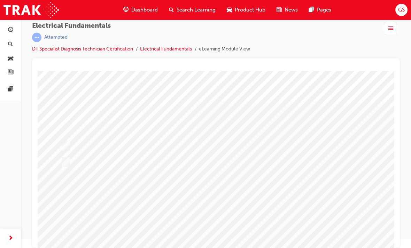
scroll to position [0, 0]
click at [67, 147] on input "True" at bounding box center [64, 146] width 8 height 8
checkbox input "true"
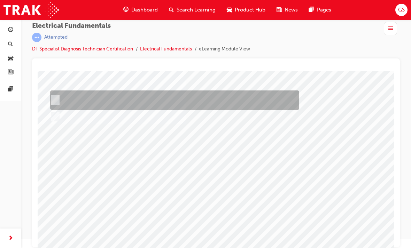
scroll to position [56, 10]
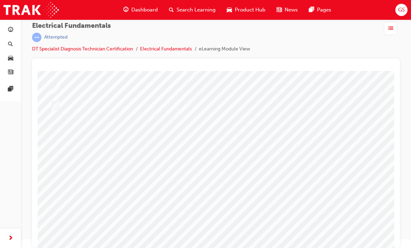
click at [251, 229] on div at bounding box center [264, 140] width 474 height 251
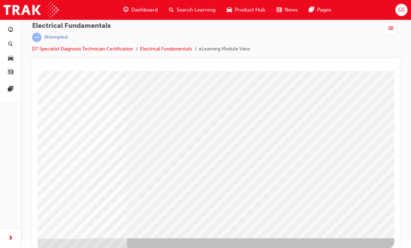
scroll to position [83, 117]
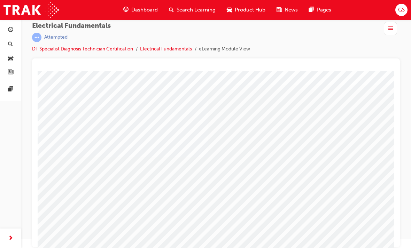
scroll to position [16, 18]
click at [49, 150] on input "Globe 2" at bounding box center [46, 152] width 8 height 8
radio input "true"
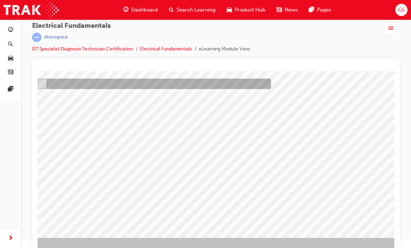
scroll to position [83, 24]
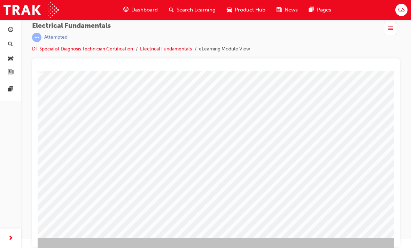
click at [263, 206] on div at bounding box center [251, 113] width 474 height 251
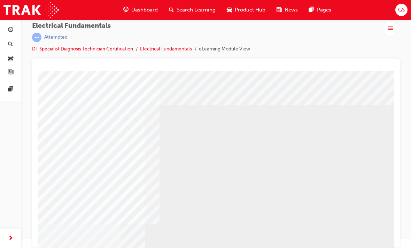
scroll to position [0, 86]
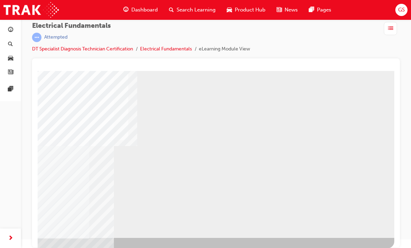
scroll to position [83, 117]
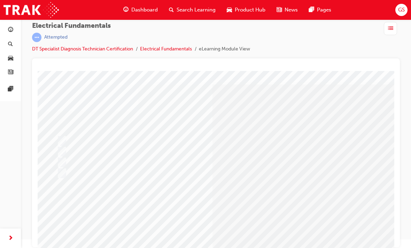
scroll to position [12, 6]
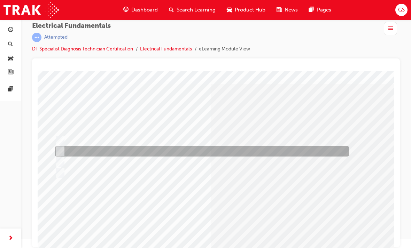
click at [64, 151] on div at bounding box center [200, 152] width 294 height 10
radio input "true"
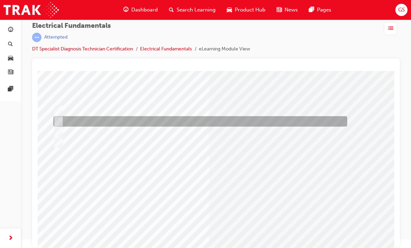
scroll to position [42, 7]
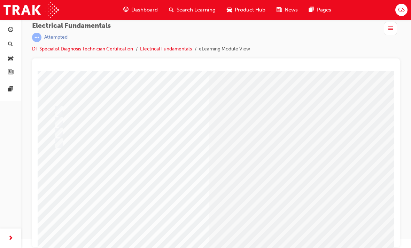
click at [64, 131] on input "True" at bounding box center [65, 133] width 8 height 8
radio input "true"
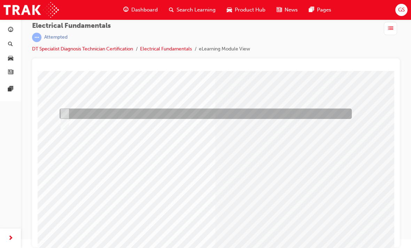
scroll to position [43, 3]
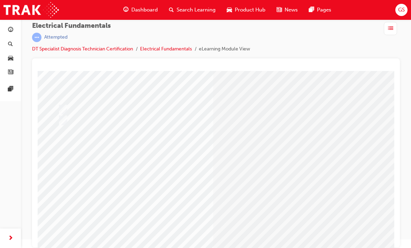
click at [62, 139] on input "A circuit which shows signs of intermittent/improper operation." at bounding box center [60, 140] width 8 height 8
radio input "true"
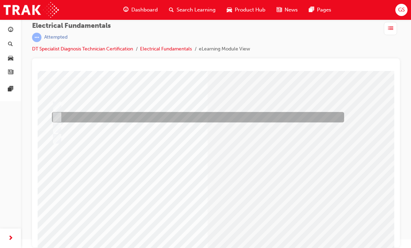
scroll to position [46, 8]
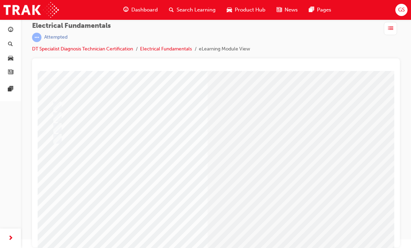
click at [61, 153] on input "All of the answers above." at bounding box center [59, 154] width 8 height 8
radio input "true"
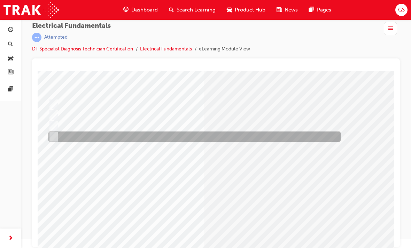
scroll to position [48, 12]
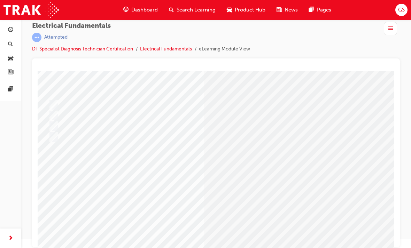
click at [60, 134] on input "A circuit which only needs to operate for a short amount of time." at bounding box center [58, 134] width 8 height 8
radio input "true"
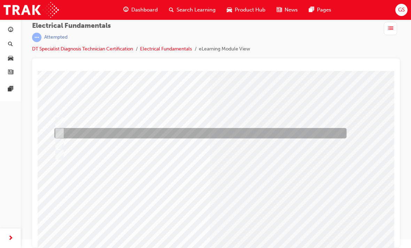
click at [60, 124] on input "A circuit where current flows down an unintended path." at bounding box center [58, 123] width 8 height 8
radio input "true"
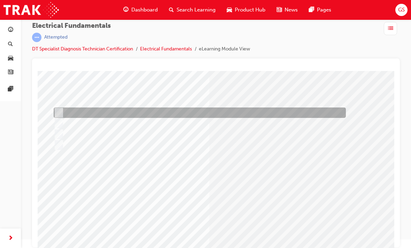
scroll to position [43, 7]
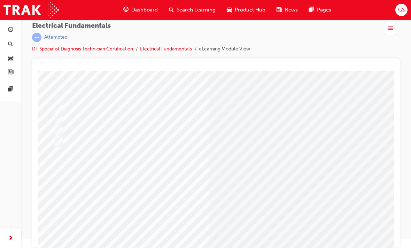
click at [60, 152] on input "All of the answers above." at bounding box center [59, 154] width 8 height 8
radio input "true"
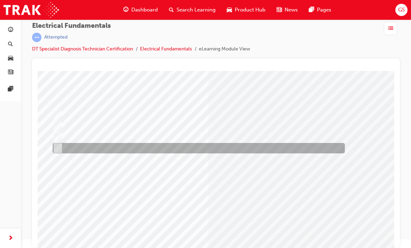
scroll to position [42, 10]
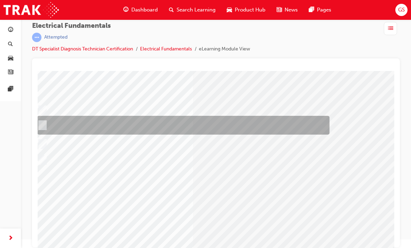
click at [55, 127] on div at bounding box center [182, 125] width 292 height 19
radio input "true"
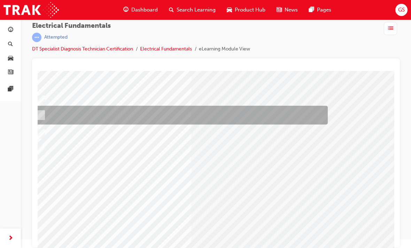
scroll to position [53, 25]
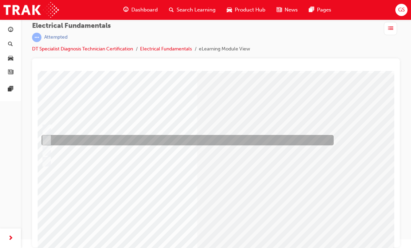
click at [56, 141] on div at bounding box center [186, 140] width 292 height 10
radio input "true"
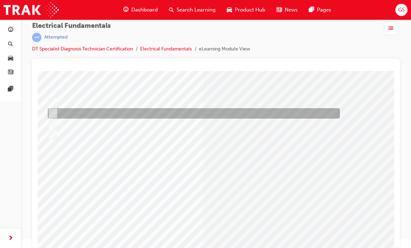
scroll to position [51, 13]
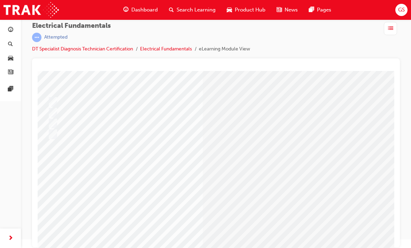
click at [120, 148] on div at bounding box center [205, 149] width 292 height 10
radio input "true"
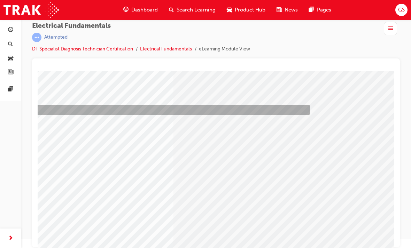
scroll to position [54, 43]
click at [114, 95] on div at bounding box center [162, 99] width 292 height 10
radio input "true"
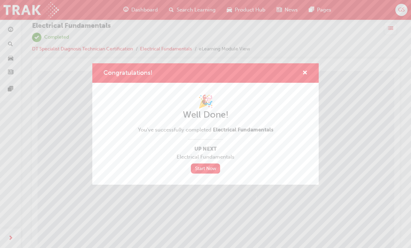
click at [204, 169] on link "Start Now" at bounding box center [205, 169] width 29 height 10
click at [308, 68] on div "Congratulations!" at bounding box center [205, 73] width 226 height 20
click at [304, 77] on button "Congratulations!" at bounding box center [304, 73] width 5 height 9
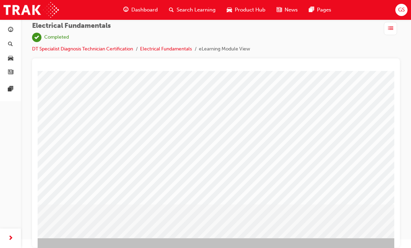
scroll to position [83, 56]
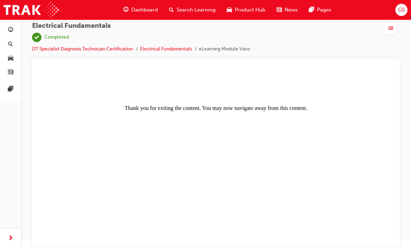
scroll to position [0, 0]
click at [148, 7] on span "Dashboard" at bounding box center [144, 10] width 26 height 8
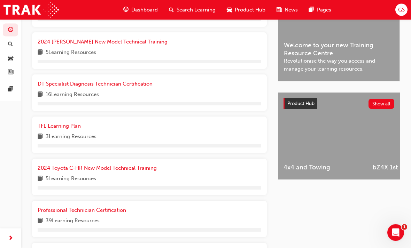
scroll to position [201, 0]
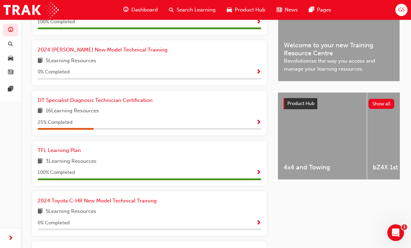
click at [256, 123] on span "Show Progress" at bounding box center [258, 123] width 5 height 6
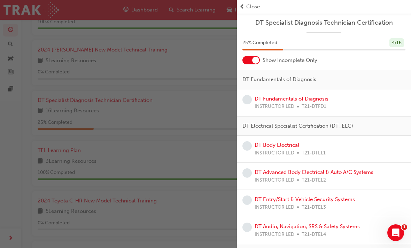
scroll to position [0, 0]
click at [210, 118] on div "button" at bounding box center [118, 124] width 237 height 248
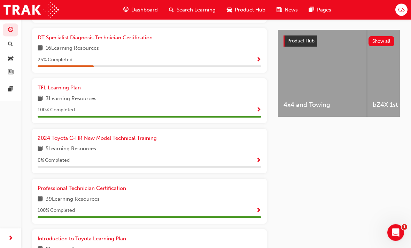
scroll to position [264, 0]
